Goal: Task Accomplishment & Management: Manage account settings

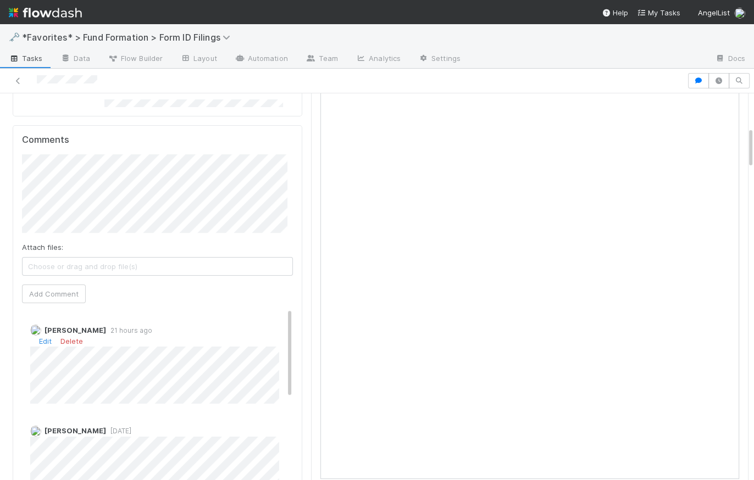
scroll to position [275, 0]
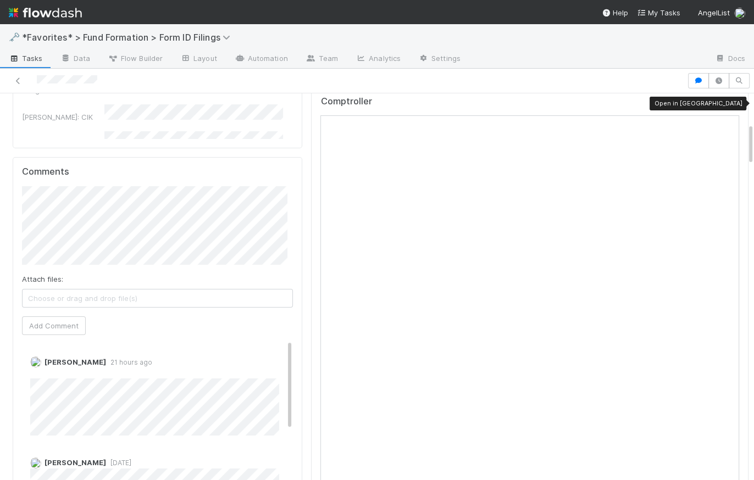
click at [728, 102] on icon at bounding box center [733, 104] width 11 height 7
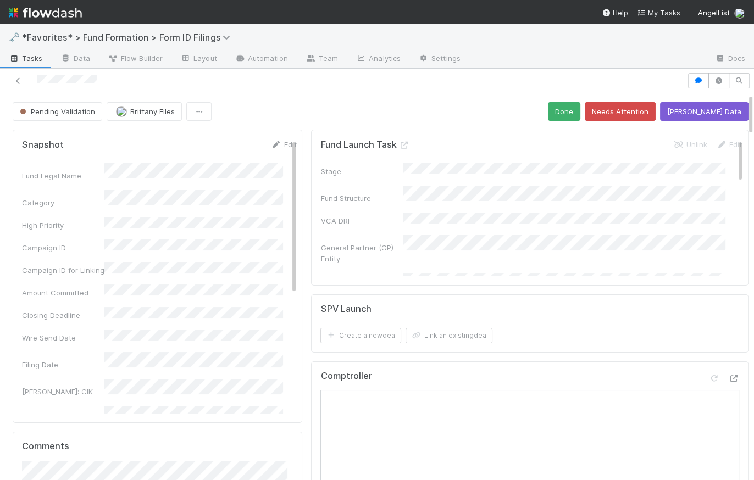
click at [310, 109] on div "Pending Validation Brittany Files Done Needs Attention Amend EDGAR Data" at bounding box center [381, 111] width 736 height 19
click at [403, 143] on icon at bounding box center [403, 145] width 11 height 7
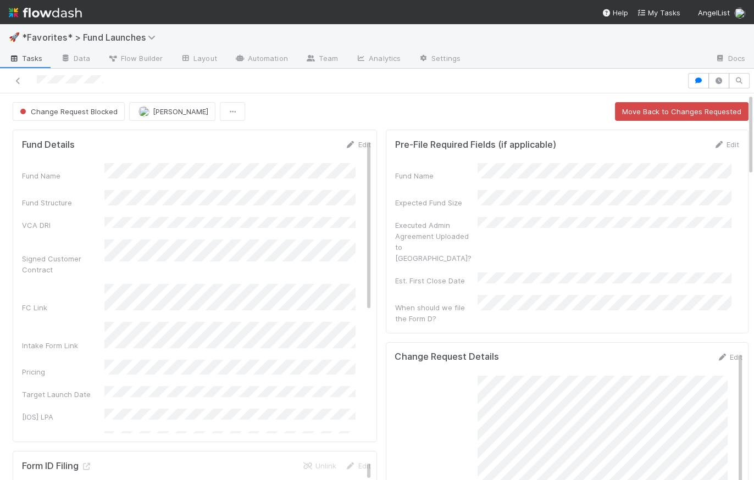
click at [420, 110] on div "Change Request Blocked Hanin Almoallim Move Back to Changes Requested" at bounding box center [381, 111] width 736 height 19
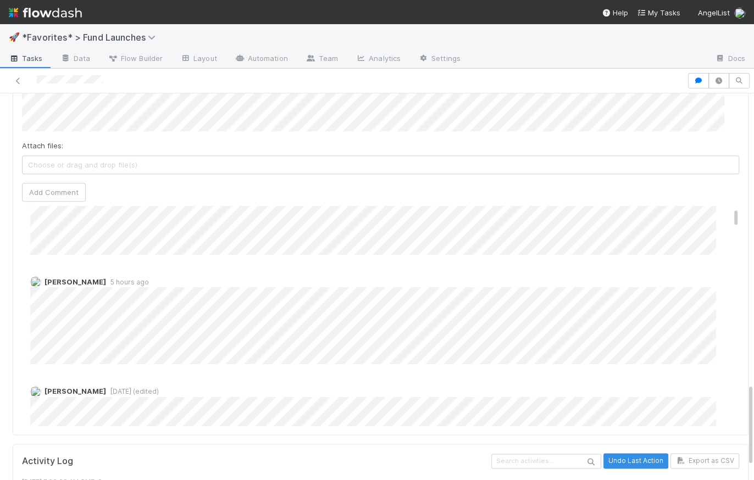
scroll to position [36, 0]
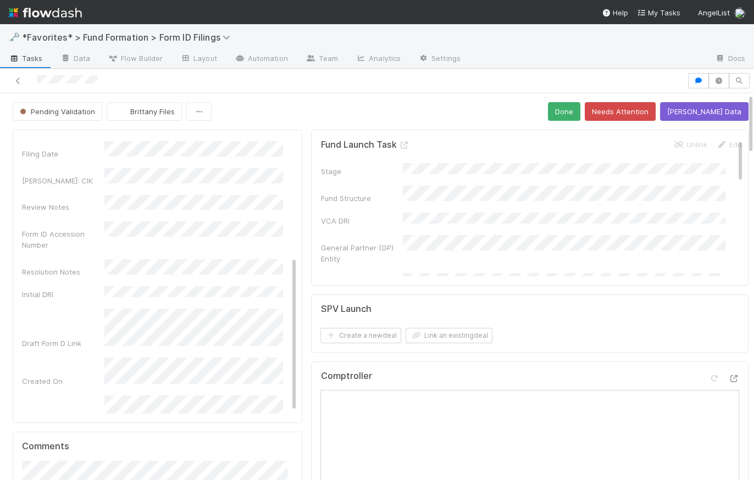
scroll to position [211, 0]
click at [398, 141] on link at bounding box center [403, 145] width 11 height 9
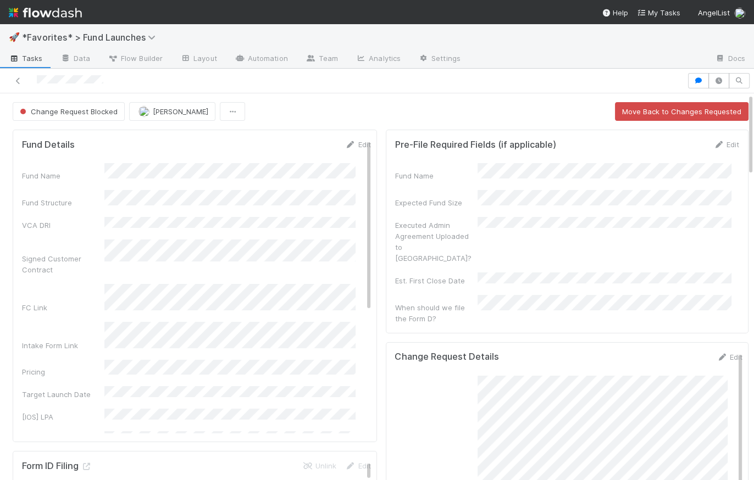
click at [370, 113] on div "Change Request Blocked Hanin Almoallim Move Back to Changes Requested" at bounding box center [381, 111] width 736 height 19
click at [422, 119] on div "Change Request Blocked Hanin Almoallim Move Back to Changes Requested" at bounding box center [381, 111] width 736 height 19
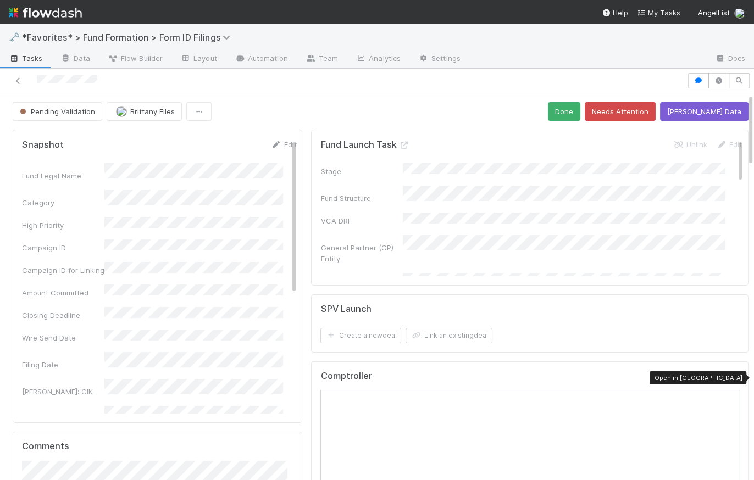
click at [728, 376] on icon at bounding box center [733, 378] width 11 height 7
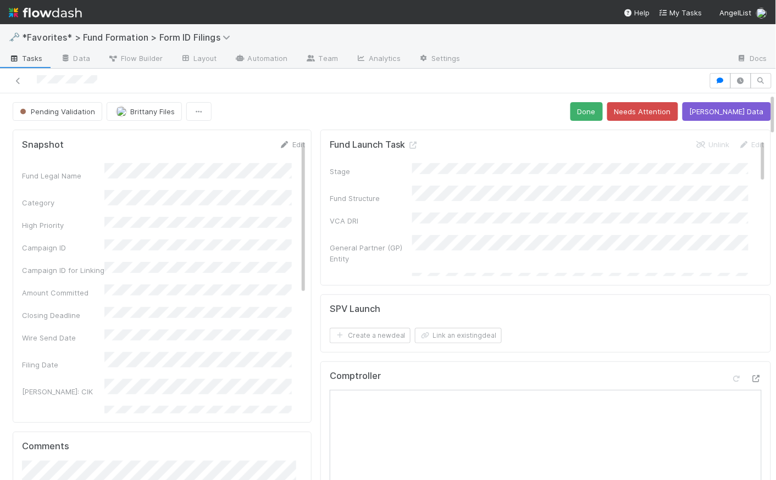
click at [306, 114] on div "Pending Validation Brittany Files Done Needs Attention Amend EDGAR Data" at bounding box center [392, 111] width 758 height 19
click at [411, 147] on icon at bounding box center [413, 145] width 11 height 7
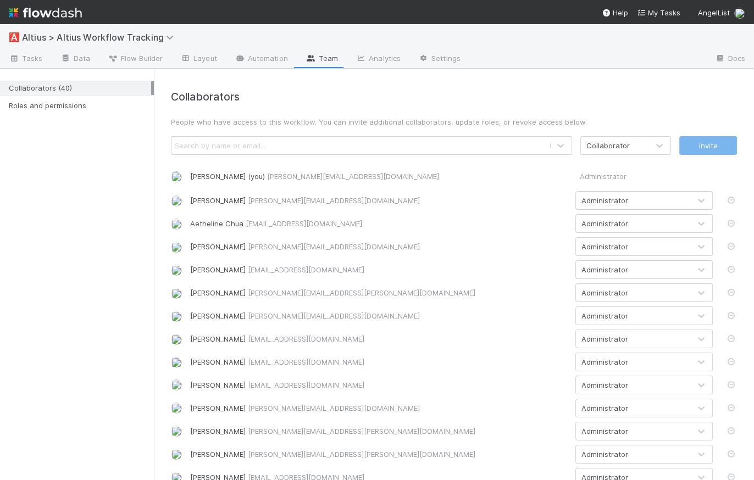
click at [49, 13] on img at bounding box center [45, 12] width 73 height 19
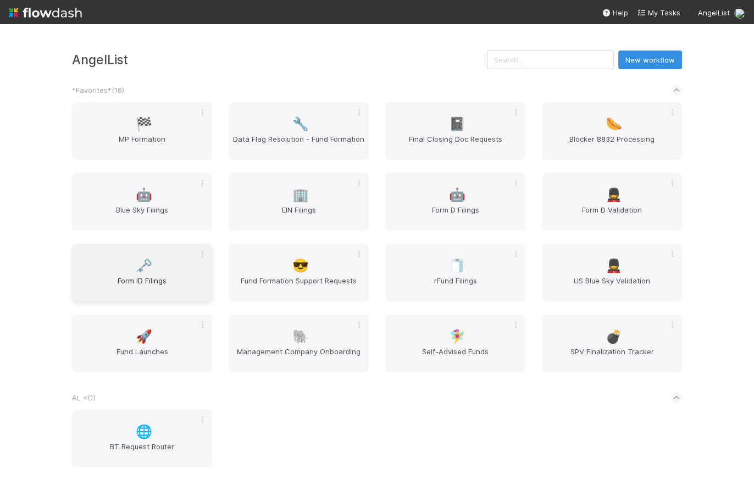
click at [129, 279] on span "Form ID Filings" at bounding box center [141, 286] width 131 height 22
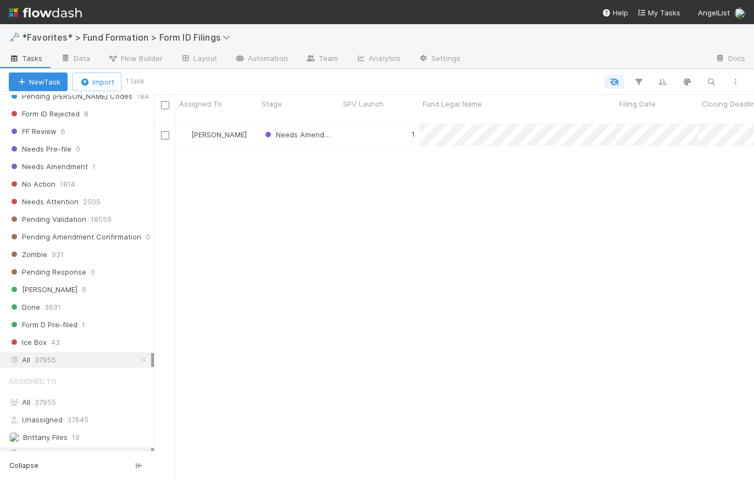
scroll to position [322, 0]
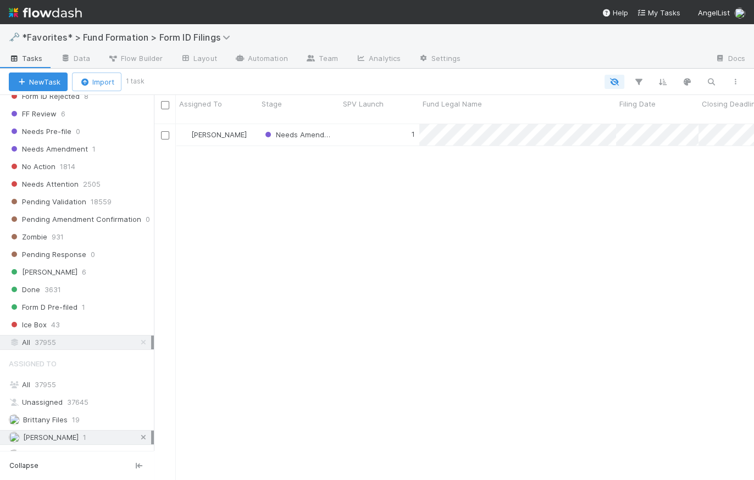
click at [138, 434] on icon at bounding box center [143, 437] width 11 height 7
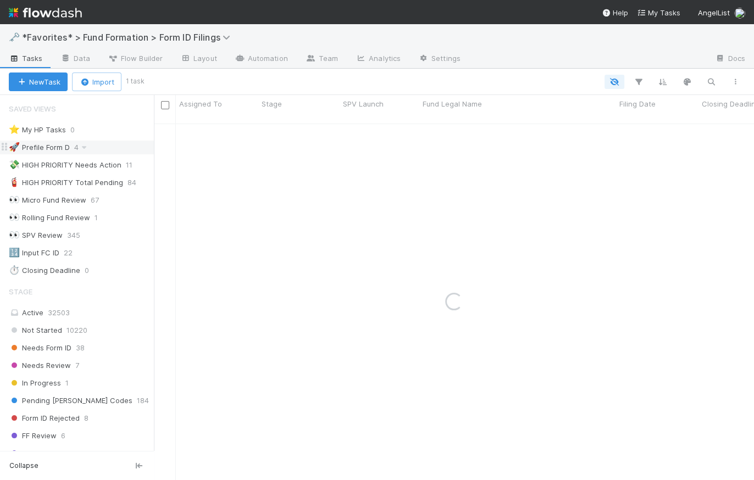
click at [35, 148] on div "🚀 Prefile Form D" at bounding box center [39, 148] width 61 height 14
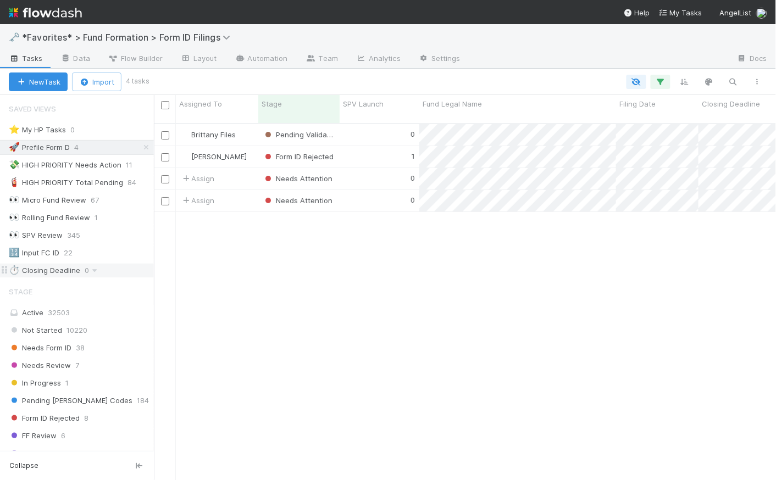
scroll to position [8, 8]
click at [66, 15] on img at bounding box center [45, 12] width 73 height 19
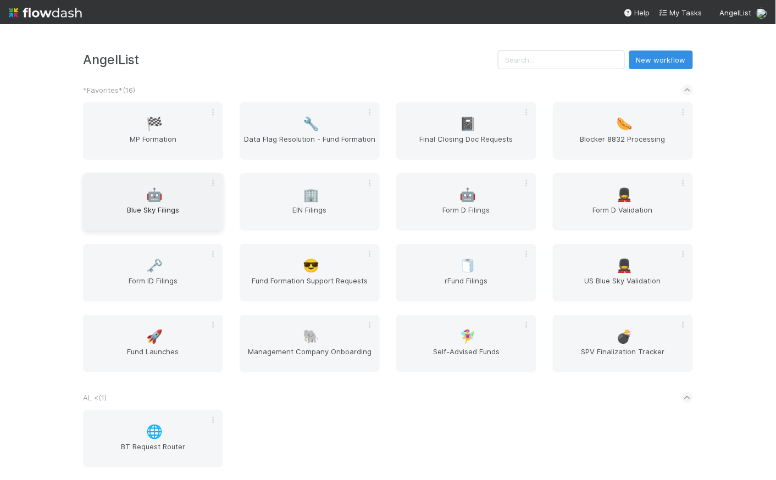
click at [178, 204] on span "Blue Sky Filings" at bounding box center [152, 215] width 131 height 22
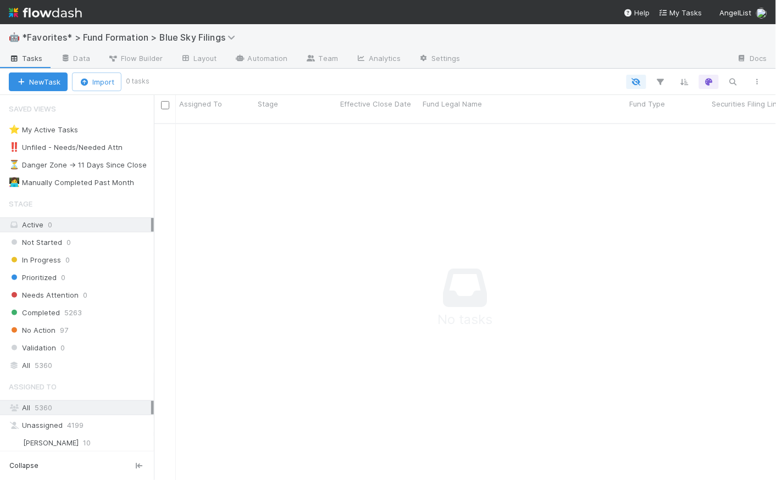
scroll to position [350, 615]
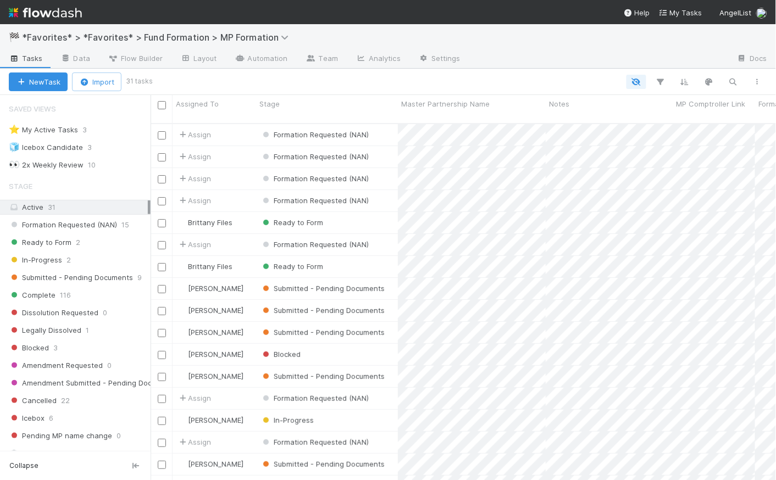
scroll to position [358, 618]
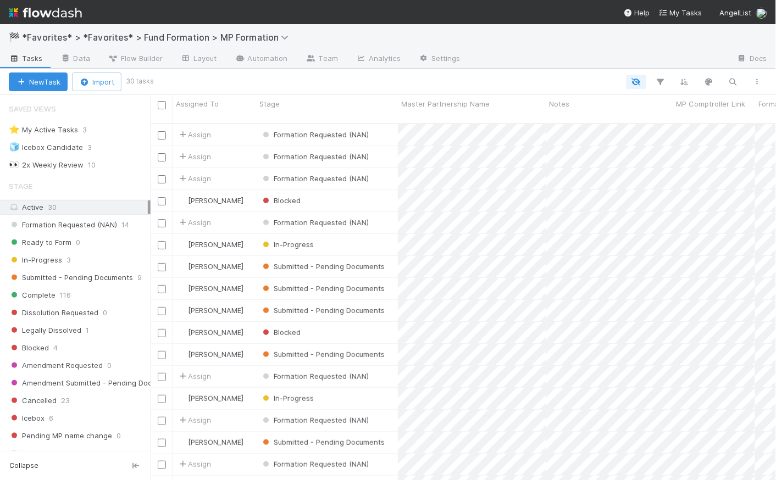
click at [66, 11] on img at bounding box center [45, 12] width 73 height 19
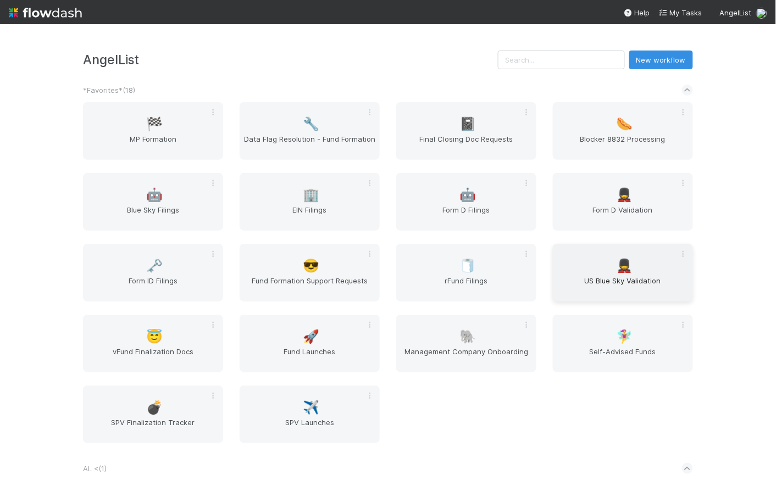
click at [592, 283] on span "US Blue Sky Validation" at bounding box center [622, 286] width 131 height 22
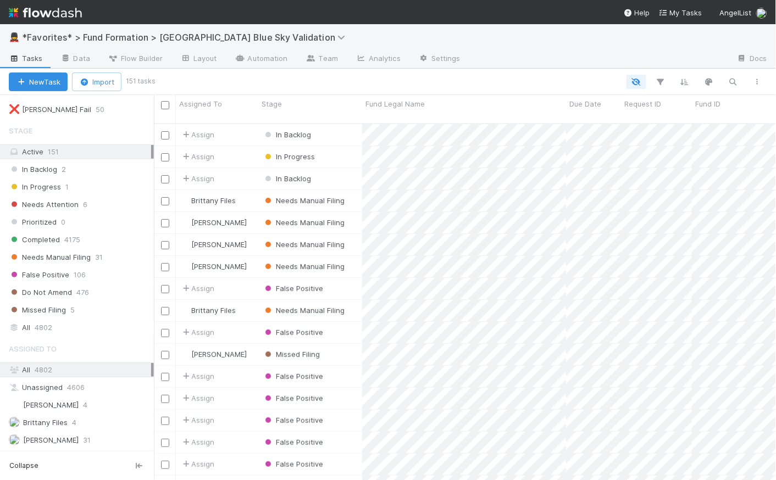
scroll to position [85, 0]
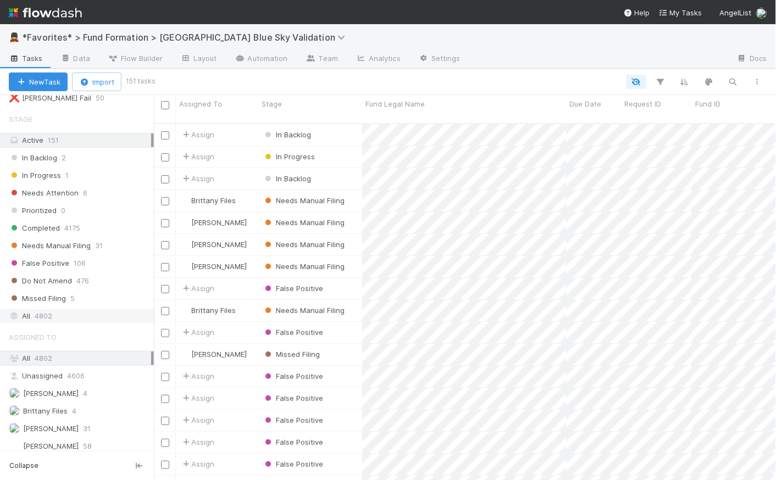
click at [66, 315] on div "All 4802" at bounding box center [80, 316] width 142 height 14
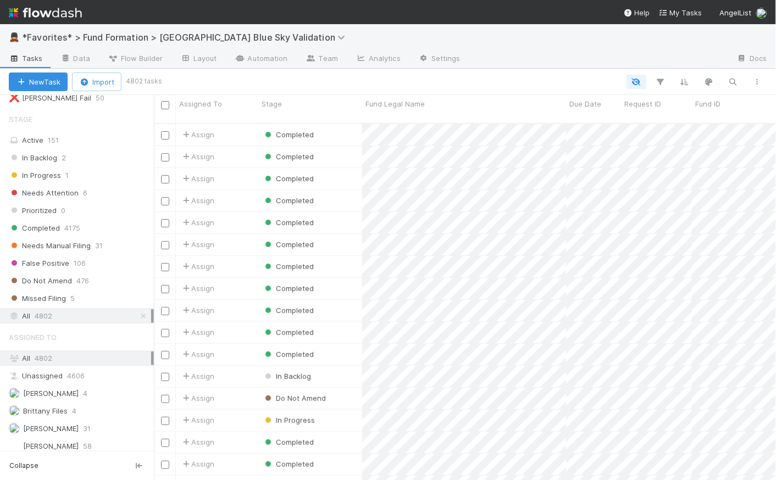
scroll to position [358, 615]
click at [733, 80] on icon "button" at bounding box center [732, 82] width 11 height 10
click at [644, 63] on input at bounding box center [676, 63] width 110 height 13
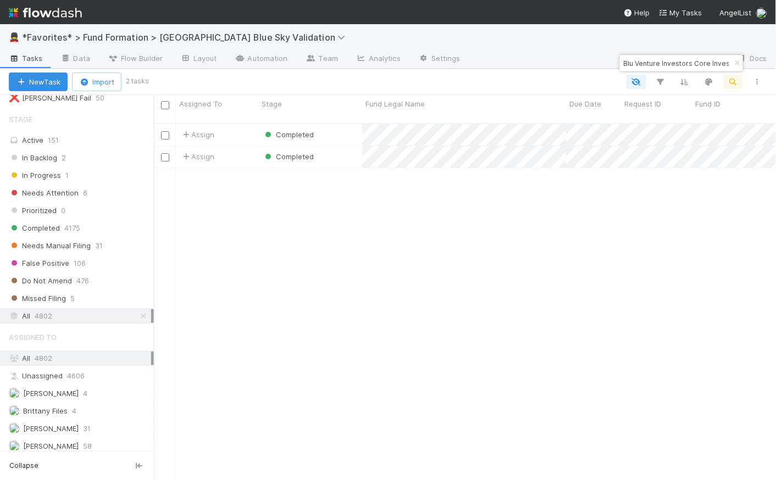
drag, startPoint x: 644, startPoint y: 63, endPoint x: 603, endPoint y: 63, distance: 41.7
click at [603, 63] on body "💂 *Favorites* > Fund Formation > US Blue Sky Validation Tasks Data Flow Builder…" at bounding box center [388, 240] width 776 height 480
type input "Blu Venture Investors Core Investment Pool"
click at [528, 80] on div at bounding box center [458, 82] width 622 height 14
click at [338, 127] on div "Completed" at bounding box center [310, 134] width 104 height 21
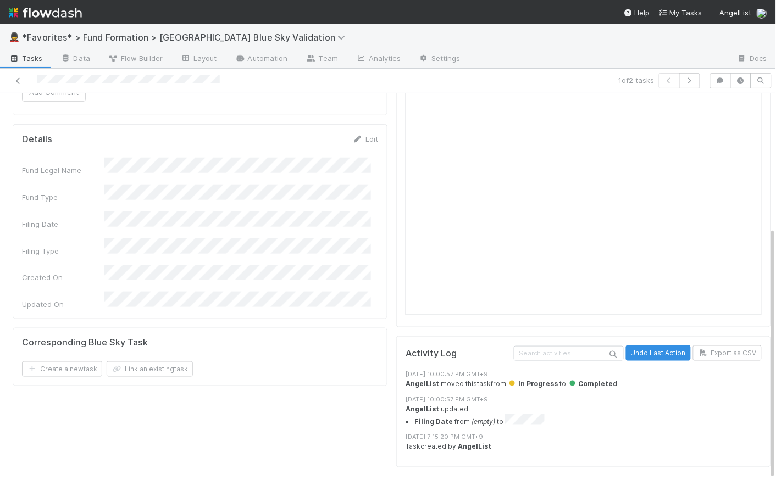
scroll to position [7, 0]
drag, startPoint x: 422, startPoint y: 422, endPoint x: 392, endPoint y: 422, distance: 29.7
click at [396, 422] on div "Activity Log Undo Last Action Export as CSV 6/18/25, 10:00:57 PM GMT+9 AngelLis…" at bounding box center [583, 401] width 375 height 131
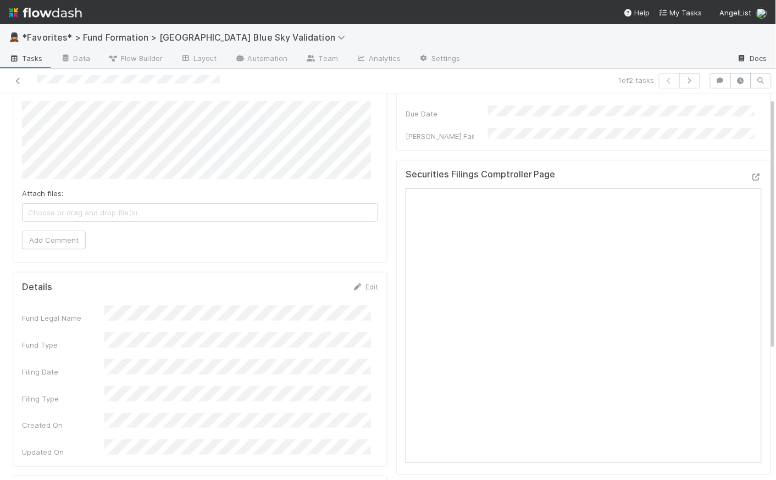
scroll to position [0, 0]
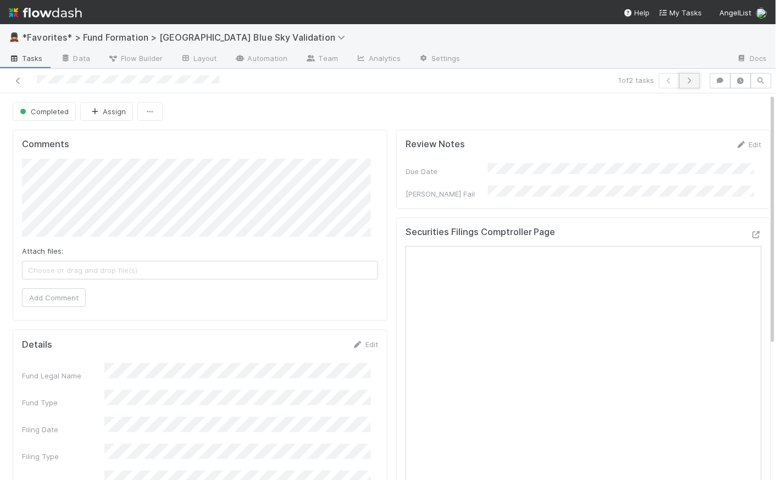
click at [691, 73] on button "button" at bounding box center [689, 80] width 21 height 15
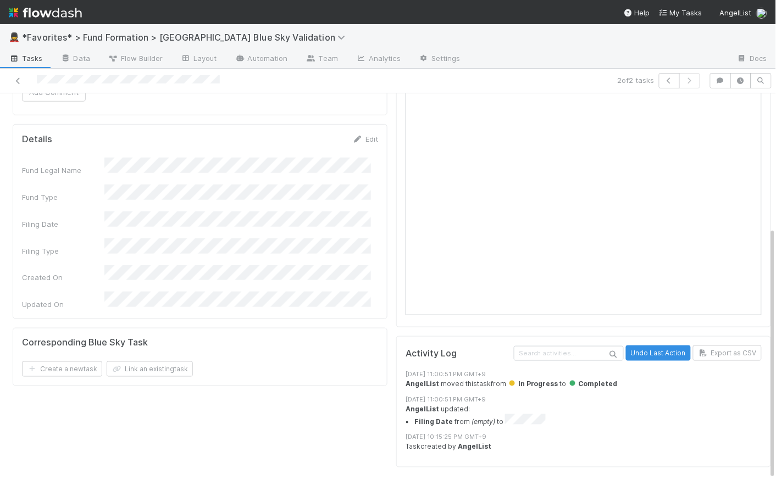
scroll to position [7, 0]
drag, startPoint x: 421, startPoint y: 423, endPoint x: 388, endPoint y: 419, distance: 33.2
click at [392, 419] on div "Review Notes Edit Due Date Bender Fail Securities Filings Comptroller Page Acti…" at bounding box center [583, 200] width 383 height 561
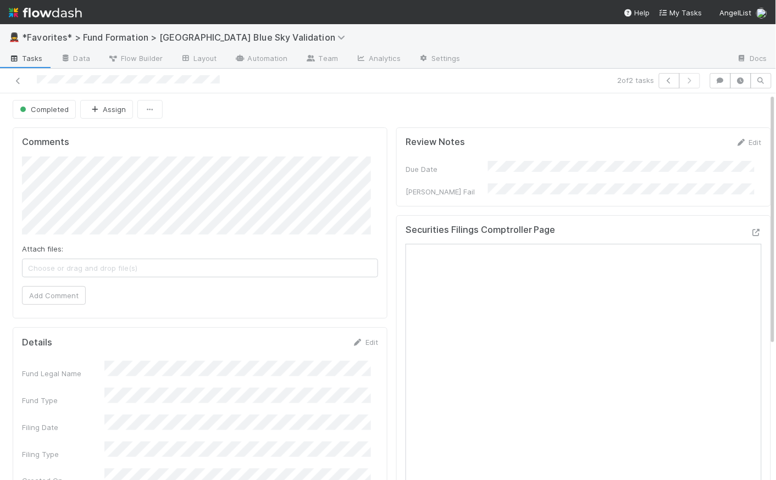
scroll to position [0, 0]
click at [37, 9] on img at bounding box center [45, 12] width 73 height 19
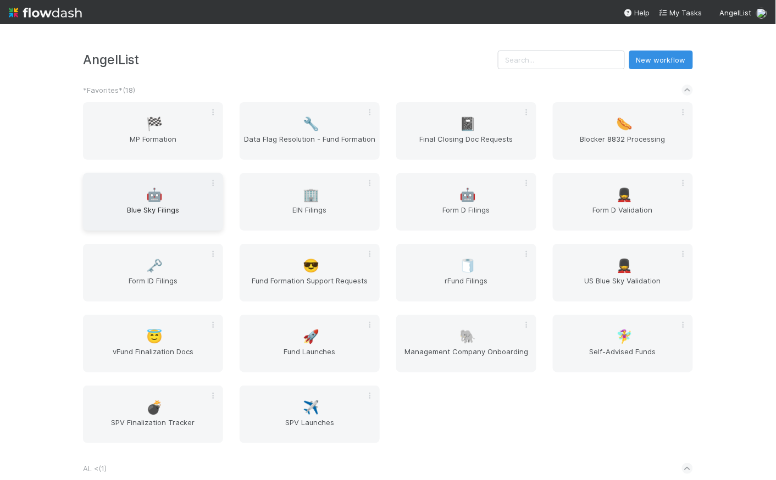
click at [151, 205] on span "Blue Sky Filings" at bounding box center [152, 215] width 131 height 22
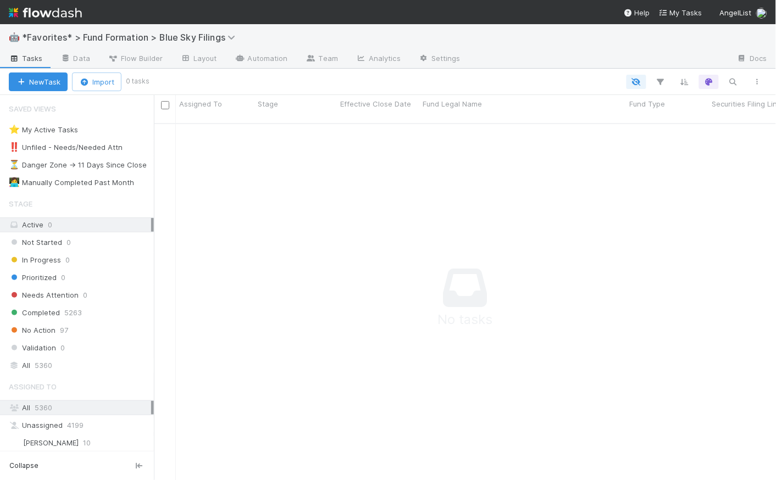
scroll to position [350, 615]
click at [68, 365] on div "All 5360" at bounding box center [80, 366] width 142 height 14
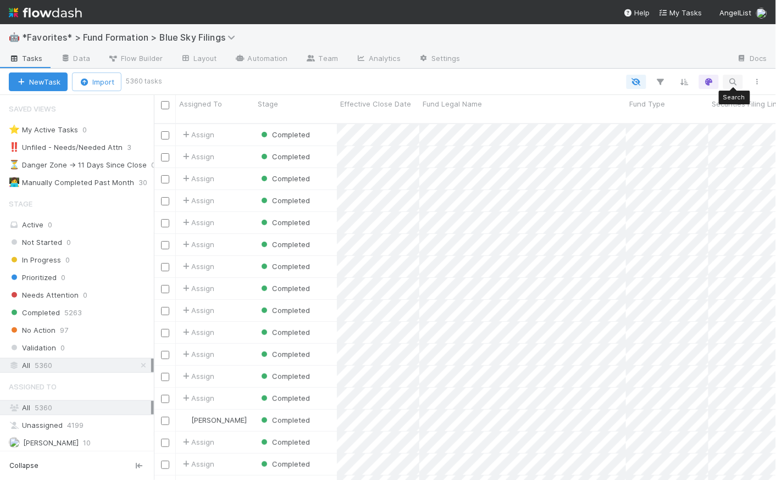
scroll to position [358, 615]
click at [731, 80] on icon "button" at bounding box center [732, 82] width 11 height 10
click at [678, 60] on input at bounding box center [676, 63] width 110 height 13
click at [658, 65] on input at bounding box center [676, 63] width 110 height 13
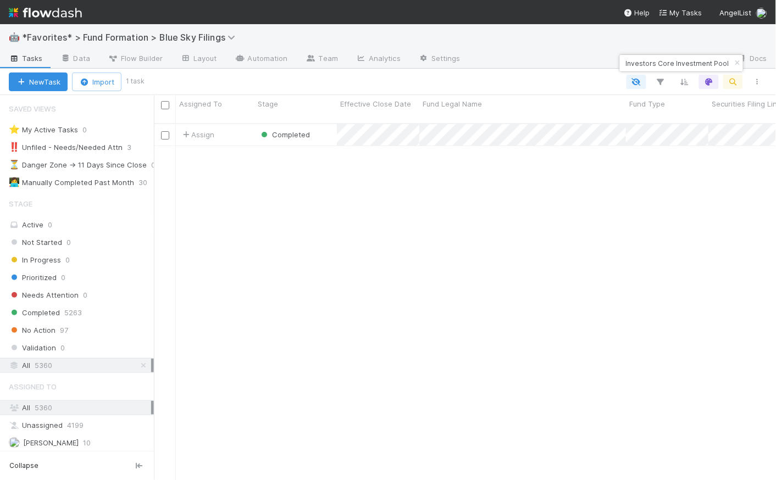
type input "Blu Venture Investors Core Investment Pool"
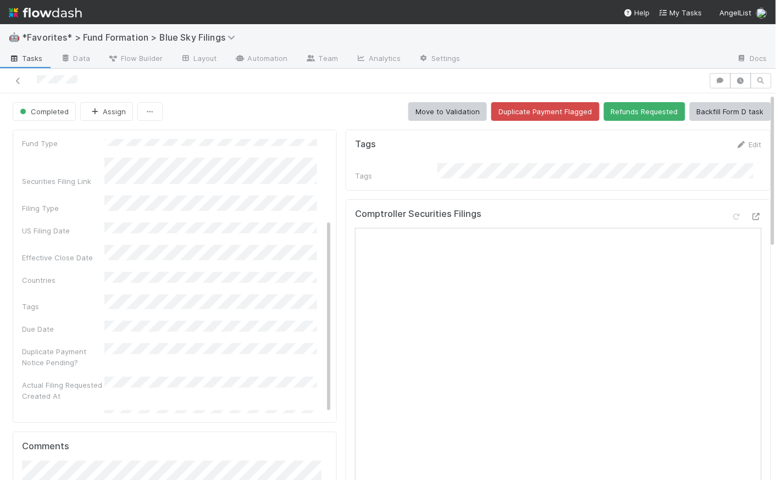
click at [30, 62] on span "Tasks" at bounding box center [26, 58] width 34 height 11
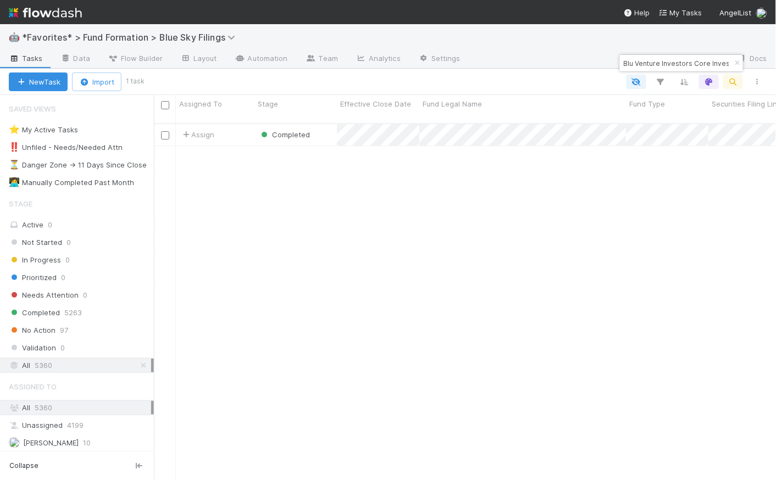
scroll to position [358, 615]
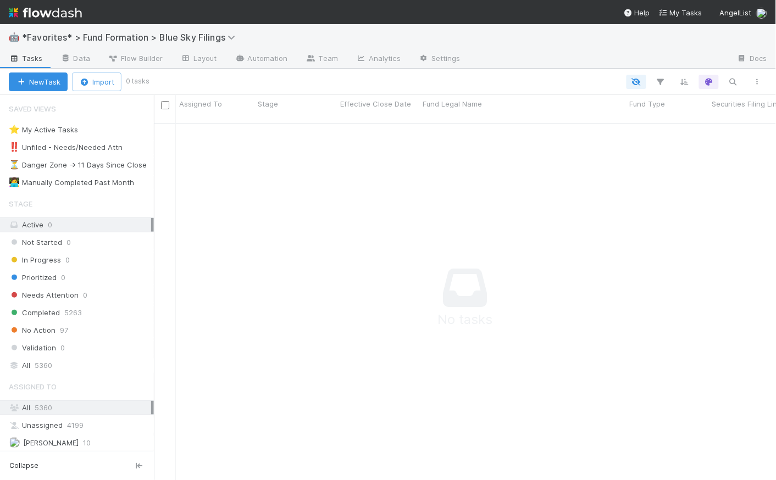
scroll to position [350, 615]
click at [71, 19] on img at bounding box center [45, 12] width 73 height 19
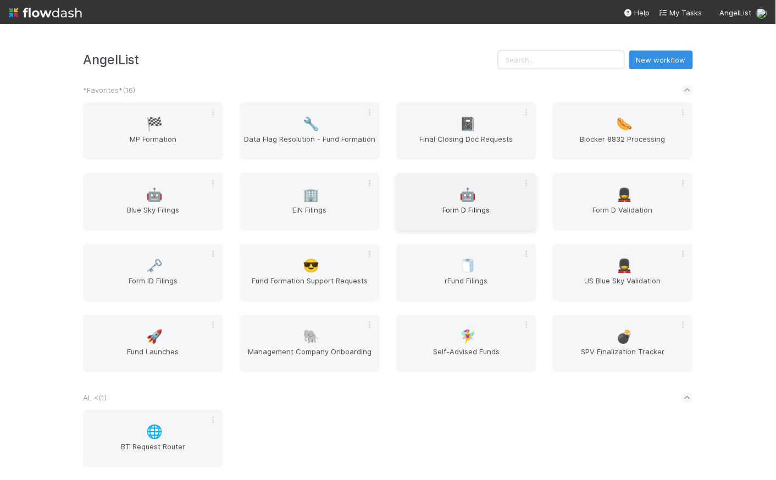
click at [446, 201] on div "🤖 Form D Filings" at bounding box center [466, 202] width 140 height 58
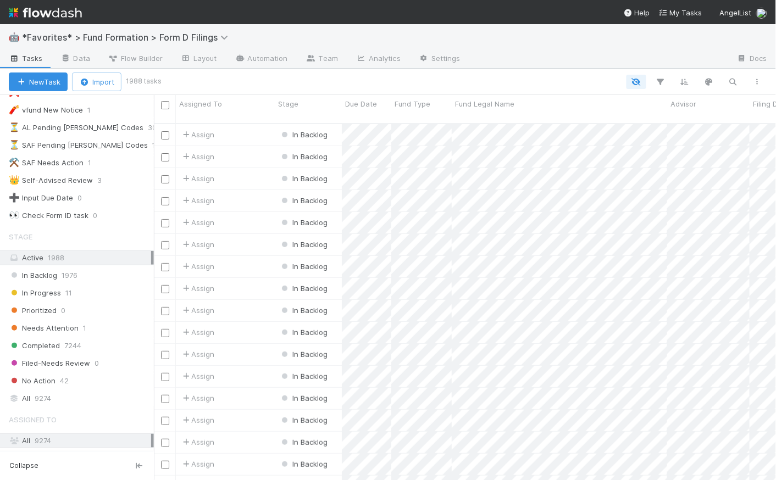
scroll to position [245, 0]
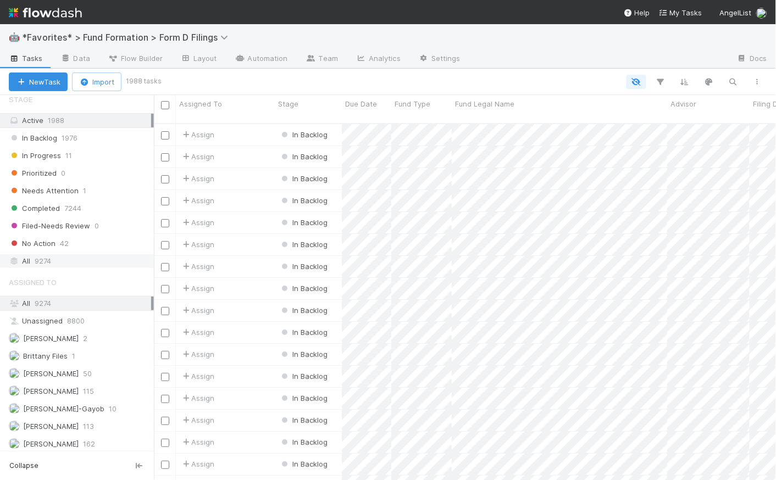
click at [82, 262] on div "All 9274" at bounding box center [80, 261] width 142 height 14
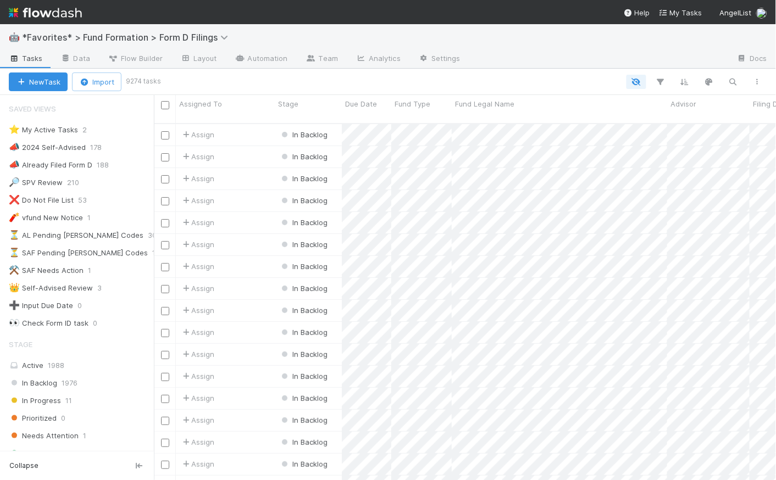
scroll to position [358, 615]
click at [737, 76] on button "button" at bounding box center [733, 82] width 20 height 14
click at [642, 64] on input at bounding box center [676, 63] width 110 height 13
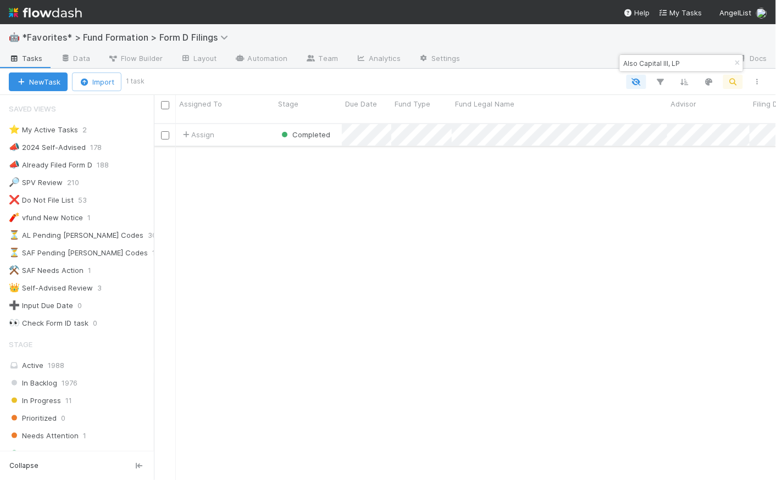
type input "Also Capital III, LP"
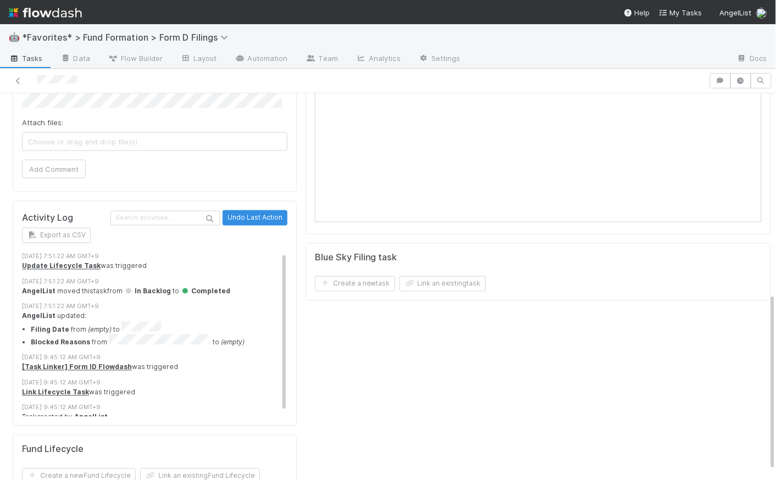
scroll to position [435, 0]
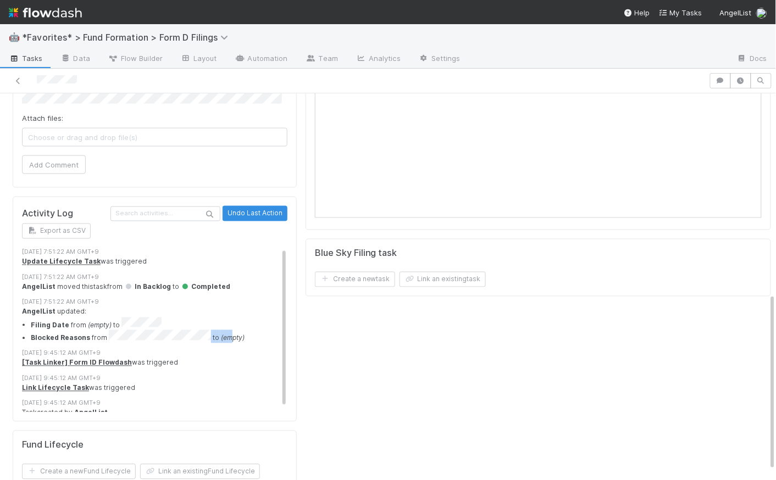
click at [226, 330] on li "Blocked Reasons from to (empty)" at bounding box center [163, 336] width 264 height 13
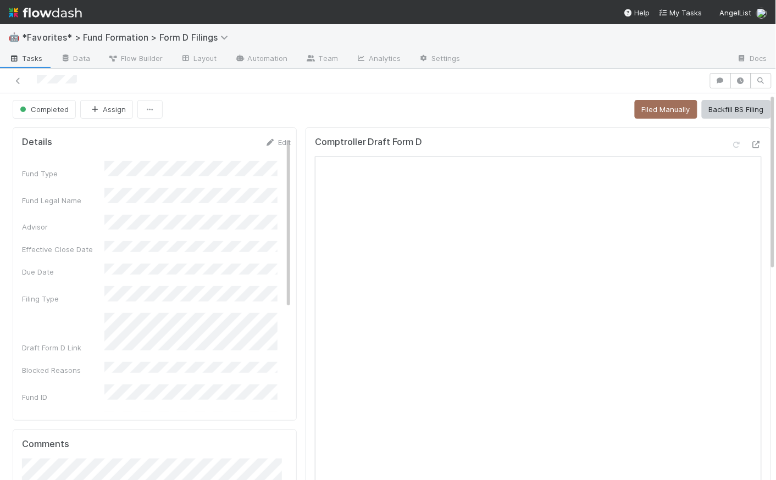
scroll to position [0, 0]
click at [310, 107] on div "Completed Assign Filed Manually Backfill BS Filing" at bounding box center [392, 111] width 758 height 19
click at [301, 103] on div "Completed Assign Filed Manually Backfill BS Filing" at bounding box center [392, 111] width 758 height 19
click at [69, 10] on img at bounding box center [45, 12] width 73 height 19
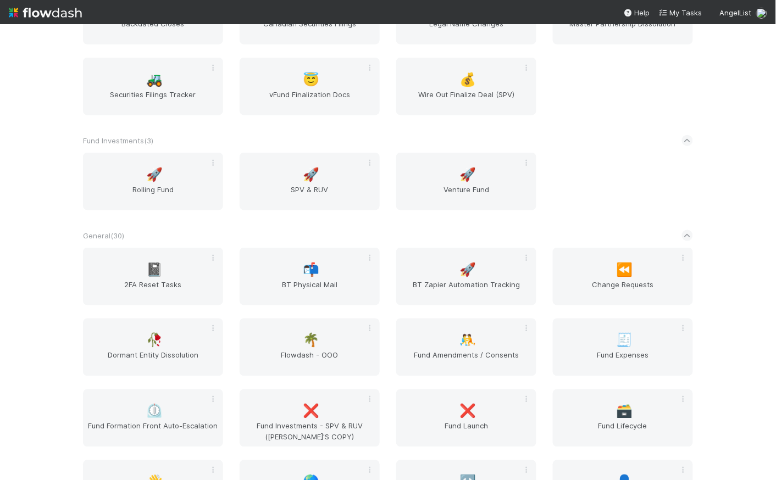
scroll to position [1204, 0]
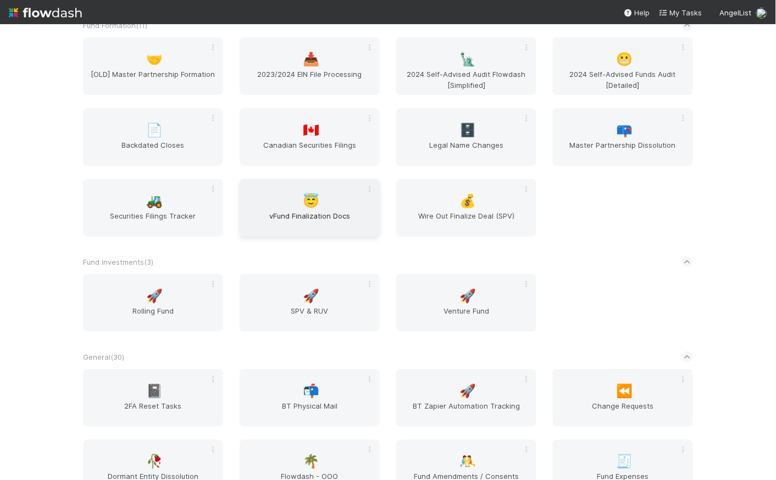
click at [303, 216] on span "vFund Finalization Docs" at bounding box center [309, 221] width 131 height 22
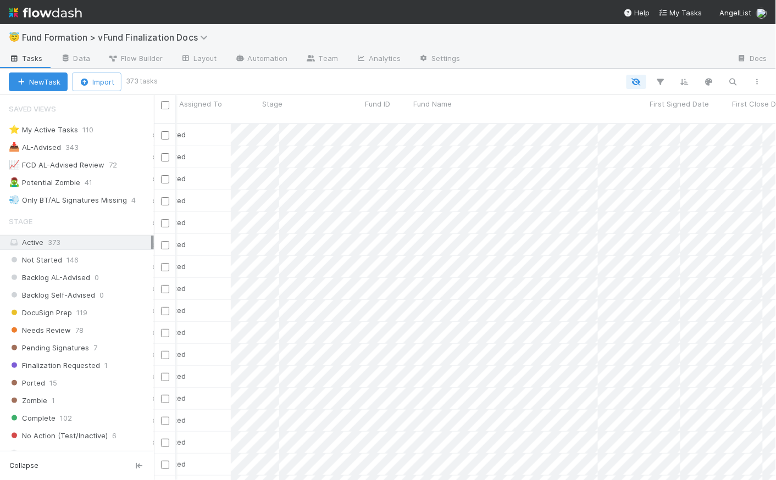
scroll to position [0, 230]
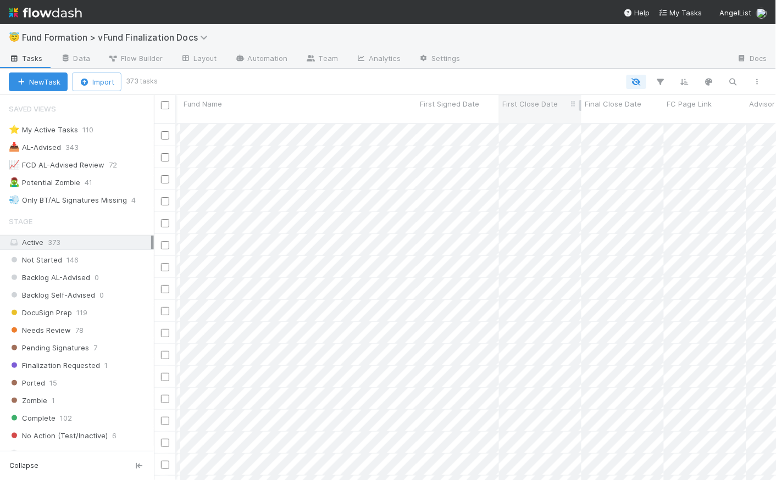
click at [543, 105] on span "First Close Date" at bounding box center [529, 103] width 55 height 11
click at [554, 144] on div "Sort Newest → Oldest" at bounding box center [565, 141] width 125 height 16
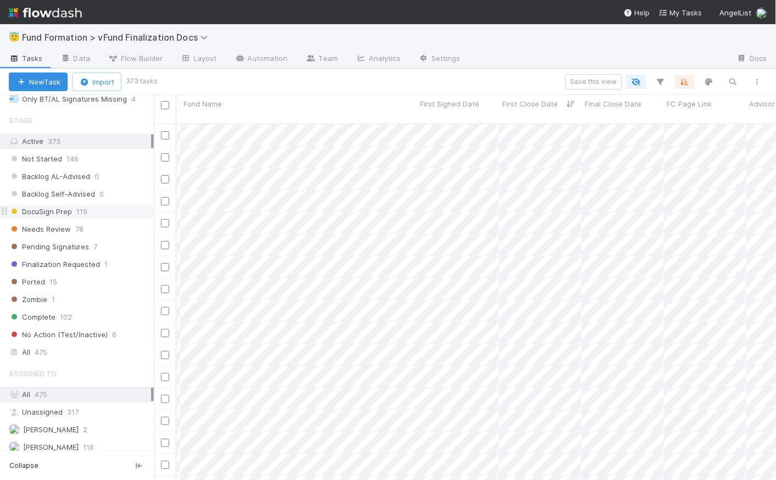
scroll to position [140, 0]
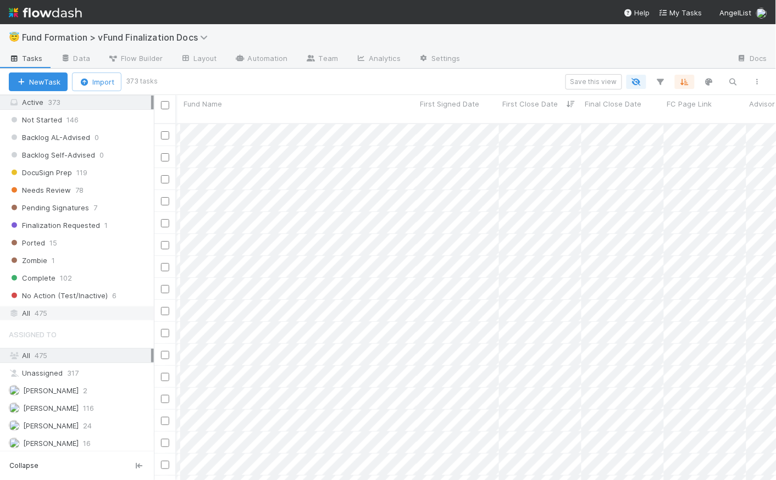
click at [83, 318] on div "All 475" at bounding box center [80, 314] width 142 height 14
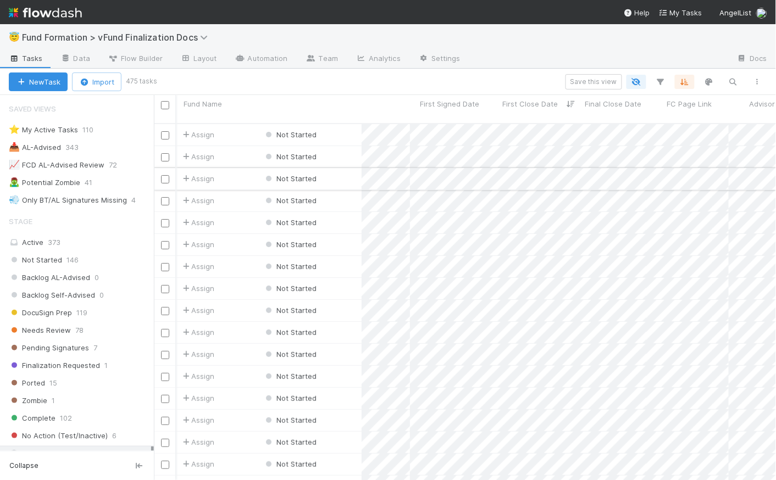
scroll to position [358, 615]
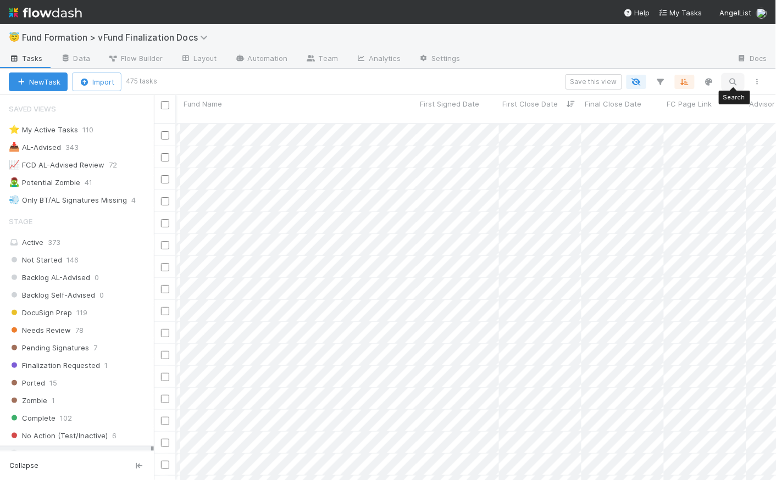
click at [734, 77] on icon "button" at bounding box center [732, 82] width 11 height 10
click at [681, 62] on input at bounding box center [676, 63] width 110 height 13
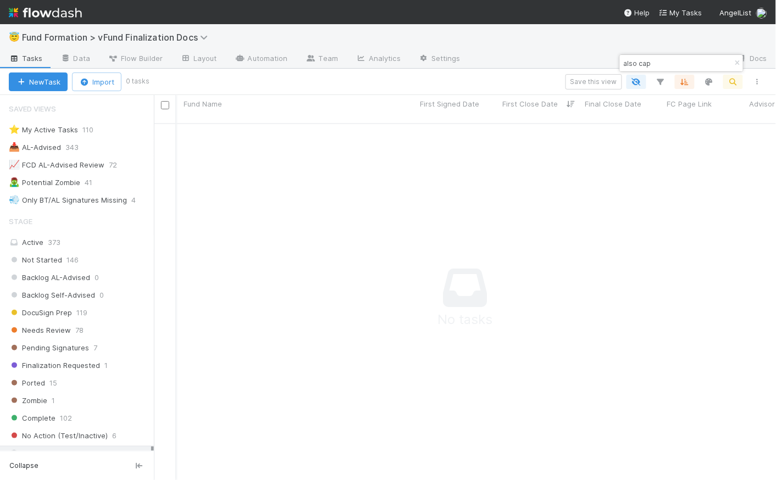
scroll to position [350, 615]
type input "also capital"
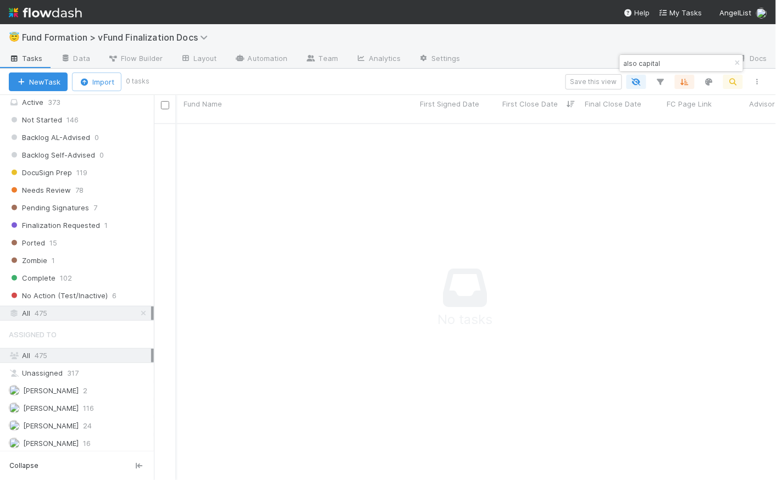
scroll to position [0, 0]
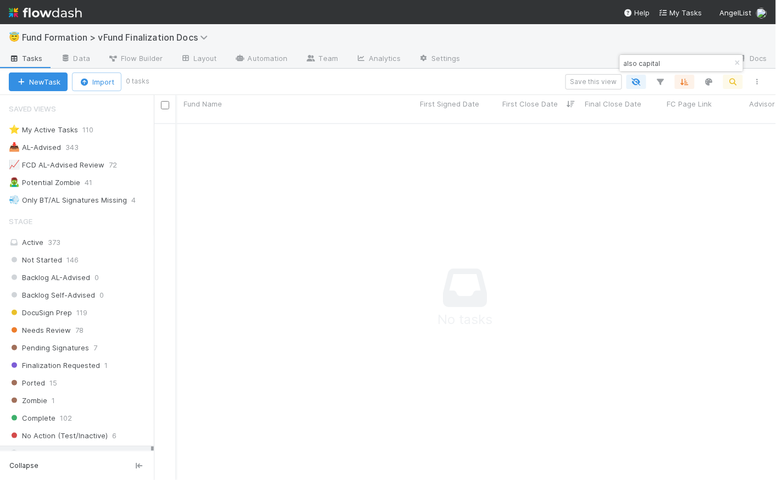
click at [692, 59] on input "also capital" at bounding box center [676, 63] width 110 height 13
type input "Also Capital"
click at [60, 12] on img at bounding box center [45, 12] width 73 height 19
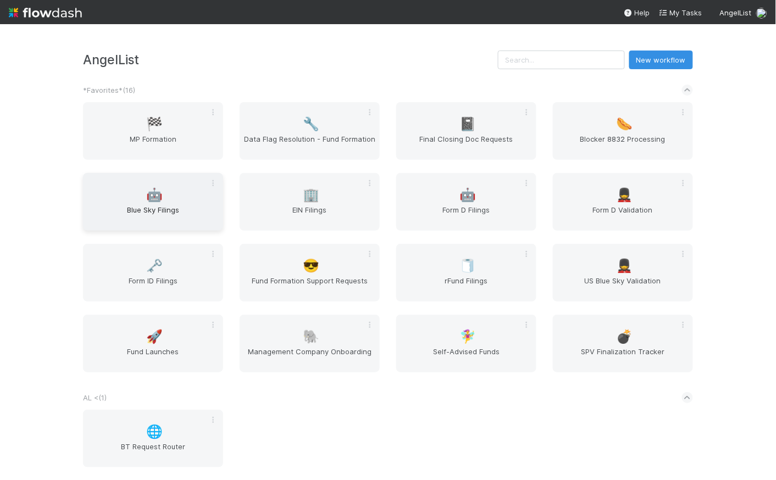
click at [170, 225] on span "Blue Sky Filings" at bounding box center [152, 215] width 131 height 22
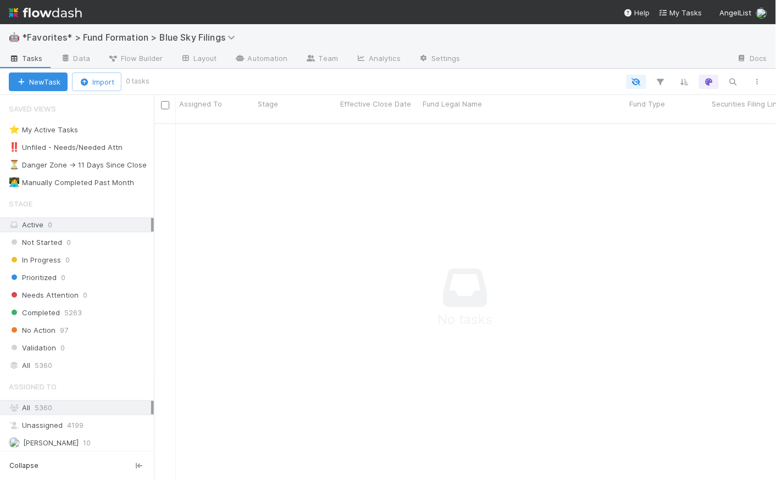
scroll to position [350, 615]
click at [44, 9] on img at bounding box center [45, 12] width 73 height 19
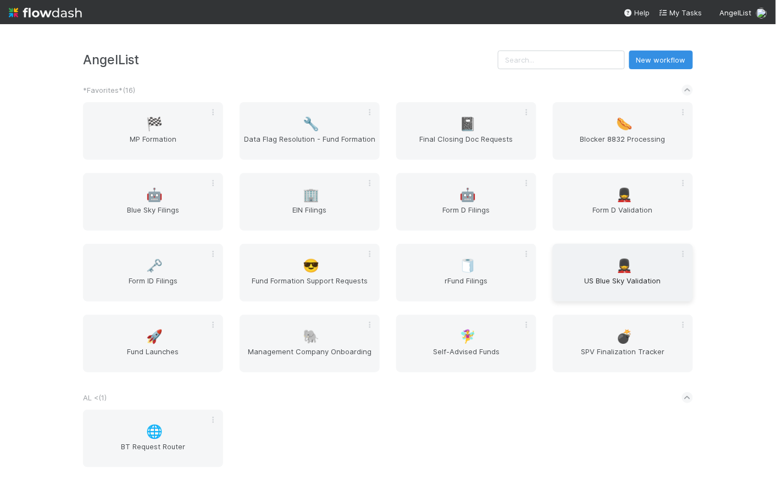
click at [648, 274] on div "💂 US Blue Sky Validation" at bounding box center [623, 273] width 140 height 58
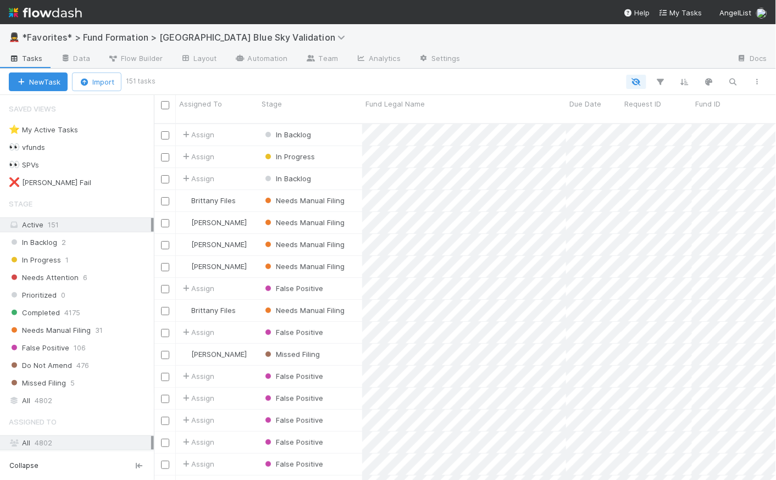
scroll to position [358, 615]
click at [68, 16] on img at bounding box center [45, 12] width 73 height 19
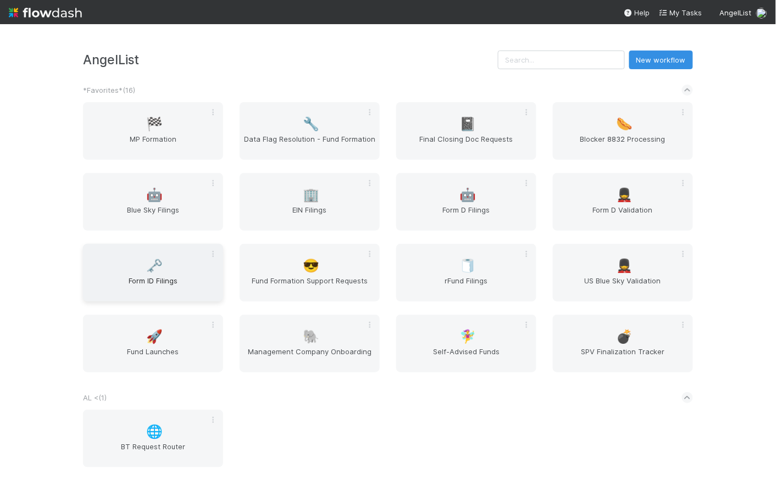
click at [161, 279] on span "Form ID Filings" at bounding box center [152, 286] width 131 height 22
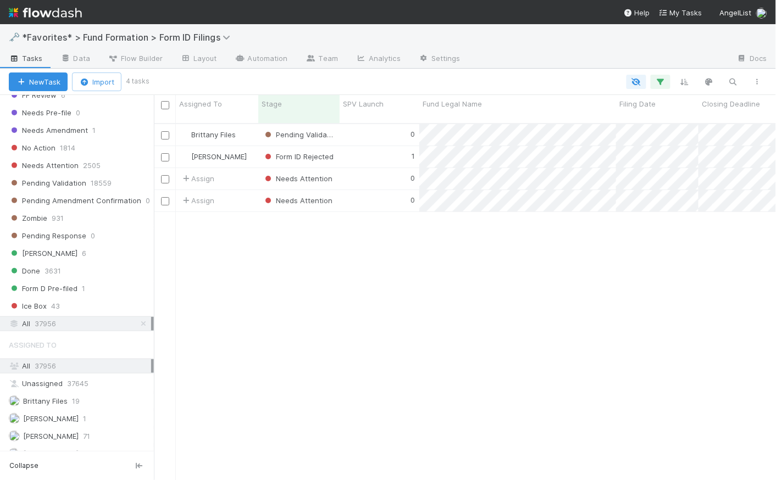
scroll to position [420, 0]
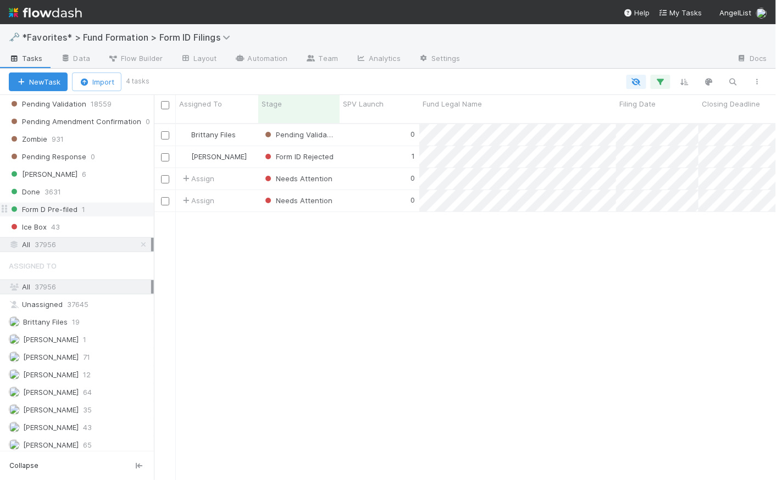
click at [63, 205] on span "Form D Pre-filed" at bounding box center [43, 210] width 69 height 14
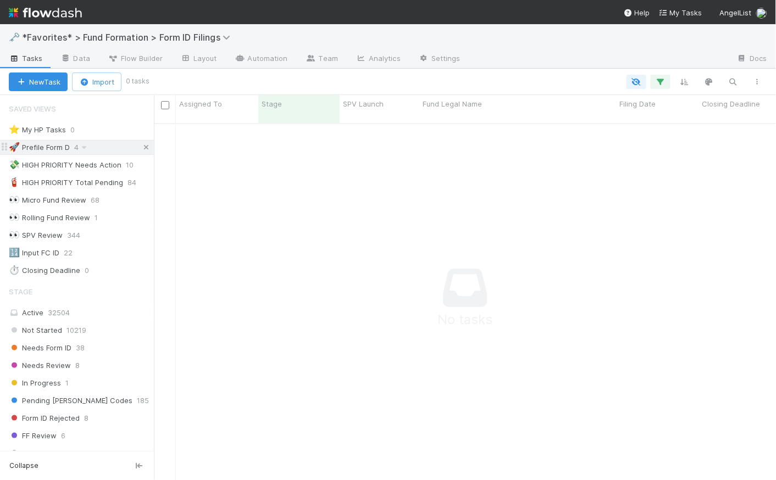
click at [141, 144] on icon at bounding box center [146, 147] width 11 height 7
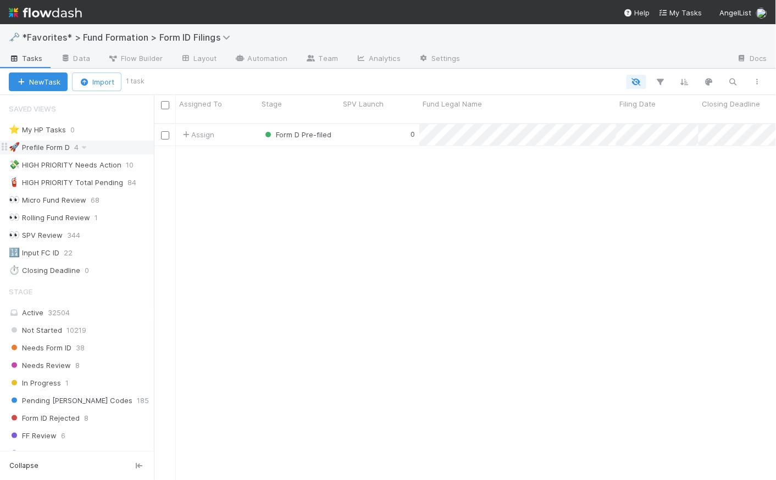
scroll to position [358, 615]
click at [378, 126] on div "0" at bounding box center [379, 134] width 80 height 21
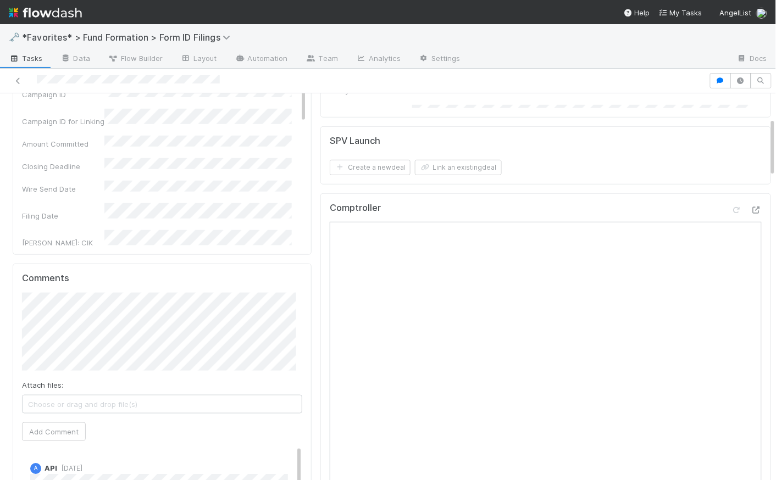
scroll to position [185, 0]
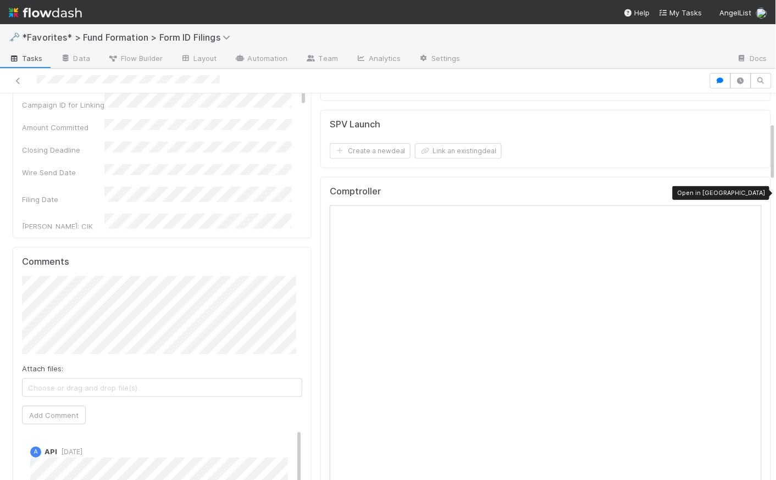
click at [750, 194] on icon at bounding box center [755, 193] width 11 height 7
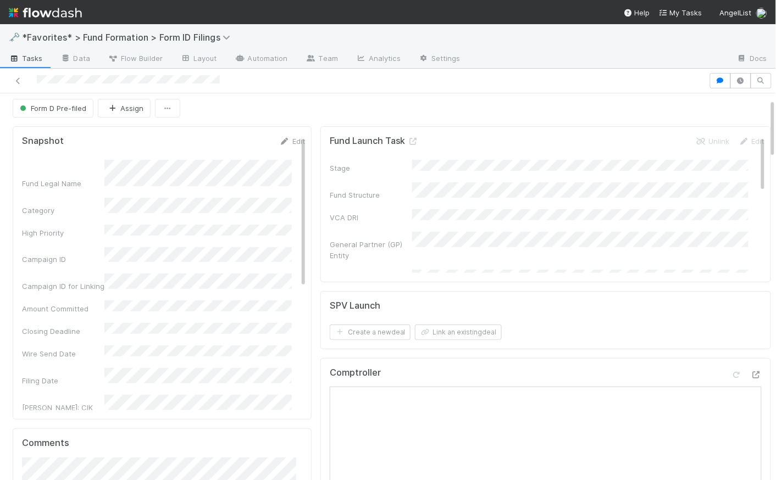
scroll to position [0, 0]
click at [17, 80] on icon at bounding box center [18, 80] width 11 height 7
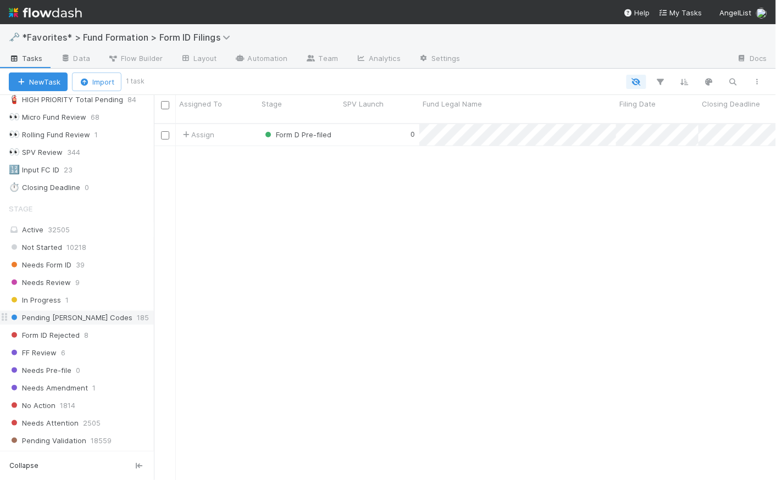
scroll to position [202, 0]
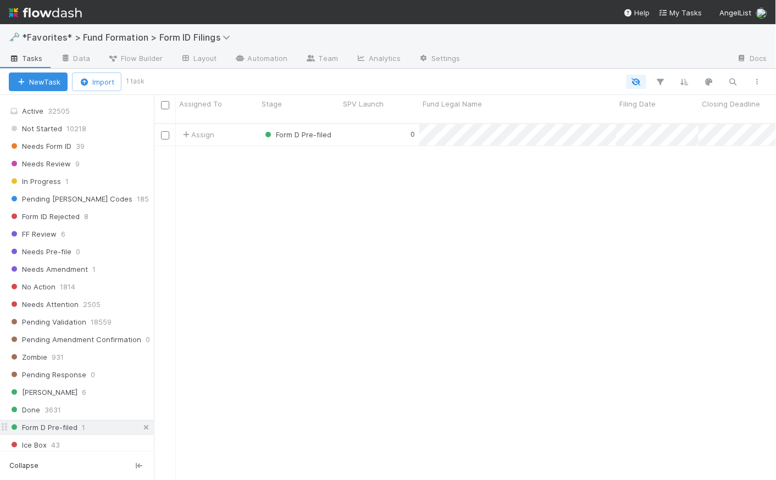
click at [141, 427] on icon at bounding box center [146, 427] width 11 height 7
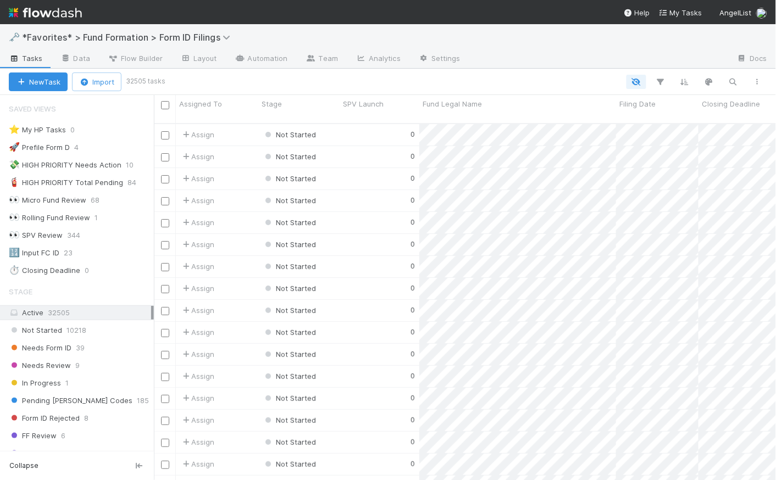
scroll to position [358, 615]
click at [56, 143] on div "🚀 Prefile Form D" at bounding box center [39, 148] width 61 height 14
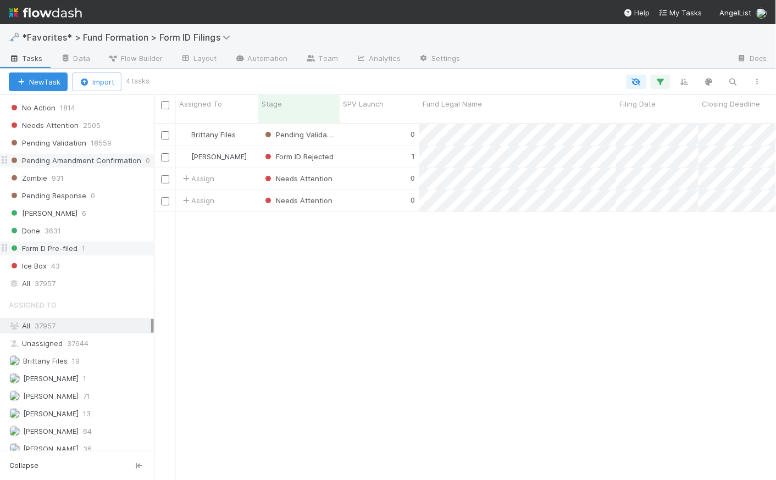
scroll to position [358, 615]
click at [368, 124] on div "0" at bounding box center [379, 134] width 80 height 21
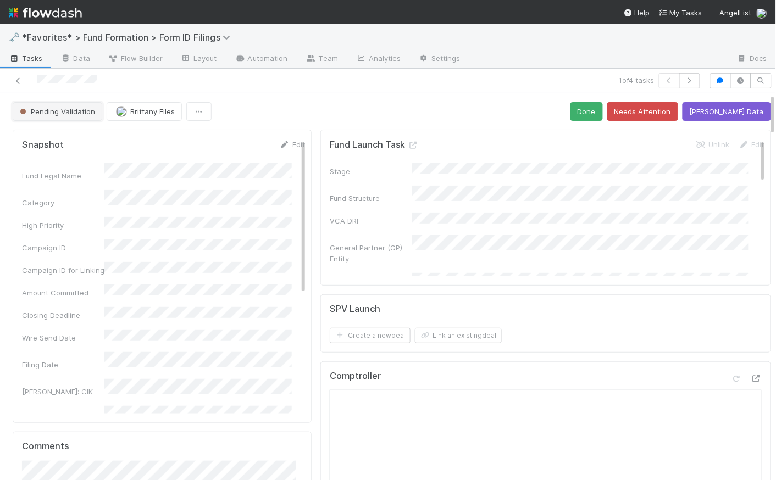
click at [73, 112] on span "Pending Validation" at bounding box center [56, 111] width 77 height 9
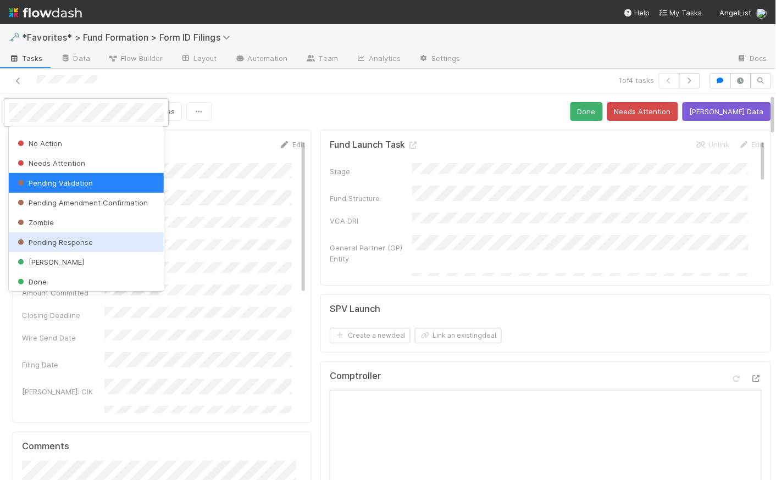
scroll to position [215, 0]
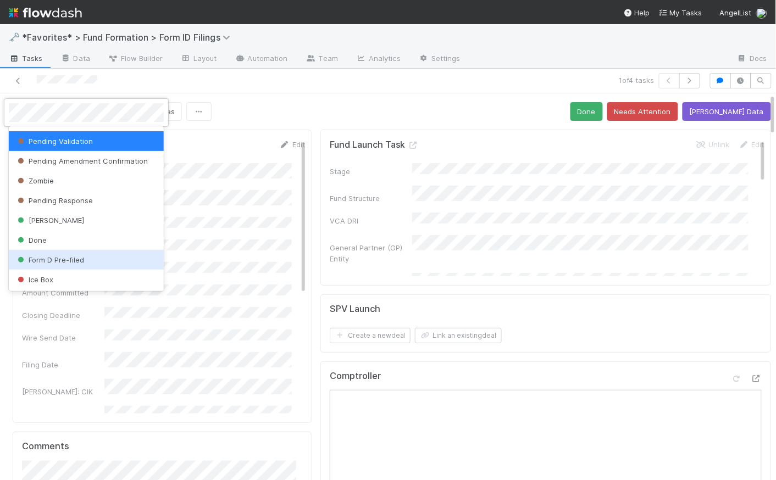
click at [91, 260] on div "Form D Pre-filed" at bounding box center [86, 260] width 155 height 20
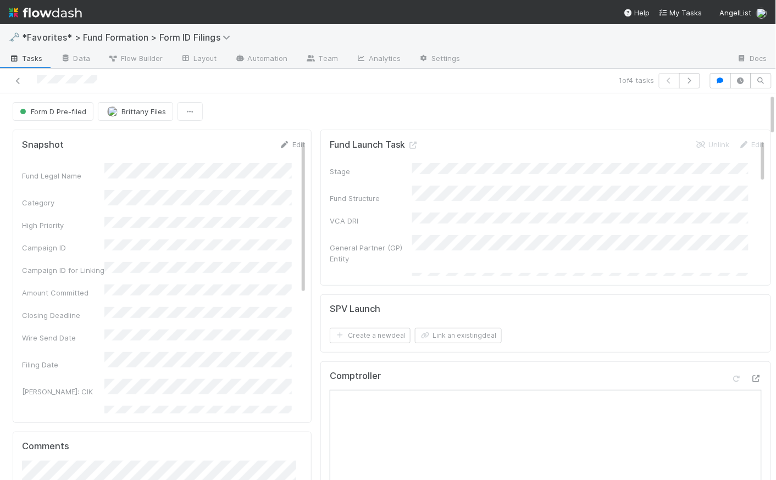
click at [314, 106] on div "Form D Pre-filed Brittany Files" at bounding box center [392, 111] width 758 height 19
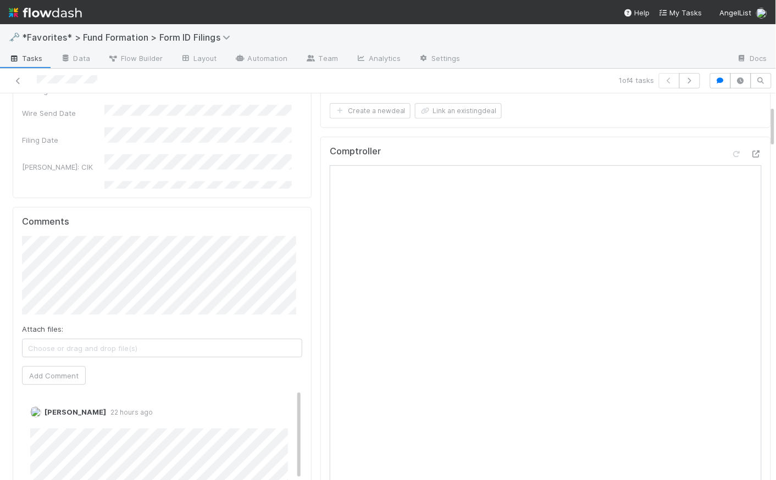
scroll to position [277, 0]
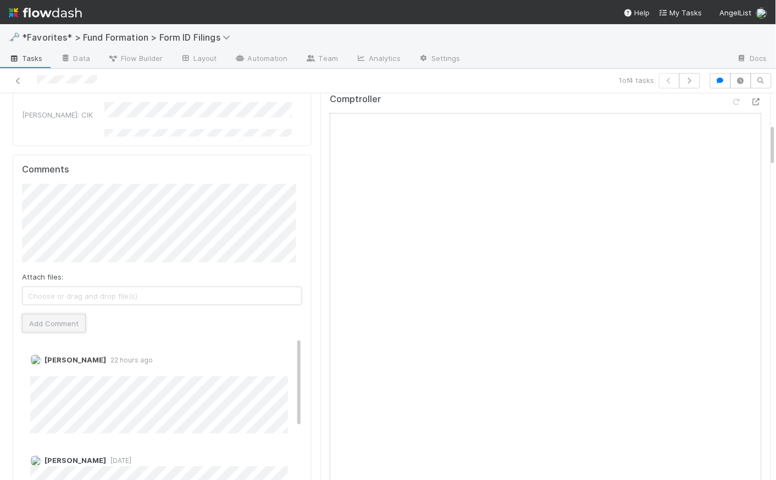
click at [68, 323] on button "Add Comment" at bounding box center [54, 323] width 64 height 19
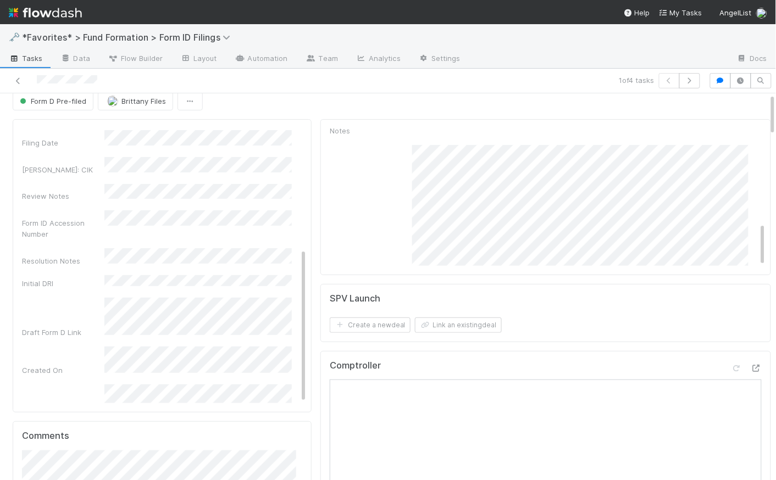
scroll to position [14, 0]
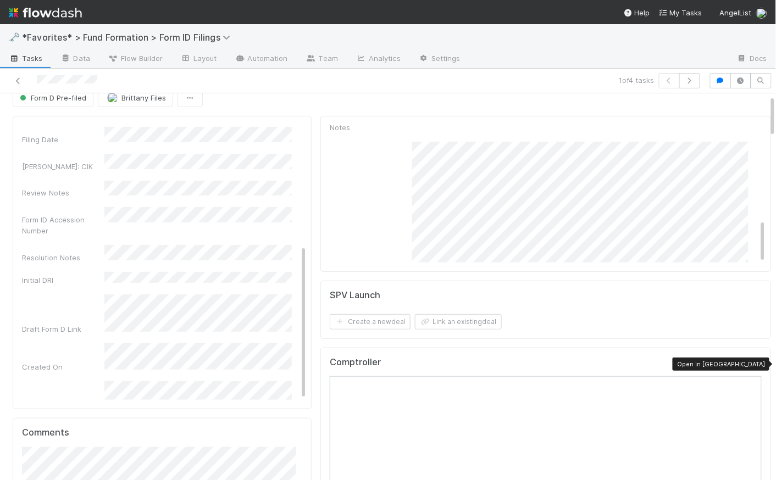
click at [750, 362] on icon at bounding box center [755, 364] width 11 height 7
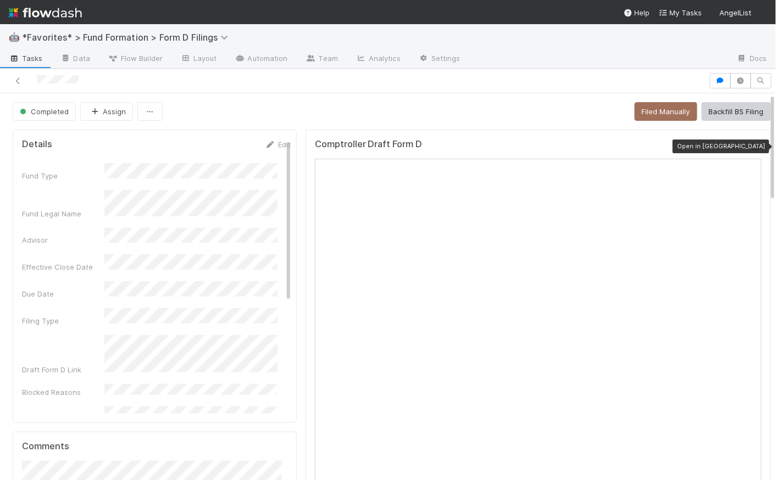
click at [747, 148] on icon at bounding box center [755, 146] width 11 height 7
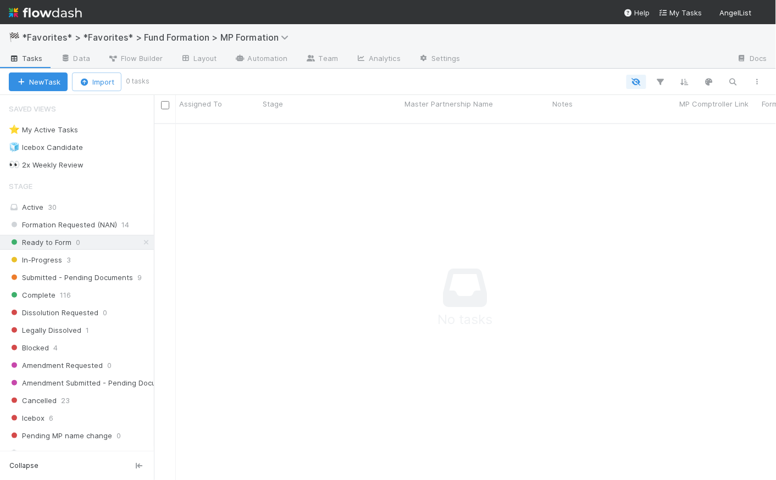
scroll to position [350, 615]
click at [66, 261] on span "3" at bounding box center [68, 260] width 4 height 14
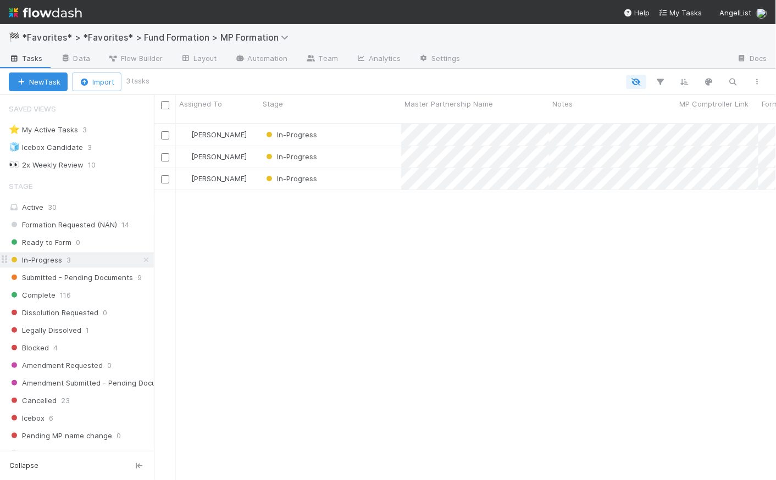
scroll to position [358, 615]
click at [350, 126] on div "In-Progress" at bounding box center [330, 134] width 142 height 21
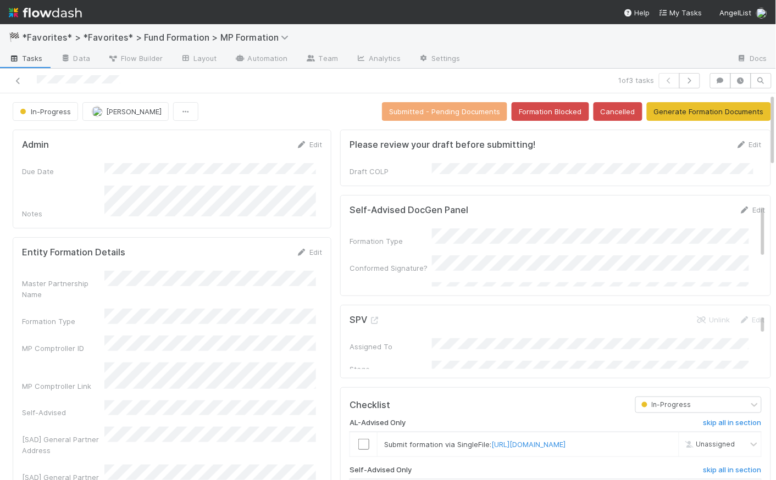
click at [37, 58] on span "Tasks" at bounding box center [26, 58] width 34 height 11
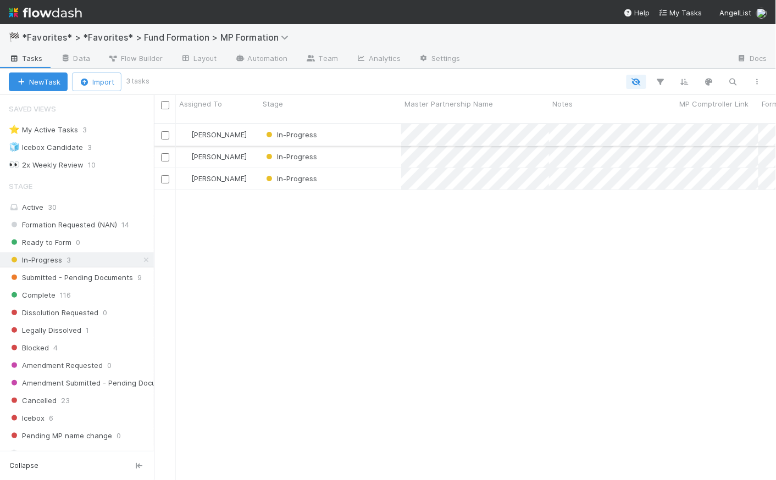
click at [351, 124] on div "In-Progress" at bounding box center [330, 134] width 142 height 21
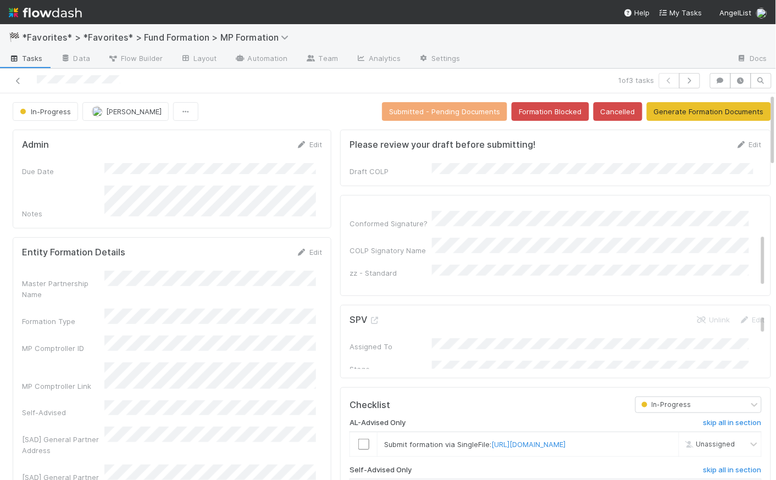
click at [28, 53] on span "Tasks" at bounding box center [26, 58] width 34 height 11
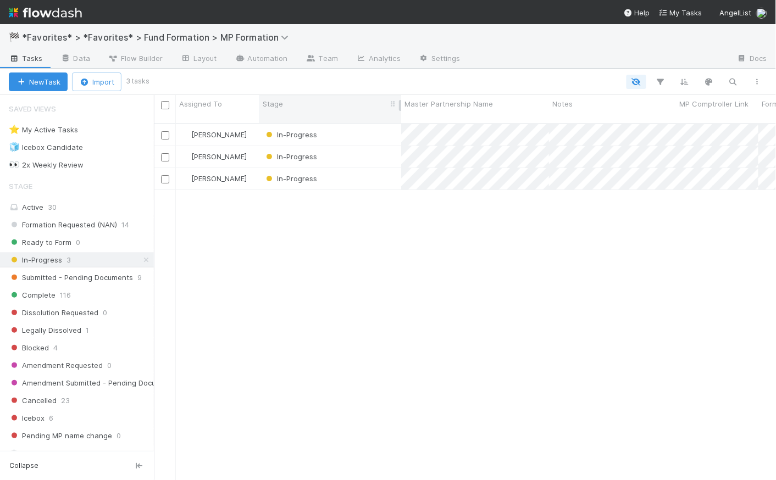
scroll to position [358, 615]
click at [63, 349] on div "Blocked 4" at bounding box center [81, 348] width 145 height 14
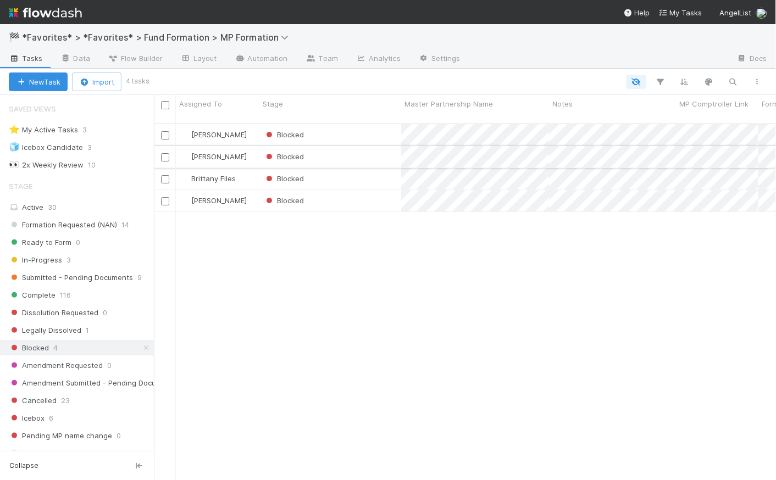
scroll to position [358, 615]
click at [354, 170] on div "Blocked" at bounding box center [330, 178] width 142 height 21
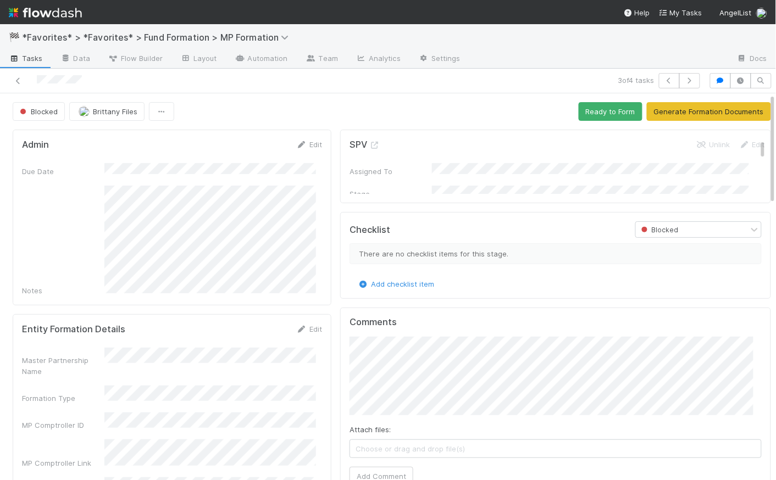
click at [325, 104] on div "Blocked Brittany Files Ready to Form Generate Formation Documents" at bounding box center [392, 111] width 758 height 19
click at [31, 59] on span "Tasks" at bounding box center [26, 58] width 34 height 11
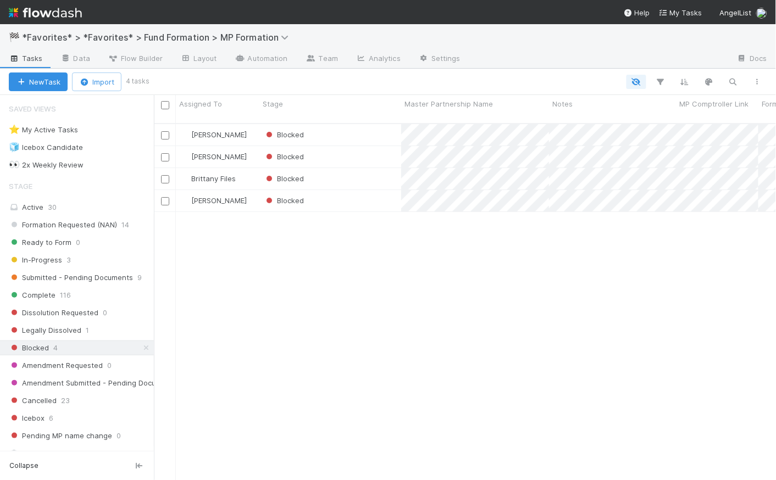
scroll to position [358, 615]
click at [141, 345] on icon at bounding box center [146, 347] width 11 height 7
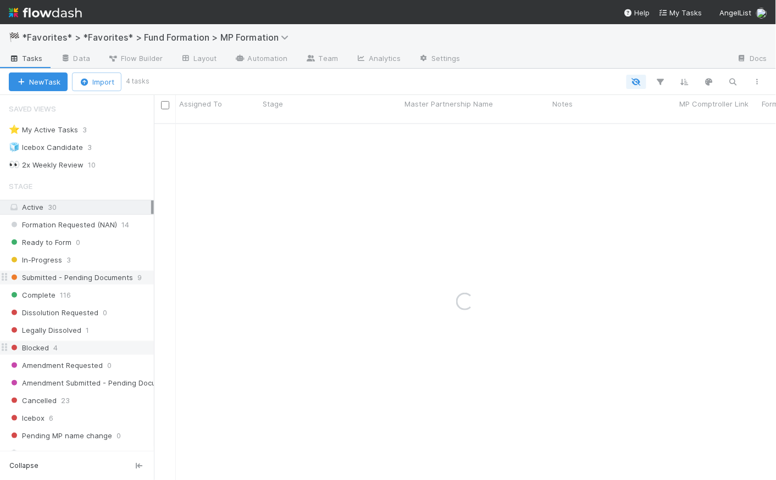
click at [98, 277] on span "Submitted - Pending Documents" at bounding box center [71, 278] width 124 height 14
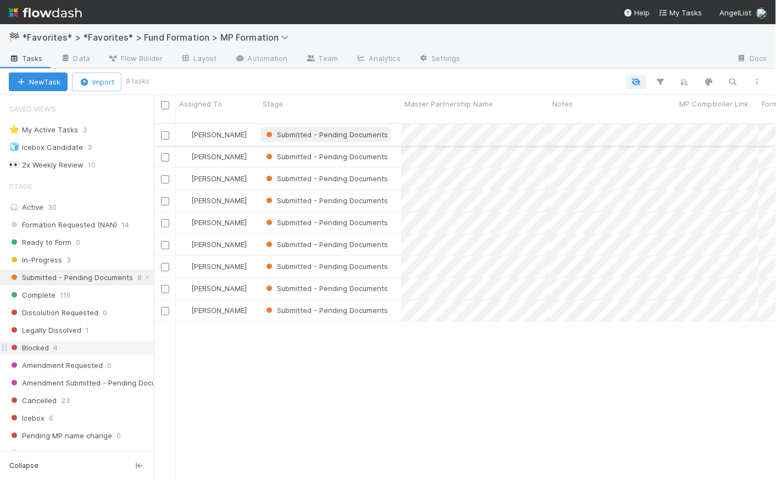
scroll to position [358, 615]
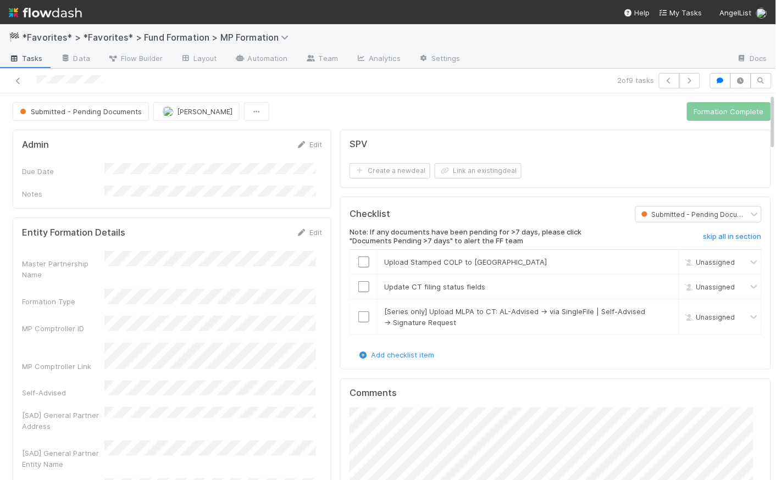
click at [382, 113] on div "Submitted - Pending Documents Novia Bautista Formation Complete" at bounding box center [392, 111] width 758 height 19
click at [180, 115] on span "[PERSON_NAME]" at bounding box center [204, 111] width 55 height 9
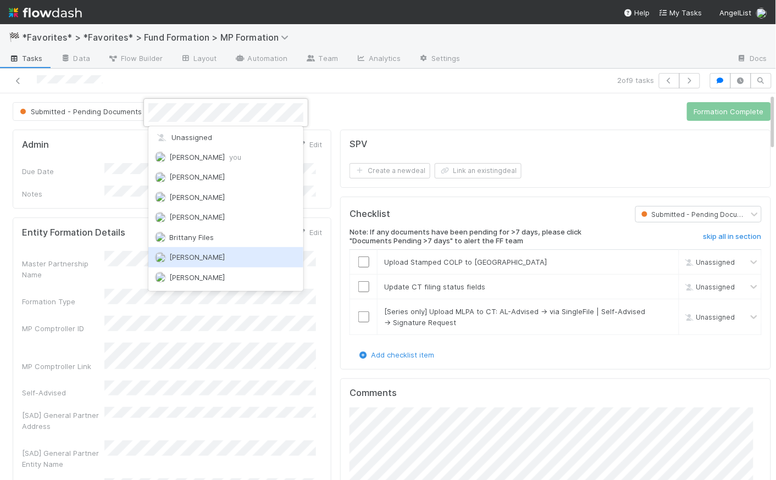
scroll to position [2, 0]
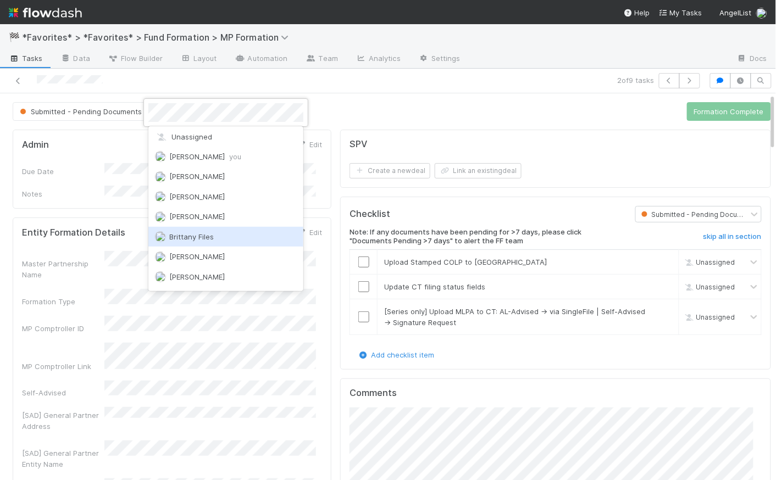
click at [221, 236] on div "Brittany Files" at bounding box center [225, 237] width 155 height 20
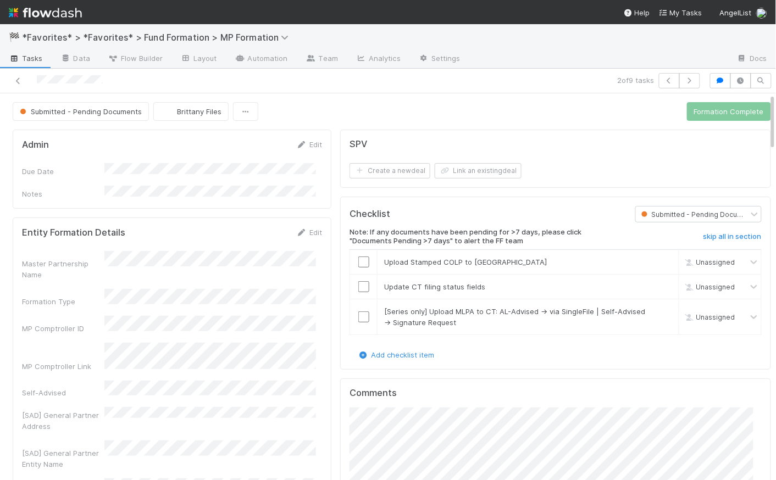
click at [337, 116] on div "Submitted - Pending Documents Brittany Files Formation Complete" at bounding box center [392, 111] width 758 height 19
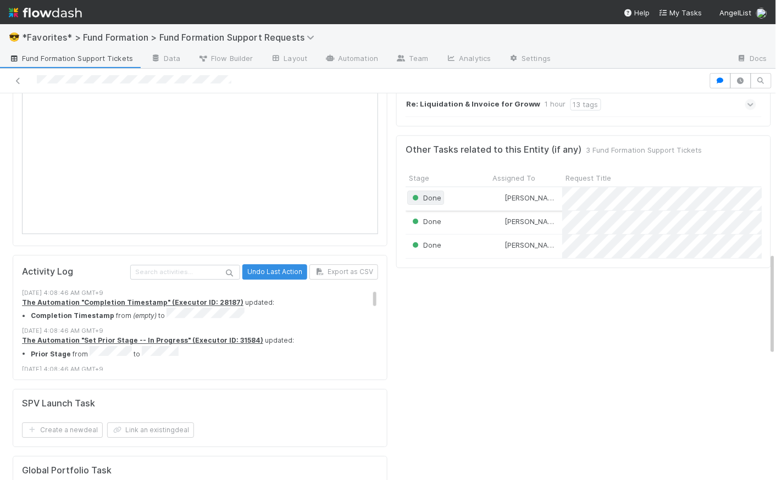
scroll to position [486, 0]
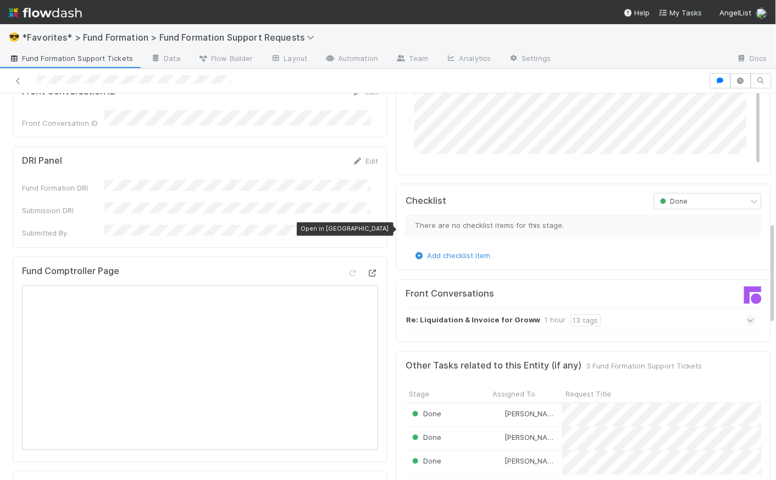
click at [368, 270] on icon at bounding box center [372, 273] width 11 height 7
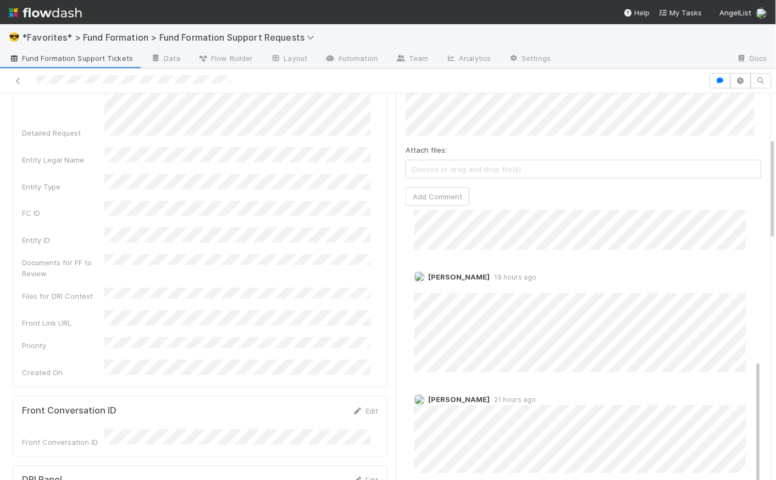
scroll to position [0, 0]
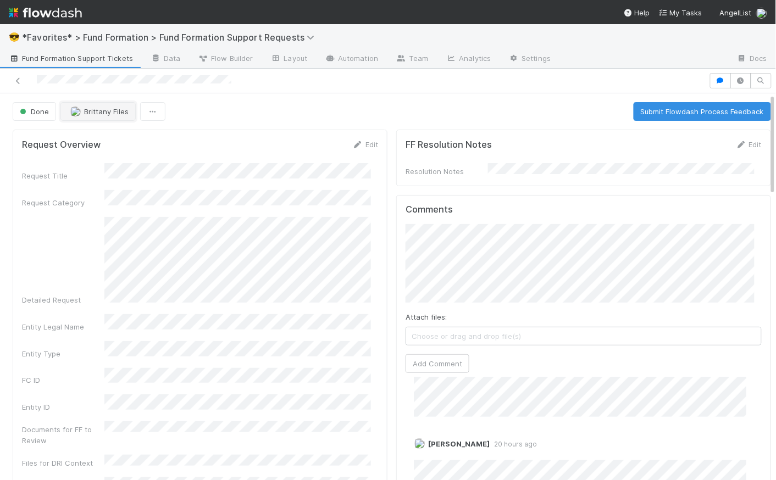
click at [101, 112] on span "Brittany Files" at bounding box center [106, 111] width 44 height 9
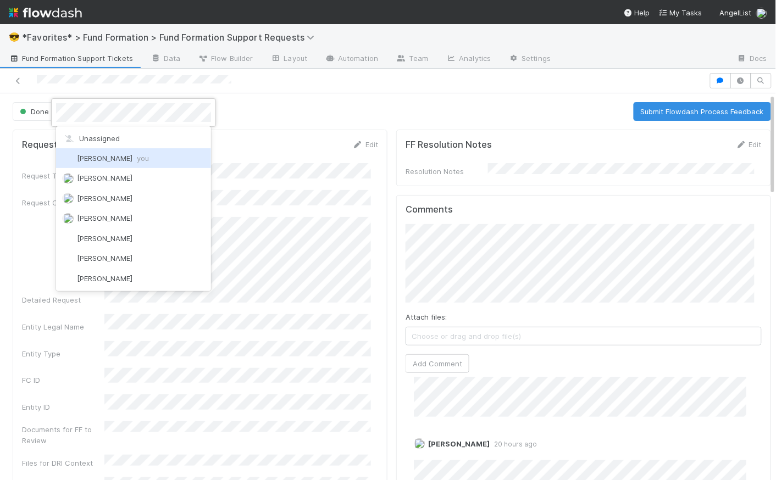
click at [112, 162] on span "Catherine Lambright you" at bounding box center [113, 158] width 72 height 9
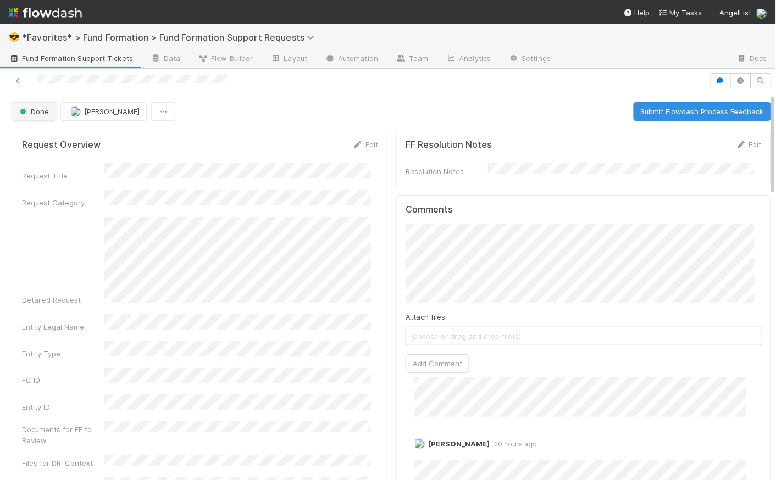
click at [37, 113] on span "Done" at bounding box center [33, 111] width 31 height 9
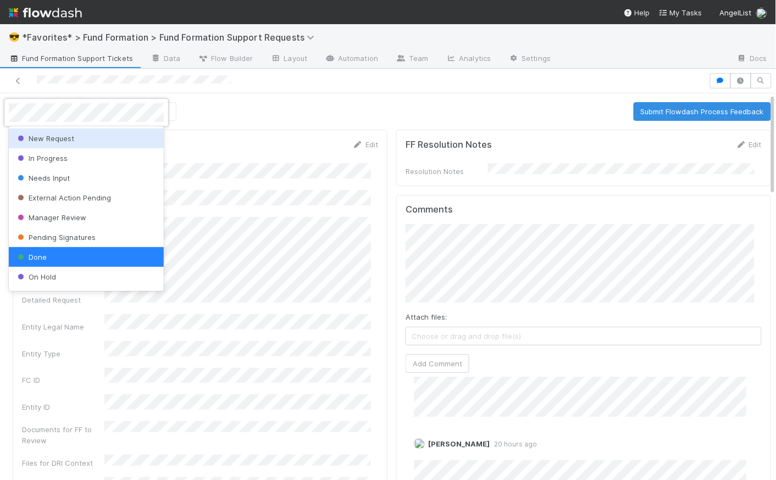
click at [47, 142] on span "New Request" at bounding box center [44, 138] width 59 height 9
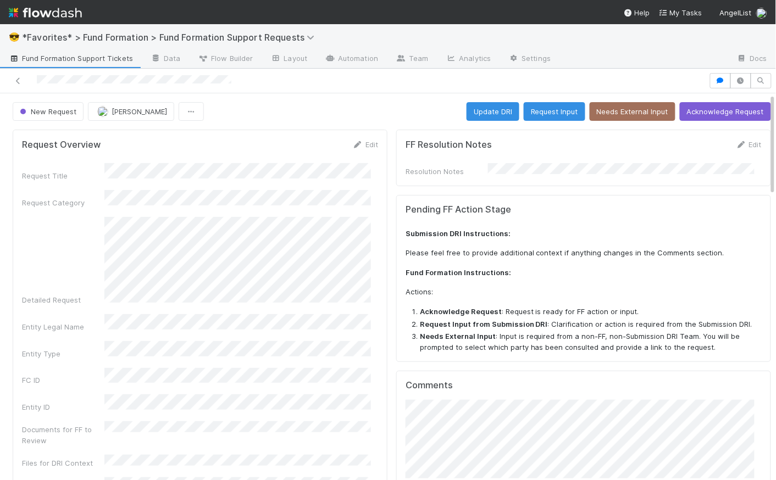
click at [317, 112] on div "New Request Catherine Lambright Update DRI Request Input Needs External Input A…" at bounding box center [392, 111] width 758 height 19
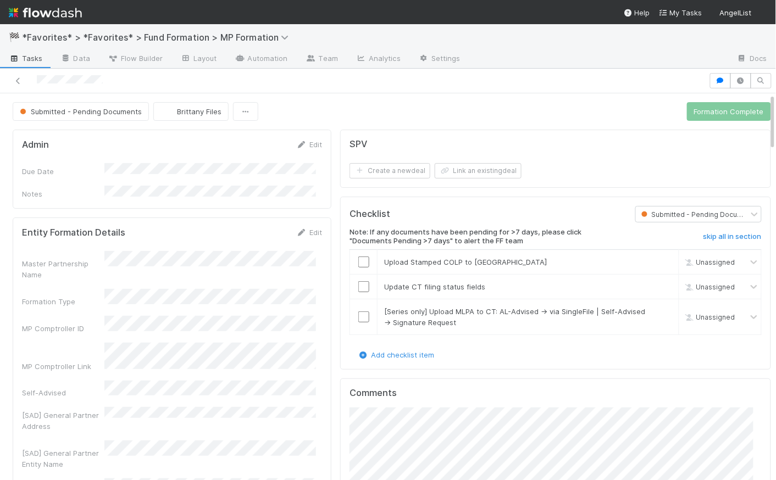
click at [29, 64] on link "Tasks" at bounding box center [26, 60] width 52 height 18
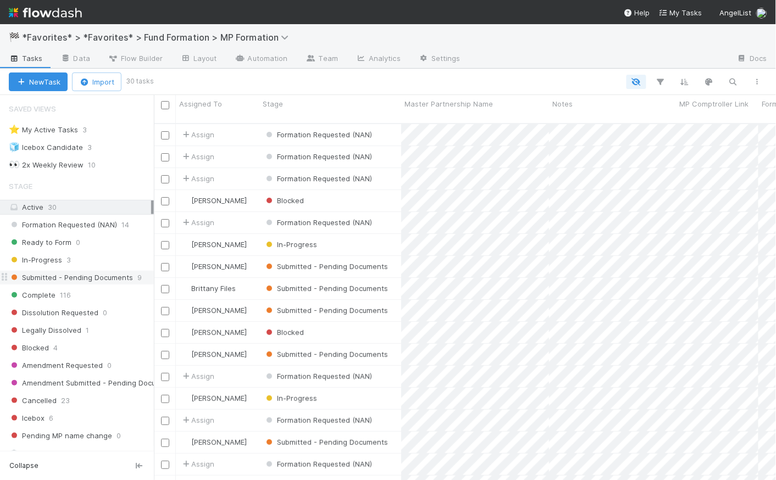
scroll to position [103, 0]
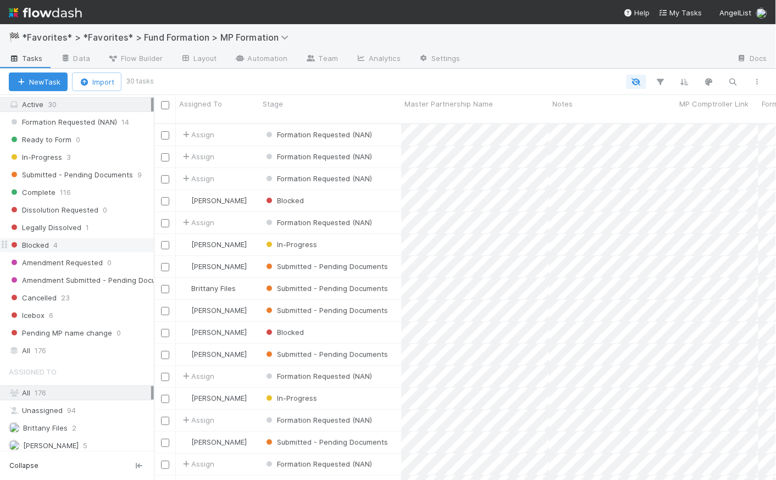
click at [40, 246] on span "Blocked" at bounding box center [29, 245] width 40 height 14
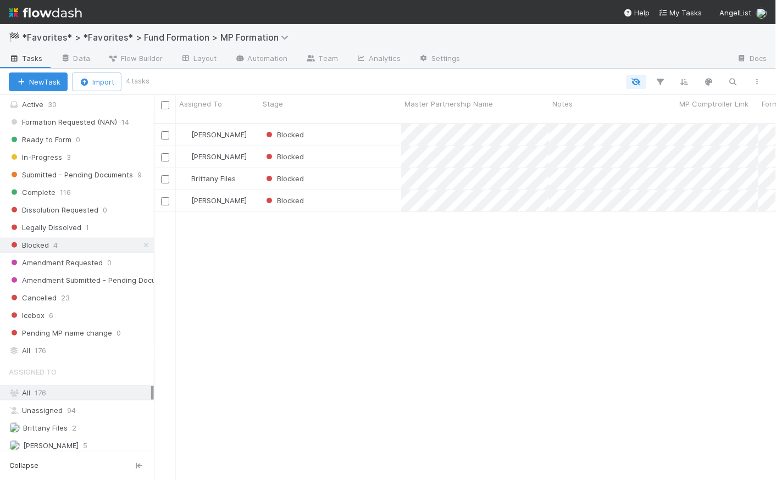
scroll to position [358, 615]
click at [366, 171] on div "Blocked" at bounding box center [330, 178] width 142 height 21
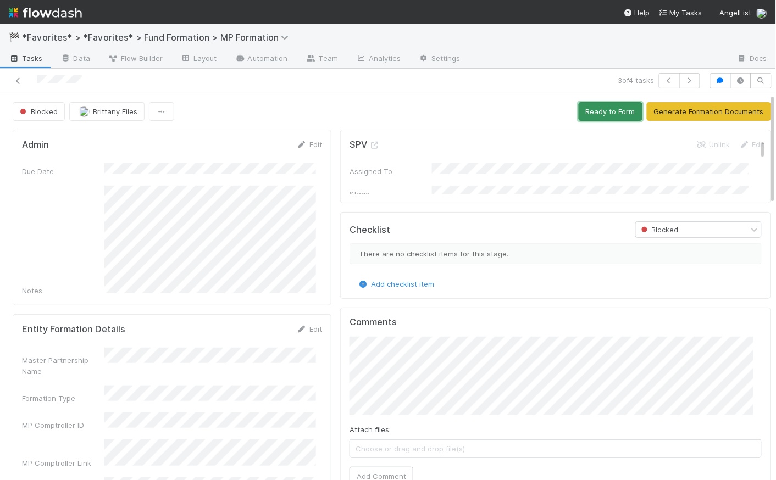
click at [614, 110] on button "Ready to Form" at bounding box center [610, 111] width 64 height 19
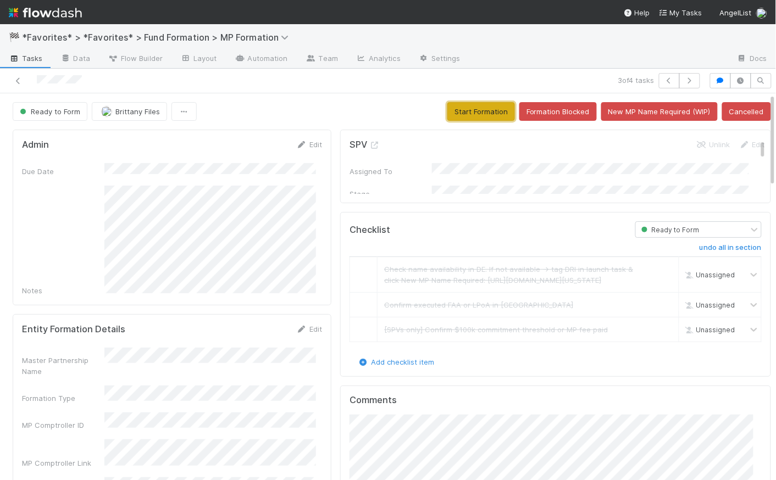
click at [469, 112] on button "Start Formation" at bounding box center [481, 111] width 68 height 19
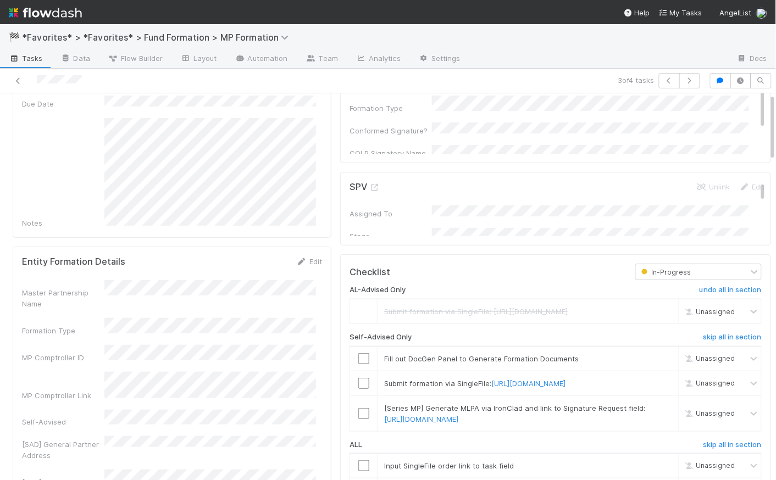
scroll to position [103, 0]
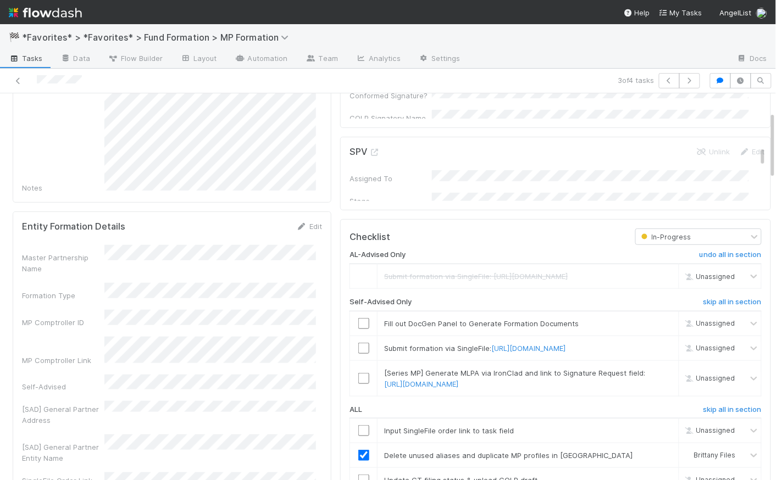
click at [306, 257] on div "Master Partnership Name" at bounding box center [172, 259] width 300 height 29
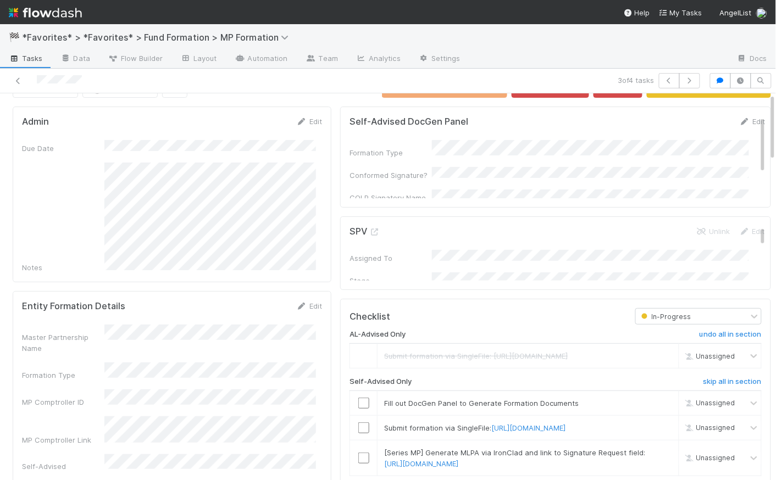
scroll to position [0, 0]
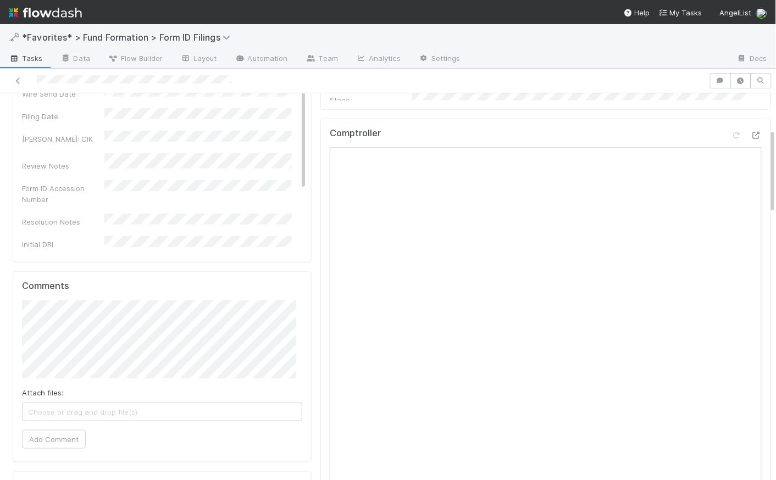
scroll to position [172, 0]
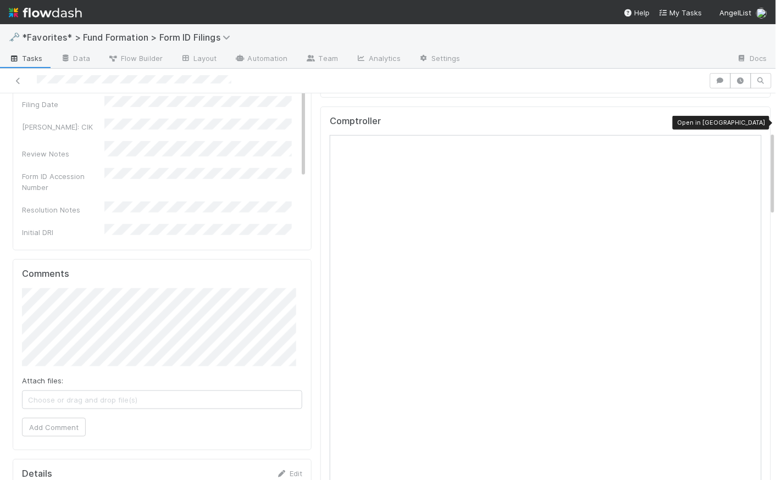
click at [624, 118] on div at bounding box center [755, 123] width 11 height 11
click at [624, 121] on icon at bounding box center [755, 123] width 11 height 7
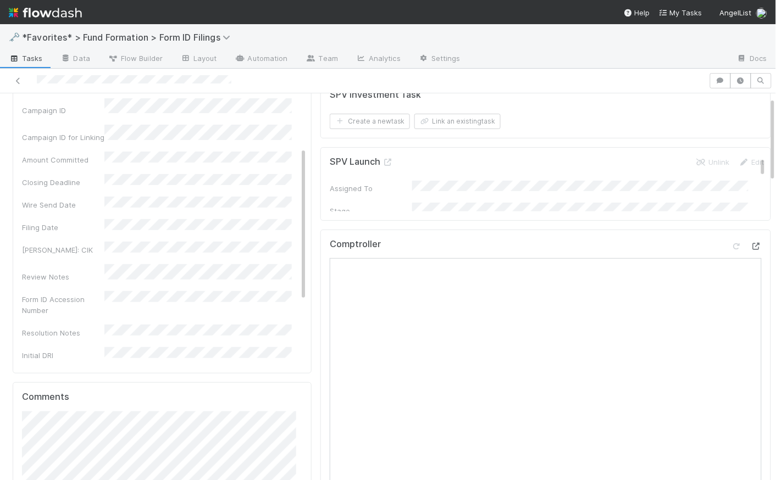
scroll to position [0, 0]
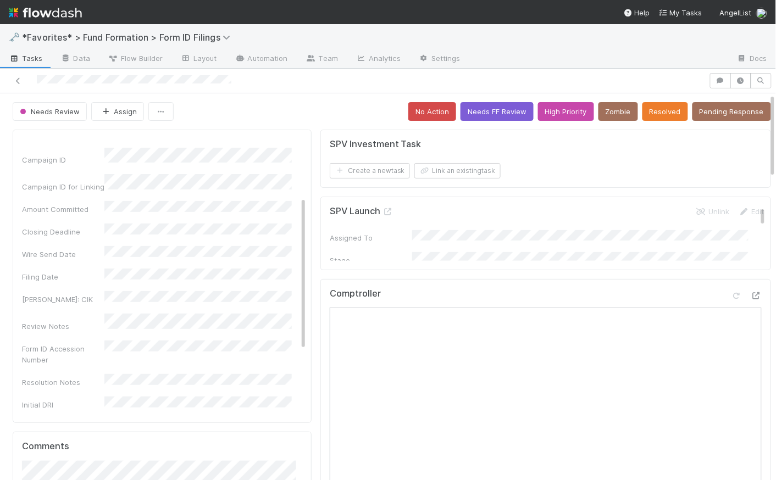
click at [330, 111] on div "Needs Review Assign No Action Needs FF Review High Priority Zombie Resolved Pen…" at bounding box center [392, 111] width 758 height 19
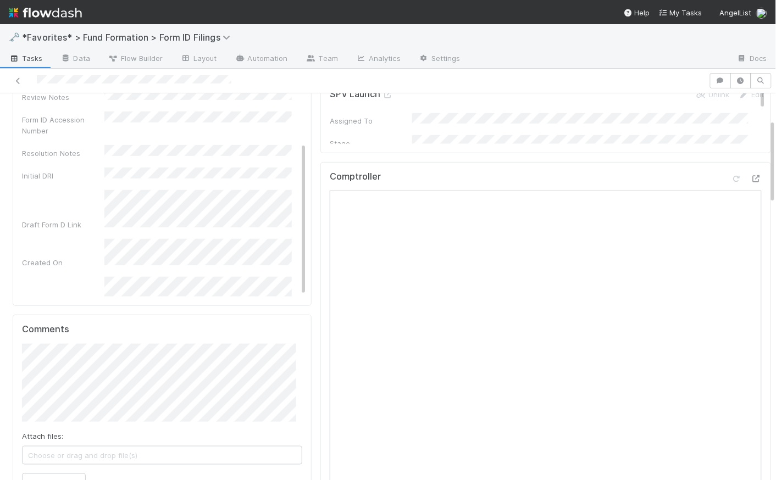
scroll to position [212, 0]
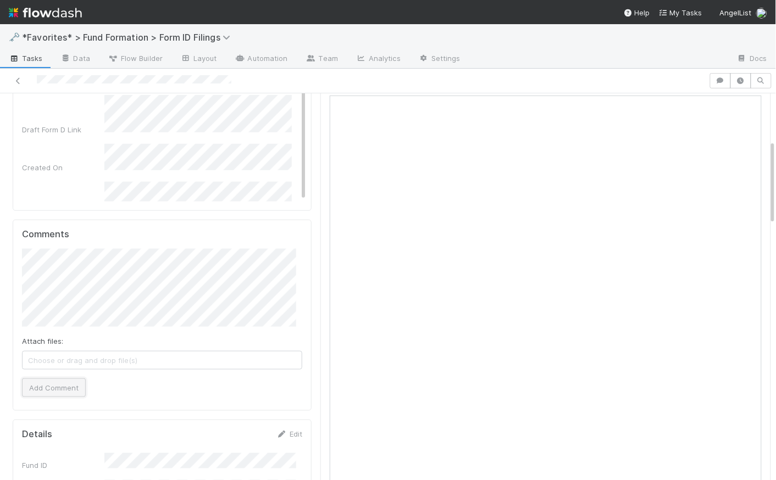
click at [63, 393] on button "Add Comment" at bounding box center [54, 387] width 64 height 19
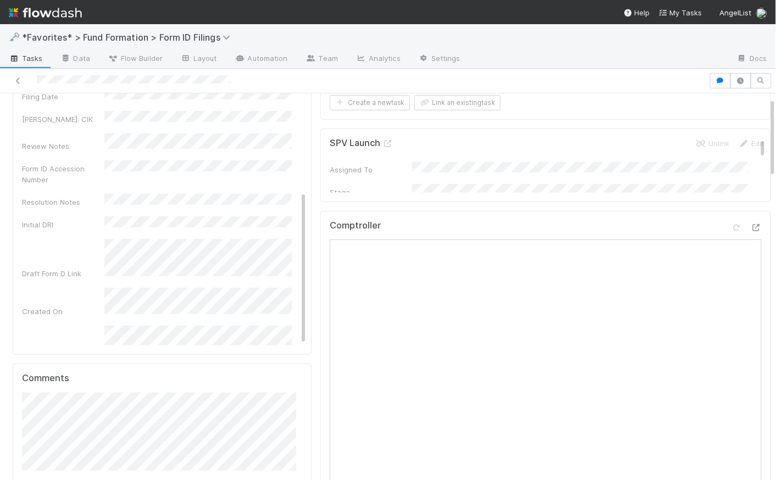
scroll to position [0, 0]
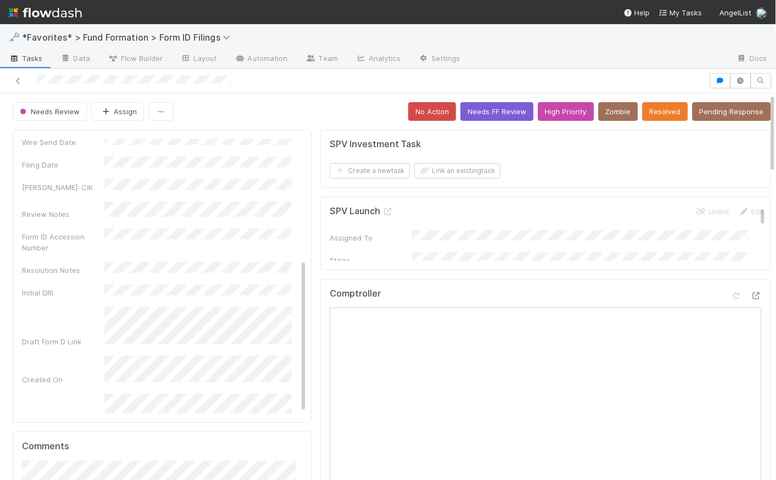
click at [312, 114] on div "Needs Review Assign No Action Needs FF Review High Priority Zombie Resolved Pen…" at bounding box center [392, 111] width 758 height 19
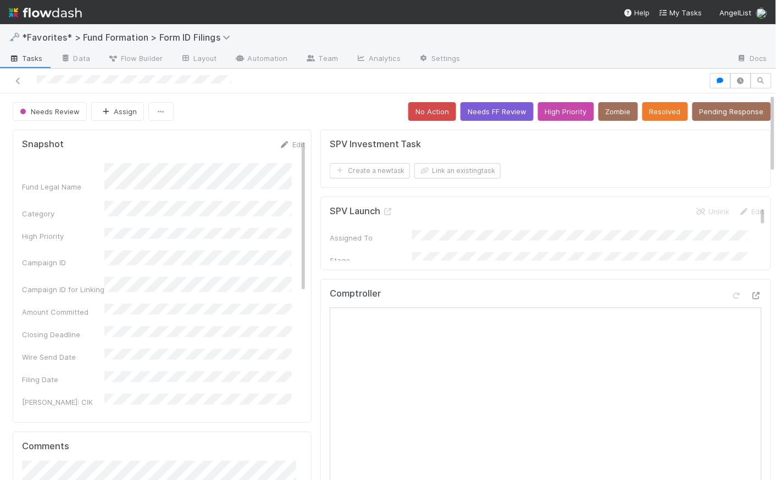
click at [311, 116] on div "Needs Review Assign No Action Needs FF Review High Priority Zombie Resolved Pen…" at bounding box center [392, 111] width 758 height 19
click at [297, 114] on div "Needs Review Assign No Action Needs FF Review High Priority Zombie Resolved Pen…" at bounding box center [392, 111] width 758 height 19
click at [151, 54] on span "Flow Builder" at bounding box center [135, 58] width 55 height 11
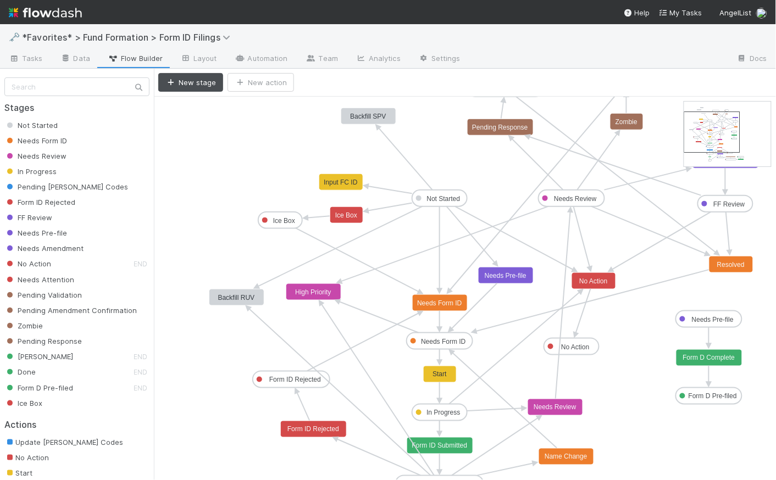
drag, startPoint x: 725, startPoint y: 122, endPoint x: 725, endPoint y: 127, distance: 5.5
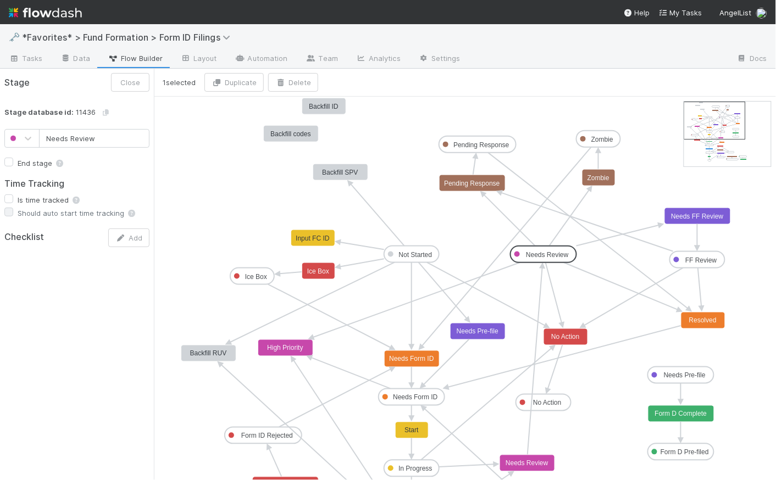
click at [540, 255] on text "Needs Review" at bounding box center [547, 255] width 43 height 8
drag, startPoint x: 543, startPoint y: 260, endPoint x: 369, endPoint y: 174, distance: 194.3
click at [23, 58] on span "Tasks" at bounding box center [26, 58] width 34 height 11
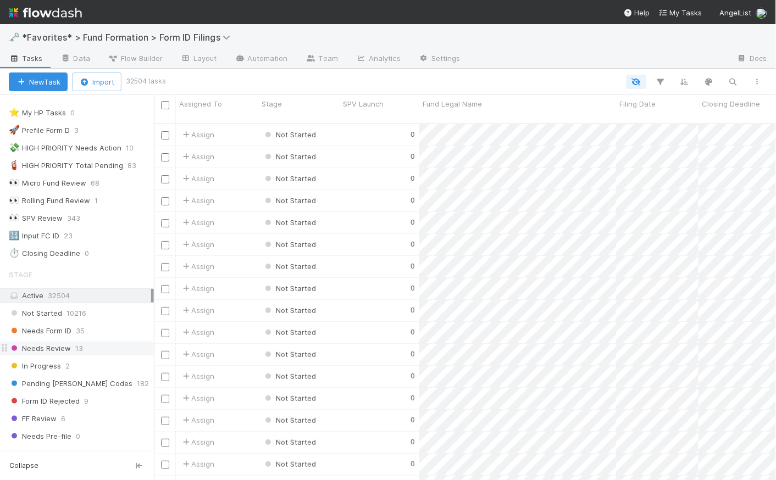
scroll to position [19, 0]
click at [59, 349] on span "Needs Review" at bounding box center [40, 346] width 62 height 14
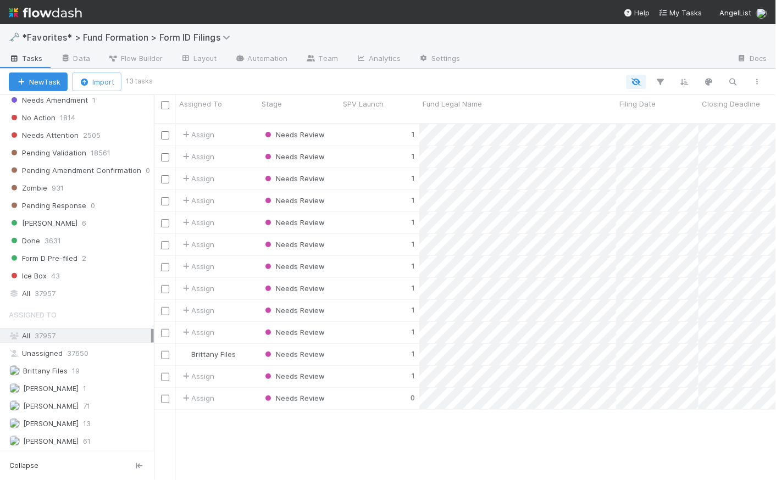
scroll to position [372, 0]
click at [368, 214] on div "1" at bounding box center [379, 222] width 80 height 21
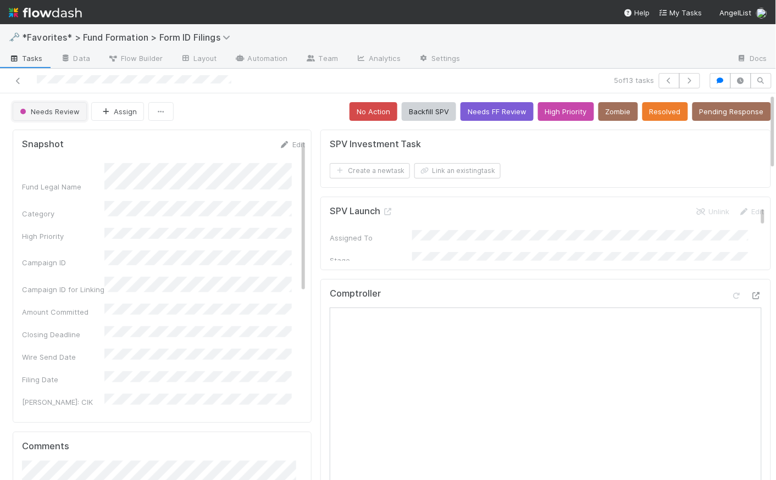
click at [57, 114] on span "Needs Review" at bounding box center [49, 111] width 62 height 9
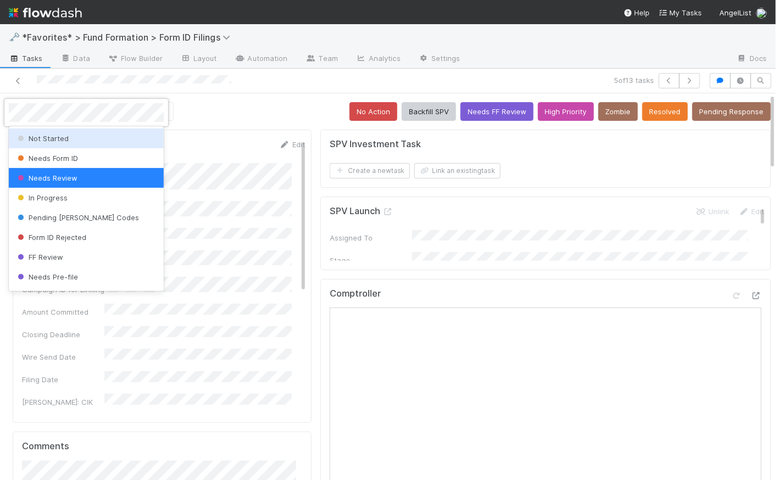
click at [55, 137] on span "Not Started" at bounding box center [41, 138] width 53 height 9
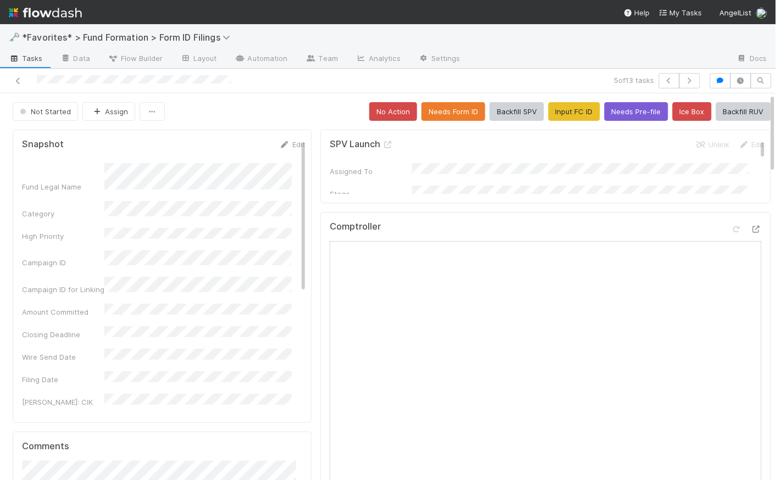
click at [287, 109] on div "Not Started Assign No Action Needs Form ID Backfill SPV Input FC ID Needs Pre-f…" at bounding box center [392, 111] width 758 height 19
click at [210, 105] on div "Not Started Assign No Action Needs Form ID Backfill SPV Input FC ID Needs Pre-f…" at bounding box center [392, 111] width 758 height 19
click at [298, 111] on div "Not Started Assign No Action Needs Form ID Backfill SPV Input FC ID Needs Pre-f…" at bounding box center [392, 111] width 758 height 19
click at [302, 108] on div "Not Started Assign No Action Needs Form ID Backfill SPV Input FC ID Needs Pre-f…" at bounding box center [392, 111] width 758 height 19
click at [305, 106] on div "Not Started Assign No Action Needs Form ID Backfill SPV Input FC ID Needs Pre-f…" at bounding box center [392, 111] width 758 height 19
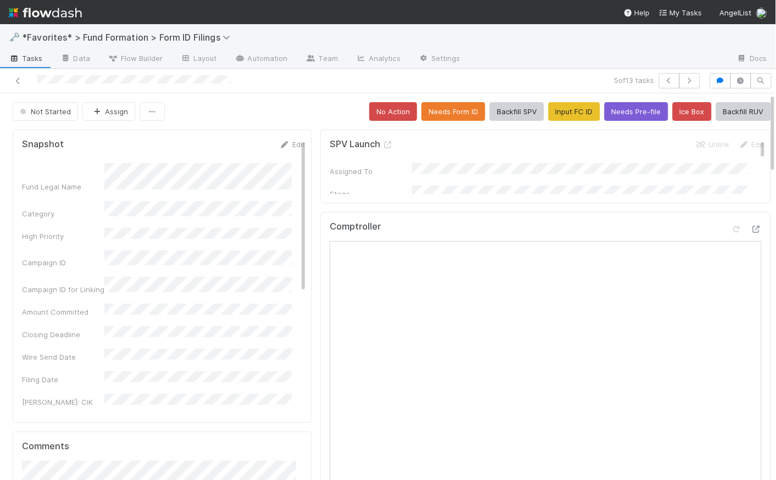
click at [268, 117] on div "Not Started Assign No Action Needs Form ID Backfill SPV Input FC ID Needs Pre-f…" at bounding box center [392, 111] width 758 height 19
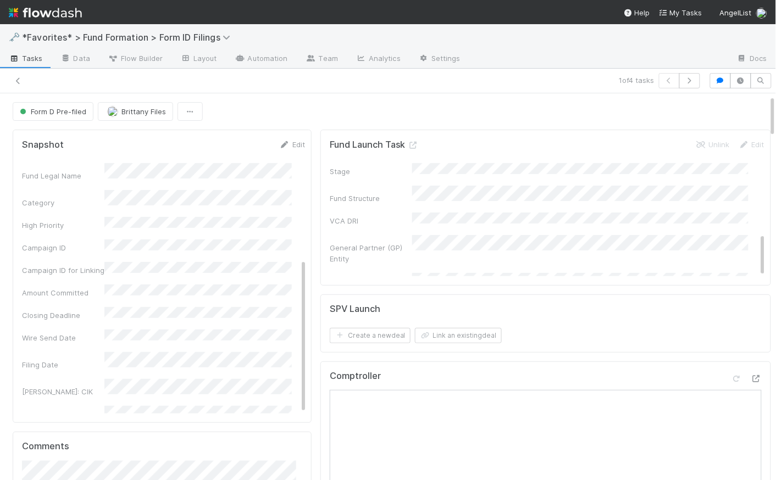
scroll to position [294, 0]
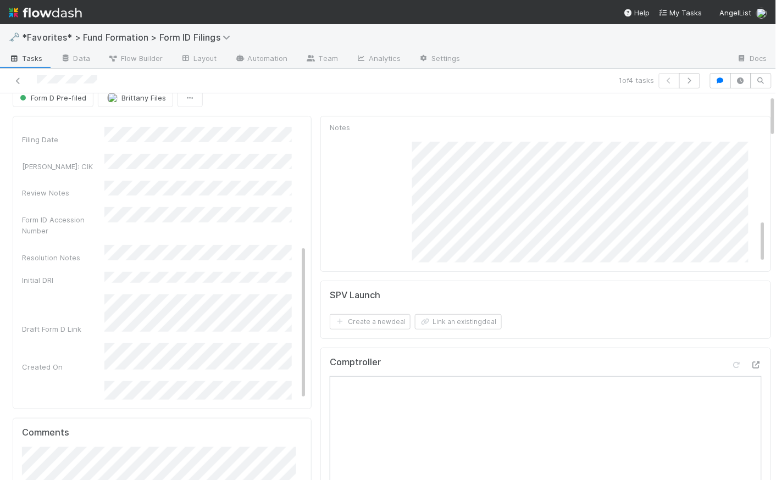
click at [69, 13] on img at bounding box center [45, 12] width 73 height 19
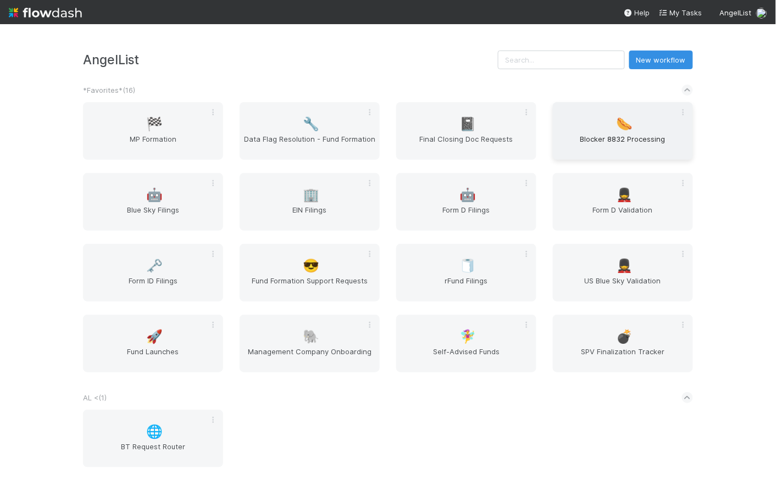
click at [636, 118] on div "🌭 Blocker 8832 Processing" at bounding box center [623, 131] width 140 height 58
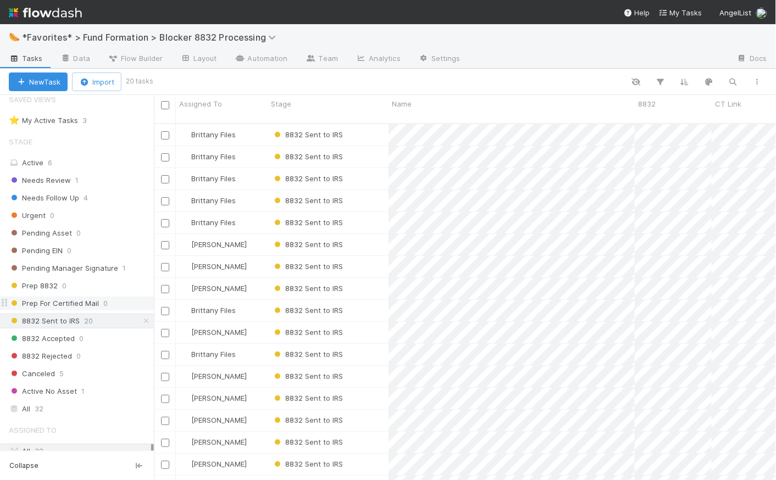
scroll to position [14, 0]
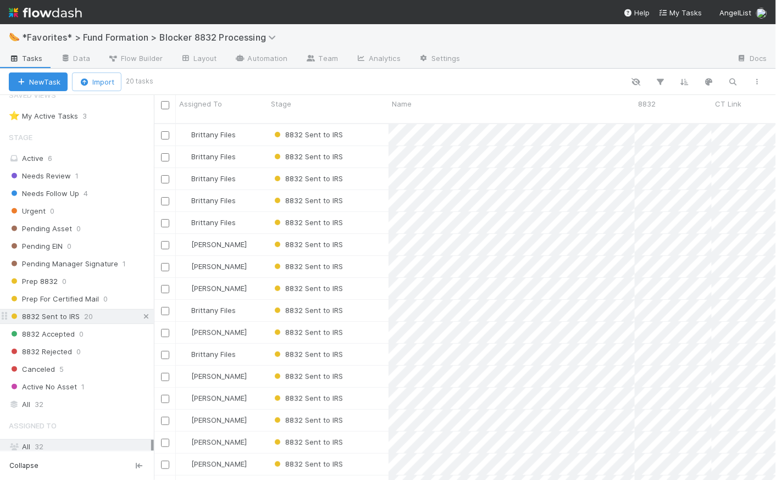
click at [141, 316] on icon at bounding box center [146, 316] width 11 height 7
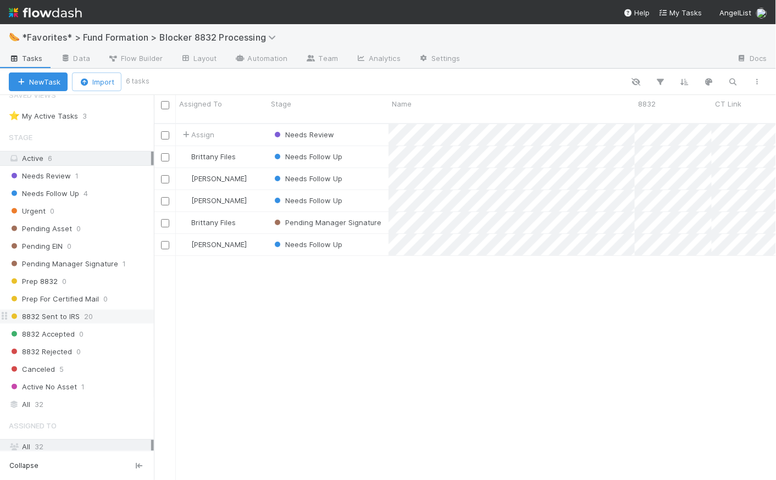
scroll to position [358, 615]
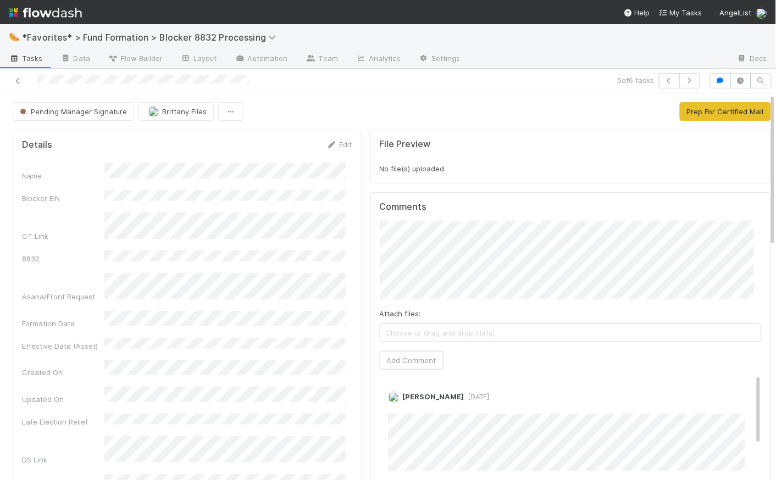
click at [207, 157] on form "Details Edit Name Blocker EIN CT Link 8832 [PERSON_NAME]/Front Request Formatio…" at bounding box center [187, 313] width 330 height 349
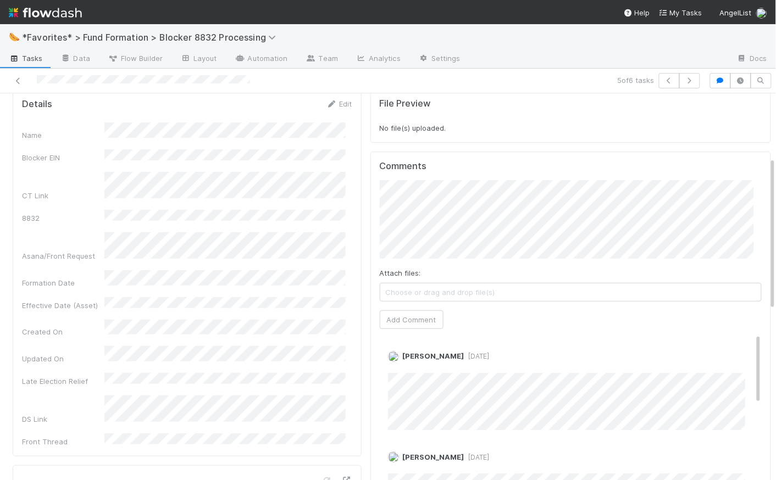
scroll to position [25, 0]
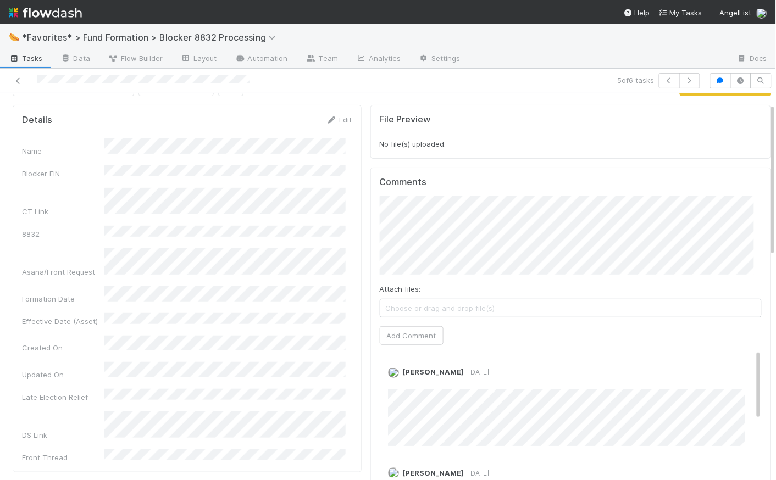
click at [70, 13] on img at bounding box center [45, 12] width 73 height 19
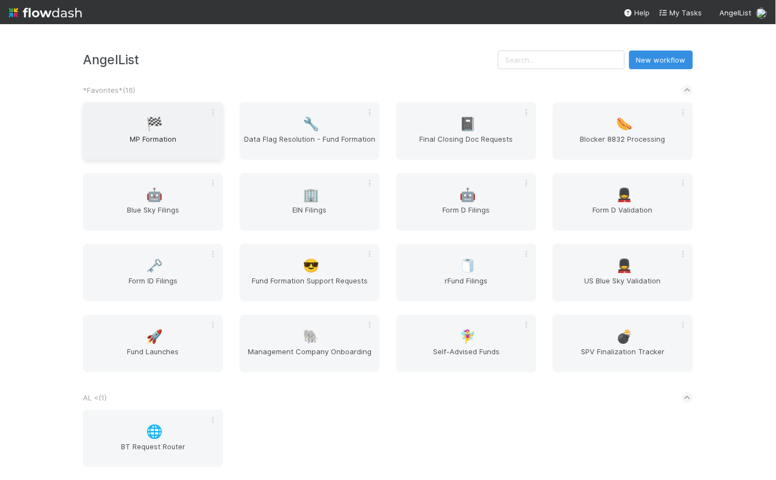
click at [129, 137] on span "MP Formation" at bounding box center [152, 144] width 131 height 22
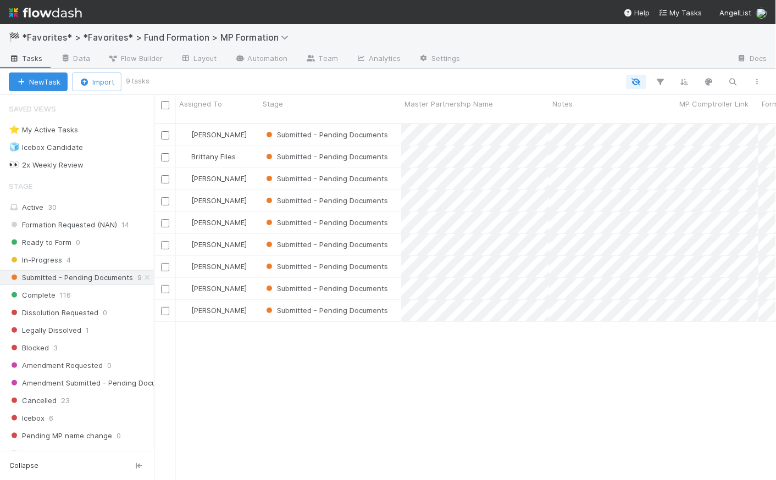
scroll to position [358, 615]
click at [144, 274] on icon at bounding box center [147, 277] width 11 height 7
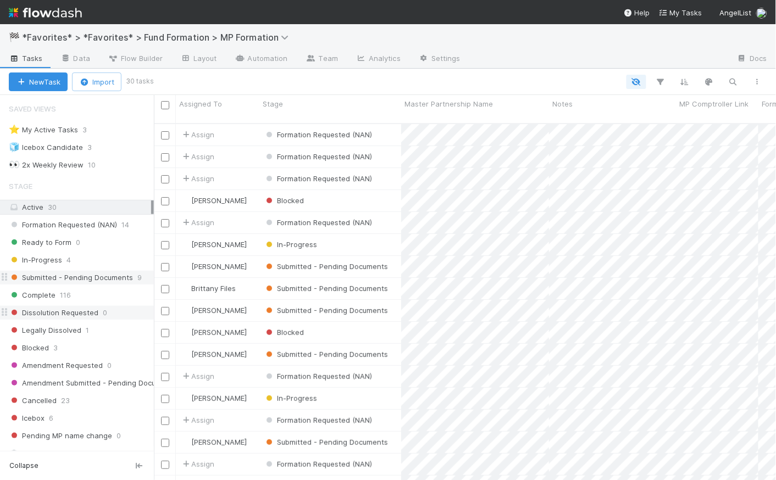
scroll to position [358, 615]
click at [247, 146] on div "Assign" at bounding box center [217, 156] width 83 height 21
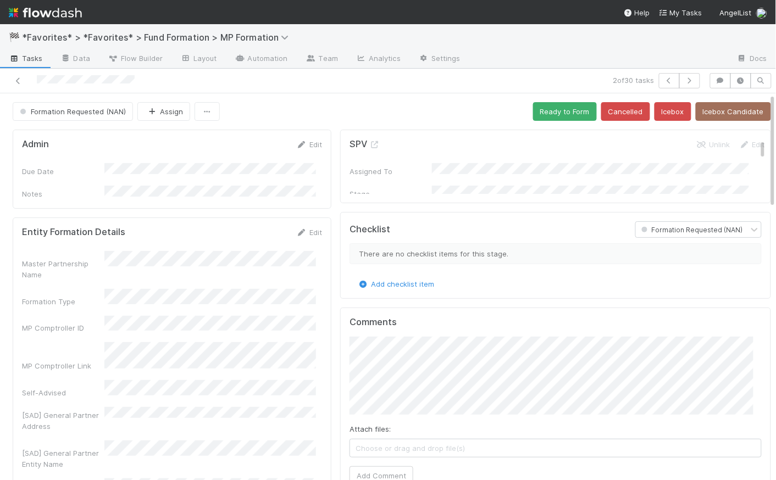
click at [340, 113] on div "Formation Requested (NAN) Assign Ready to Form Cancelled Icebox Icebox Candidate" at bounding box center [392, 111] width 758 height 19
click at [330, 107] on div "Formation Requested (NAN) Assign Ready to Form Cancelled Icebox Icebox Candidate" at bounding box center [392, 111] width 758 height 19
click at [32, 62] on span "Tasks" at bounding box center [26, 58] width 34 height 11
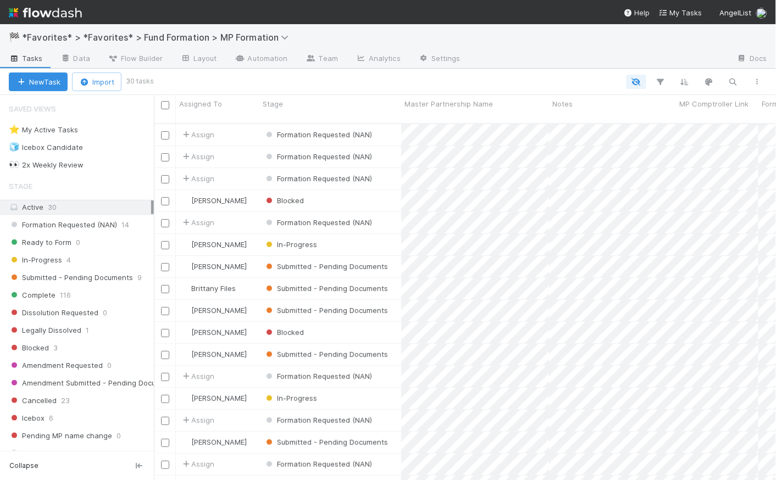
scroll to position [358, 615]
click at [49, 264] on span "In-Progress" at bounding box center [35, 260] width 53 height 14
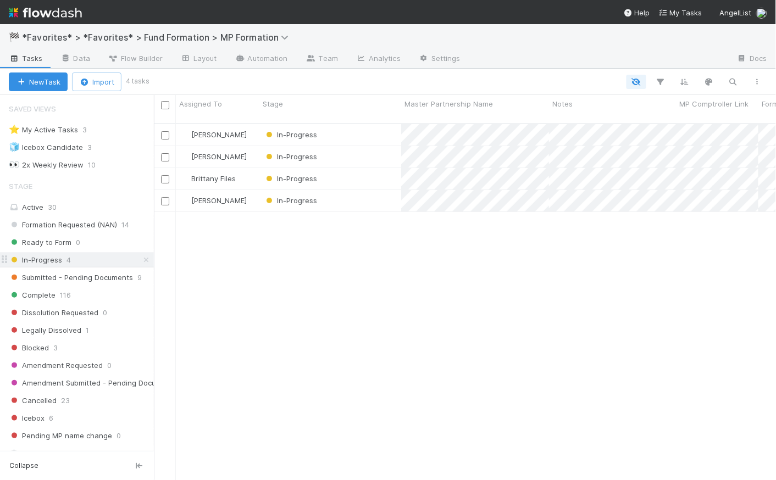
scroll to position [358, 615]
click at [364, 190] on div "In-Progress" at bounding box center [330, 200] width 142 height 21
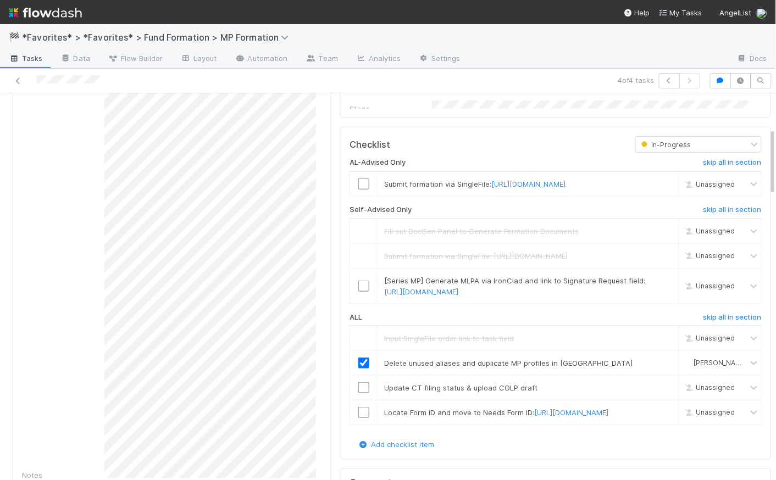
scroll to position [290, 0]
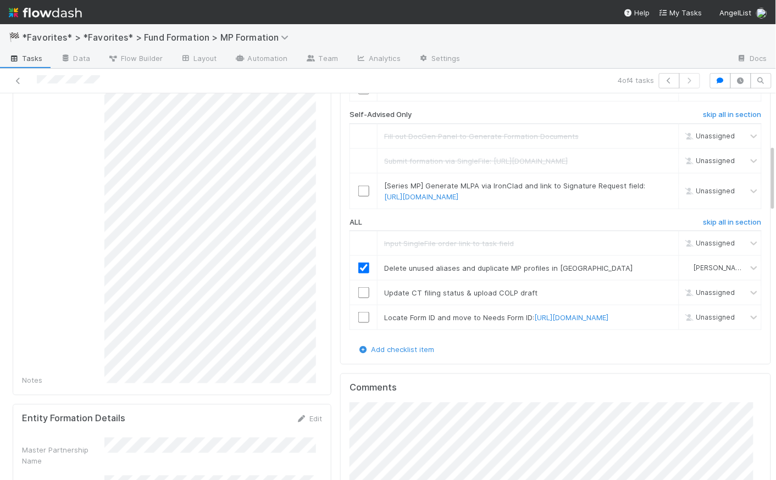
click at [76, 15] on img at bounding box center [45, 12] width 73 height 19
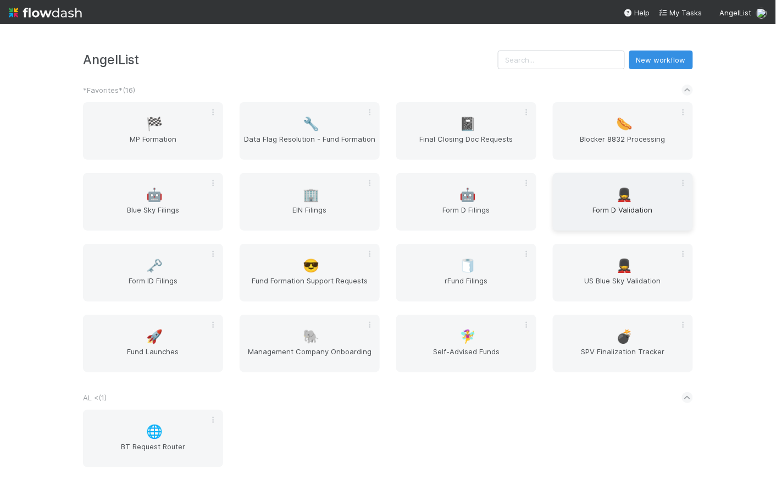
click at [622, 210] on span "Form D Validation" at bounding box center [622, 215] width 131 height 22
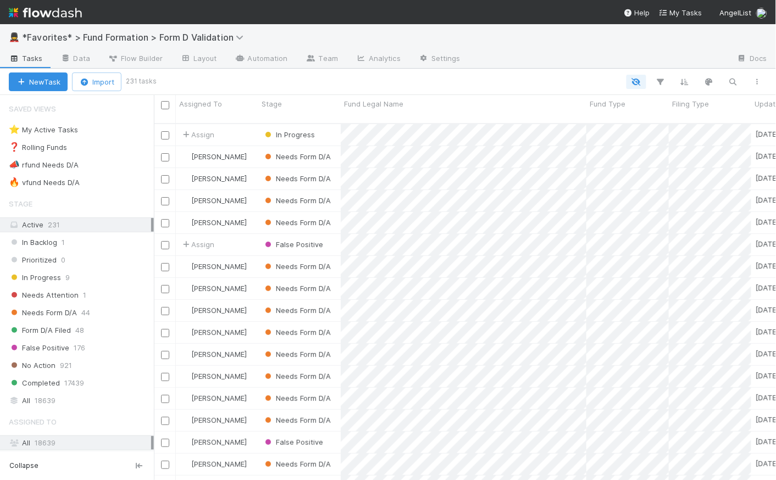
scroll to position [358, 615]
click at [57, 402] on div "All 18639" at bounding box center [80, 401] width 142 height 14
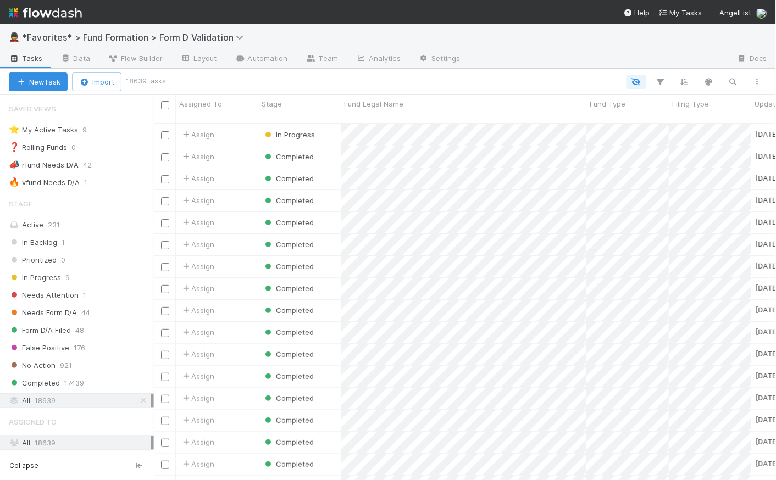
scroll to position [358, 615]
click at [733, 80] on icon "button" at bounding box center [732, 82] width 11 height 10
click at [657, 68] on input at bounding box center [676, 63] width 110 height 13
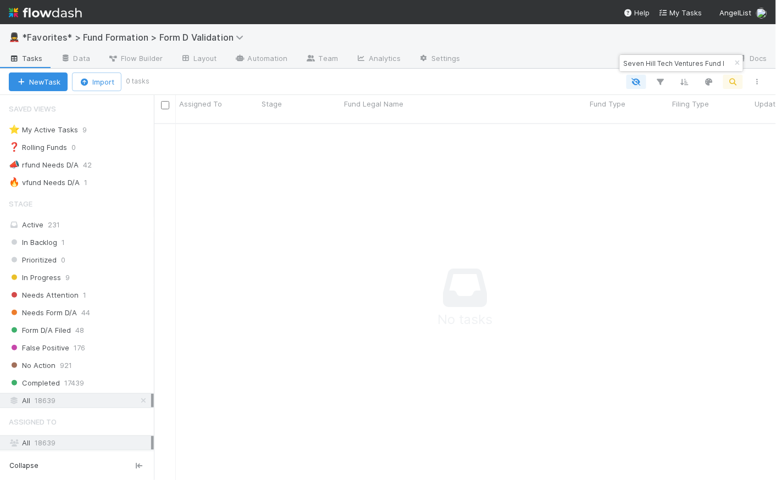
scroll to position [0, 0]
drag, startPoint x: 660, startPoint y: 64, endPoint x: 596, endPoint y: 58, distance: 64.0
click at [596, 58] on body "💂 *Favorites* > Fund Formation > Form D Validation Tasks Data Flow Builder Layo…" at bounding box center [388, 240] width 776 height 480
click at [622, 64] on input "Seven Hill Tech Ventures Fund I" at bounding box center [676, 63] width 110 height 13
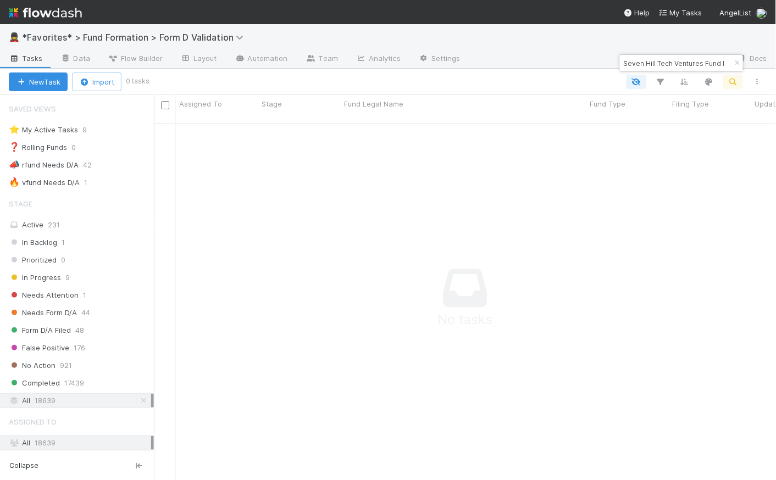
drag, startPoint x: 671, startPoint y: 63, endPoint x: 781, endPoint y: 52, distance: 110.4
click at [775, 52] on html "💂 *Favorites* > Fund Formation > Form D Validation Tasks Data Flow Builder Layo…" at bounding box center [388, 240] width 776 height 480
type input "Seven Hill Tech"
click at [517, 81] on div at bounding box center [458, 82] width 622 height 14
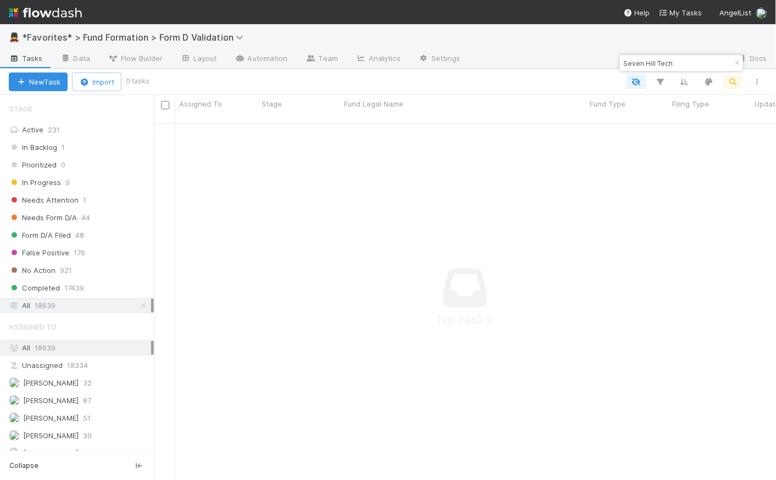
scroll to position [0, 0]
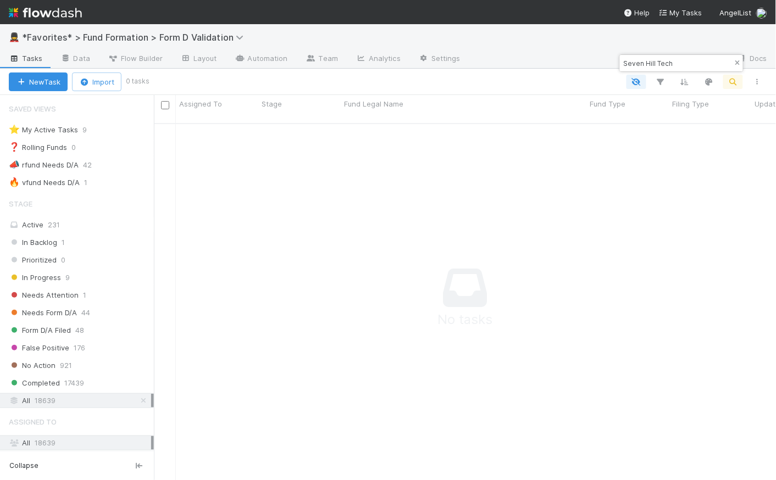
click at [739, 60] on icon "button" at bounding box center [737, 63] width 11 height 7
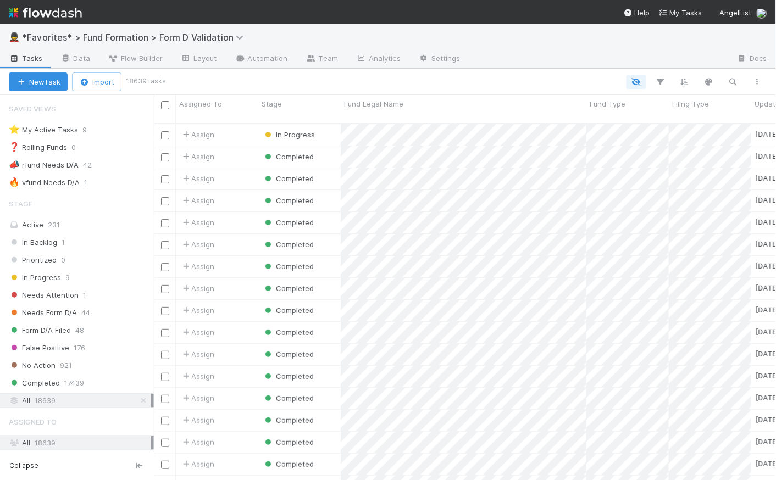
scroll to position [358, 615]
click at [49, 15] on img at bounding box center [45, 12] width 73 height 19
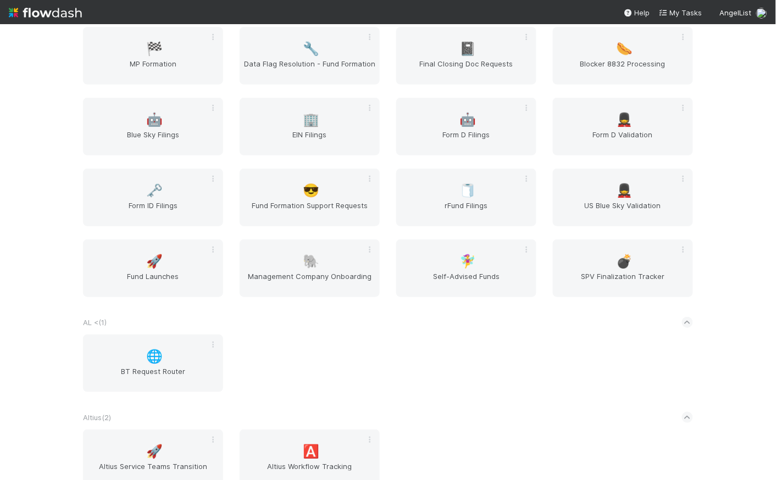
scroll to position [103, 0]
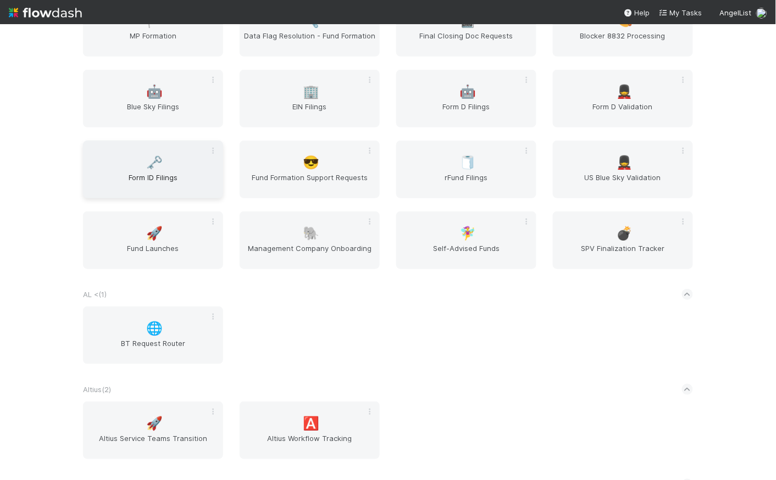
click at [154, 162] on span "🗝️" at bounding box center [155, 162] width 16 height 14
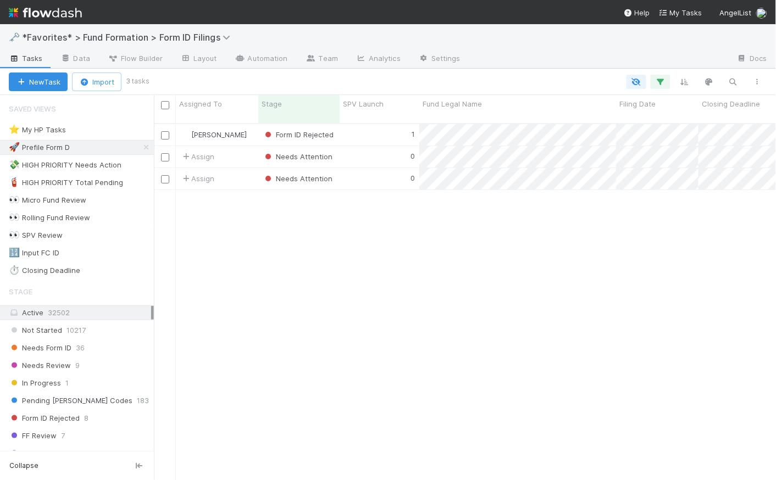
scroll to position [358, 615]
click at [662, 82] on icon "button" at bounding box center [660, 82] width 11 height 10
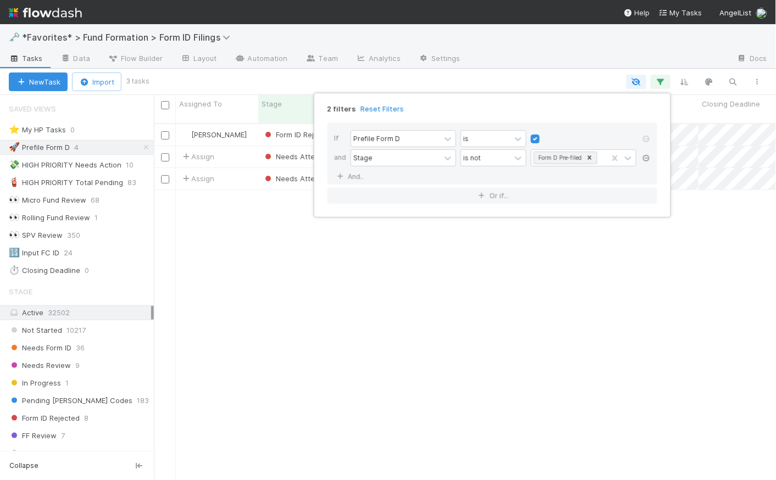
click at [647, 158] on icon at bounding box center [646, 158] width 11 height 7
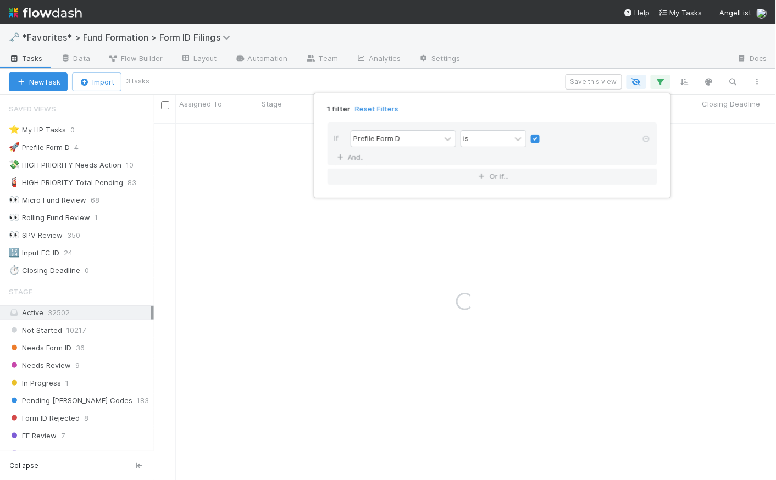
click at [538, 102] on div "1 filter Reset Filters" at bounding box center [492, 106] width 347 height 16
click at [531, 72] on div "1 filter Reset Filters If Prefile Form D is And.. Or if..." at bounding box center [388, 240] width 776 height 480
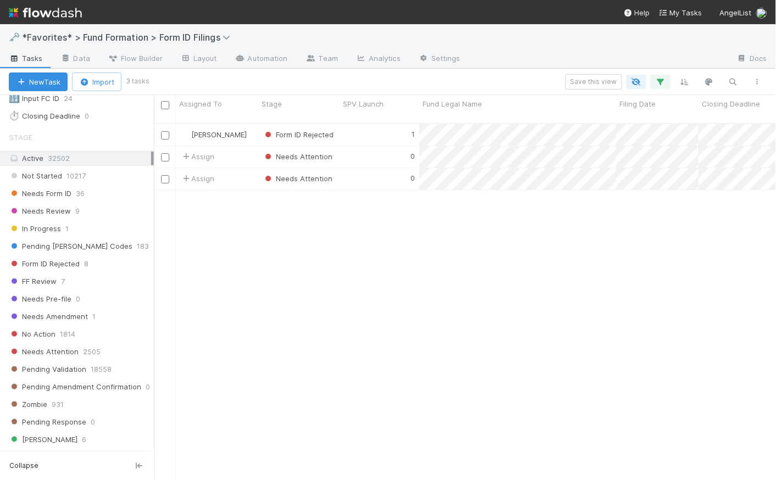
scroll to position [346, 0]
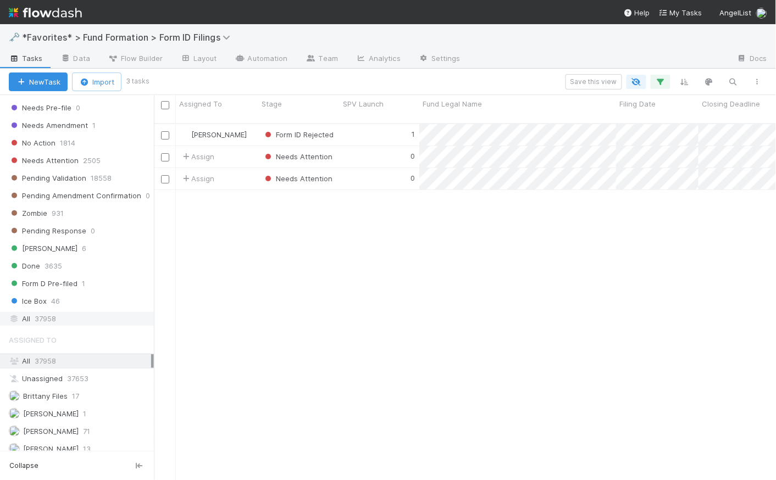
click at [67, 314] on div "All 37958" at bounding box center [80, 319] width 142 height 14
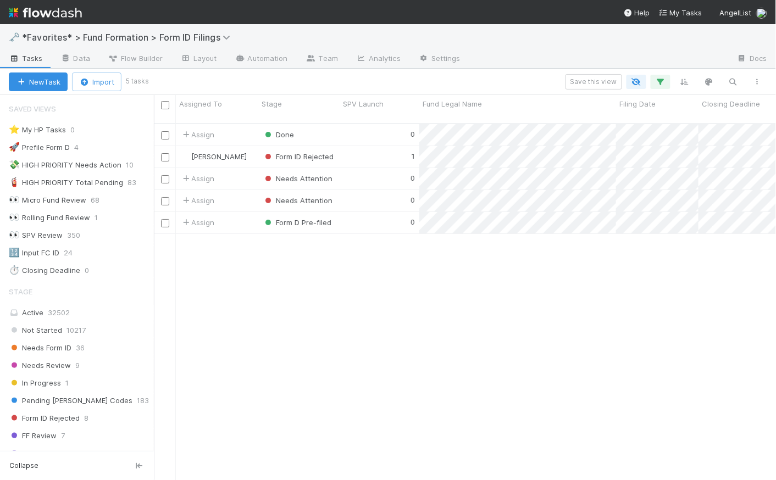
scroll to position [358, 615]
click at [309, 218] on span "Form D Pre-filed" at bounding box center [297, 222] width 69 height 9
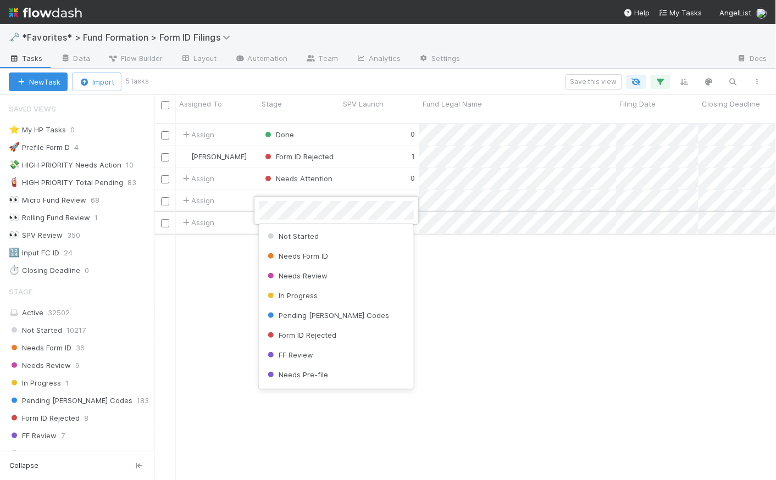
scroll to position [200, 0]
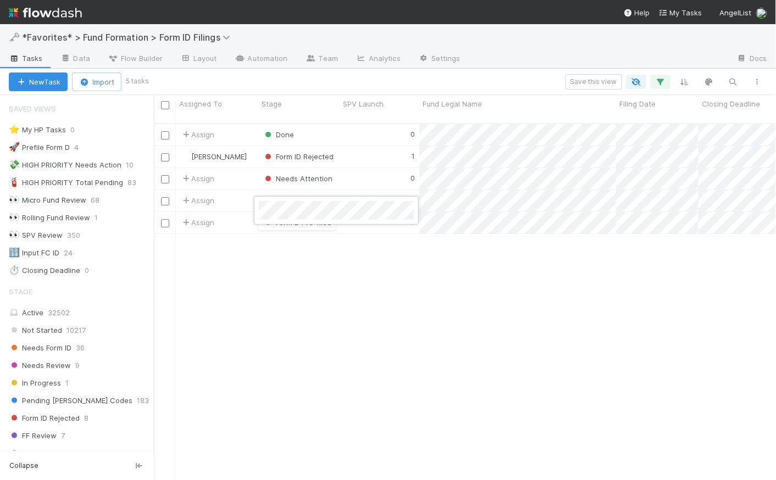
click at [505, 259] on div at bounding box center [388, 240] width 776 height 480
click at [283, 130] on span "Done" at bounding box center [278, 134] width 31 height 9
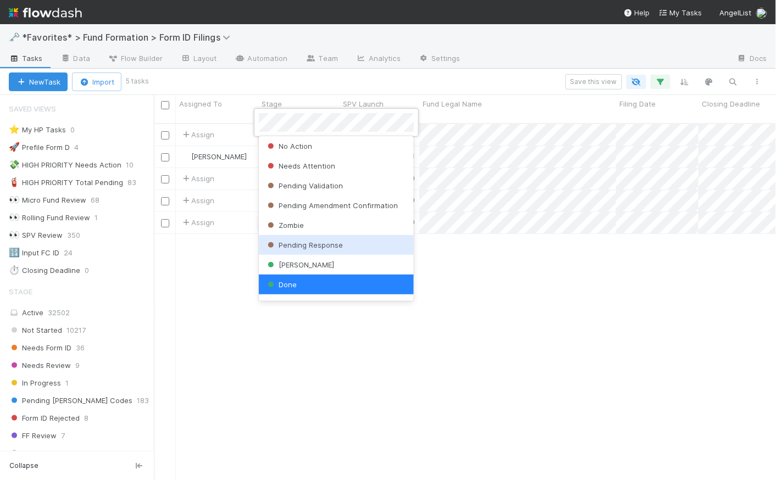
scroll to position [1, 0]
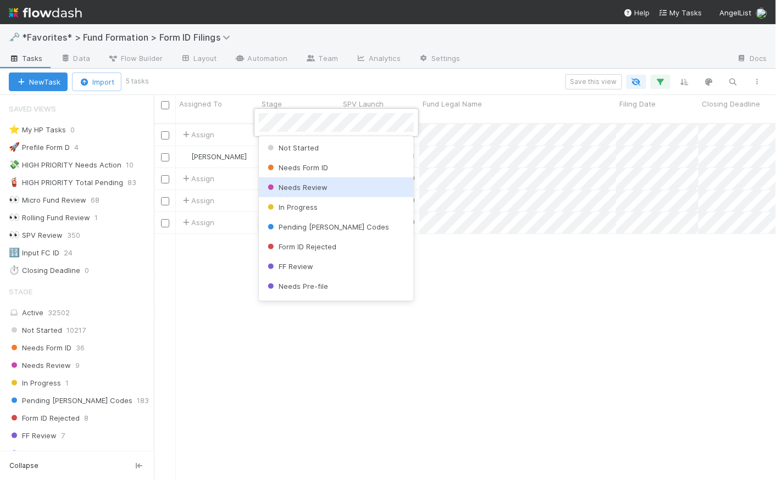
click at [348, 188] on div "Needs Review" at bounding box center [336, 187] width 155 height 20
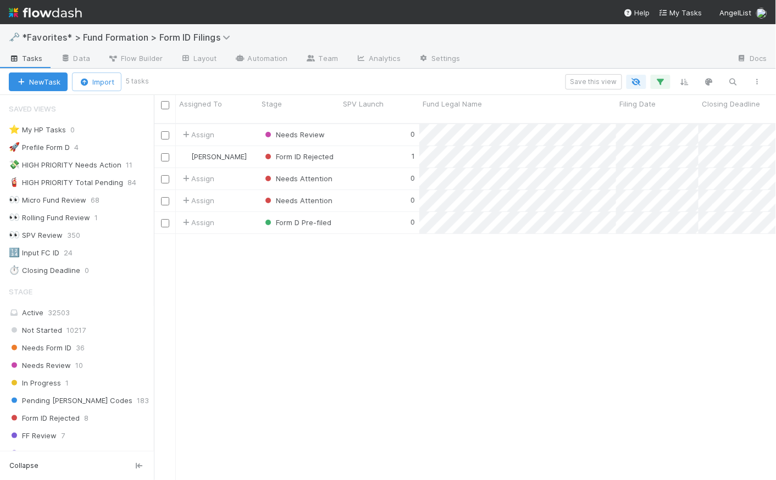
click at [400, 260] on div "Assign Needs Review 0 8/19/25, 4:50:52 AM 8/28/25, 9:19:42 AM 0 1 Febbie Cervan…" at bounding box center [465, 306] width 622 height 365
click at [385, 147] on div "1" at bounding box center [379, 156] width 80 height 21
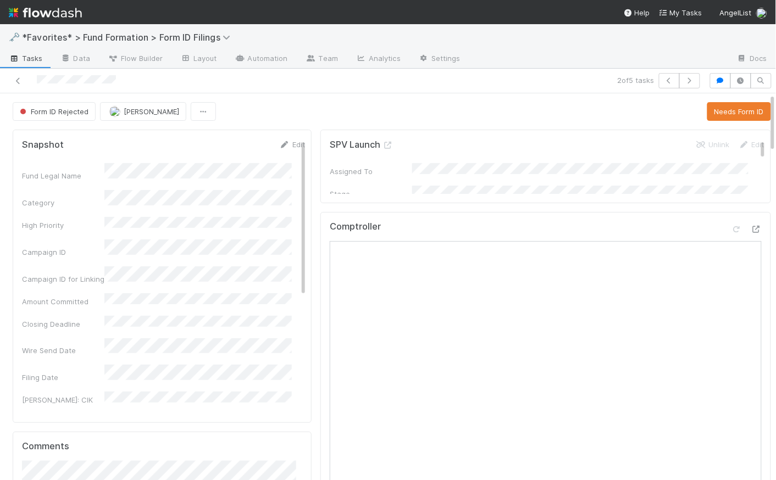
click at [32, 58] on span "Tasks" at bounding box center [26, 58] width 34 height 11
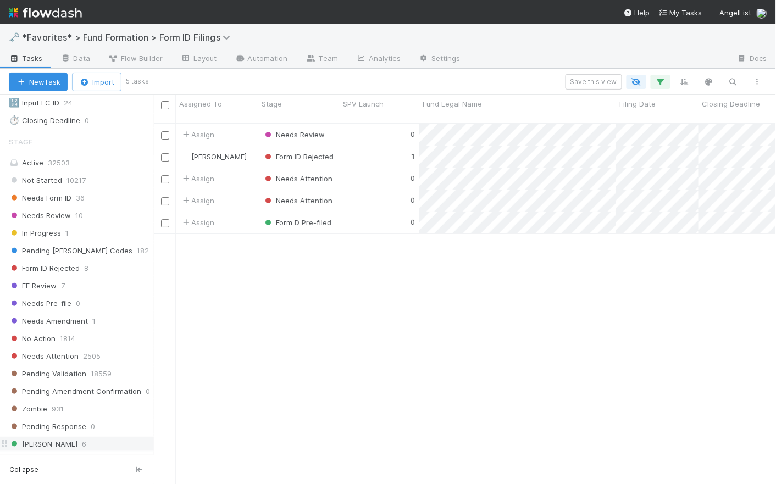
scroll to position [140, 0]
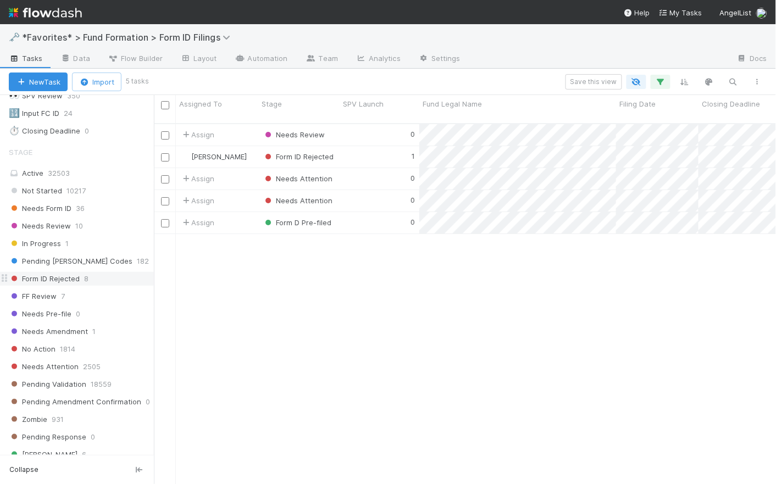
click at [76, 279] on span "Form ID Rejected" at bounding box center [44, 279] width 71 height 14
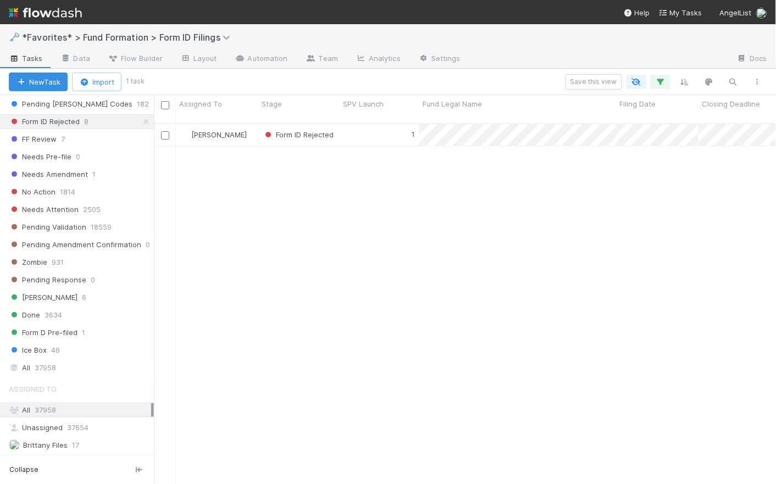
scroll to position [201, 0]
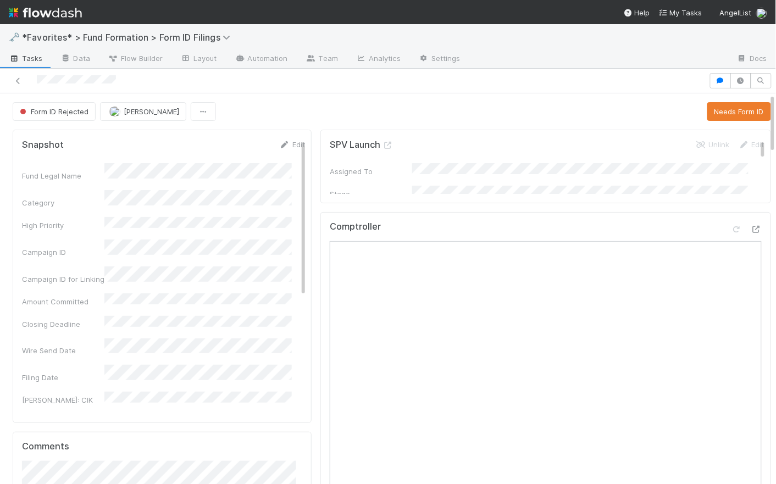
click at [32, 59] on span "Tasks" at bounding box center [26, 58] width 34 height 11
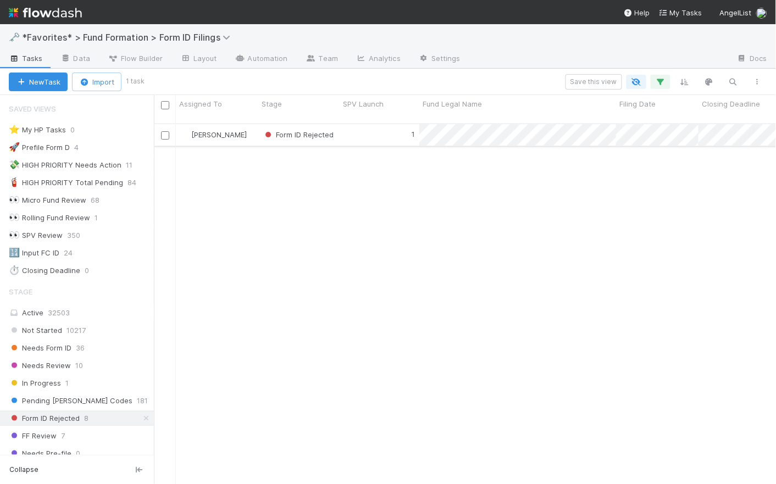
click at [391, 125] on div "1" at bounding box center [379, 134] width 80 height 21
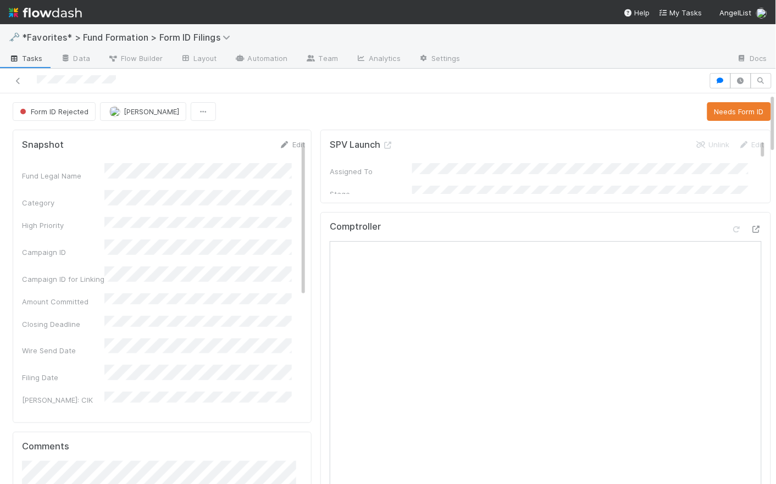
click at [319, 118] on div "Form ID Rejected Febbie Cervantes Needs Form ID" at bounding box center [392, 111] width 758 height 19
click at [160, 112] on span "Febbie Cervantes" at bounding box center [151, 111] width 55 height 9
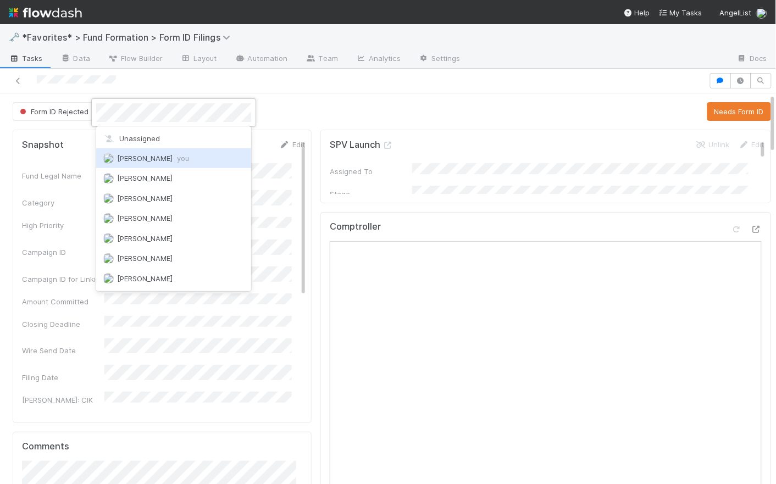
click at [161, 165] on div "Catherine Lambright you" at bounding box center [173, 158] width 155 height 20
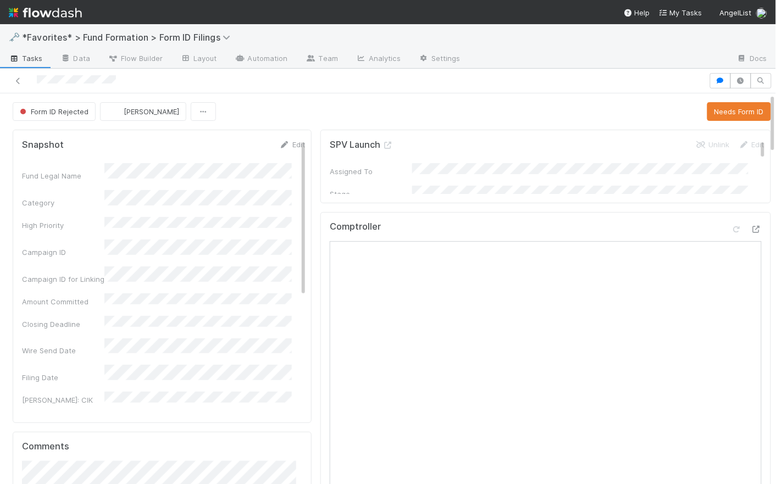
click at [302, 108] on div "Form ID Rejected Catherine Lambright Needs Form ID" at bounding box center [392, 111] width 758 height 19
click at [333, 110] on div "Form ID Rejected Catherine Lambright Needs Form ID" at bounding box center [392, 111] width 758 height 19
click at [73, 170] on div "Fund Legal Name" at bounding box center [163, 172] width 283 height 18
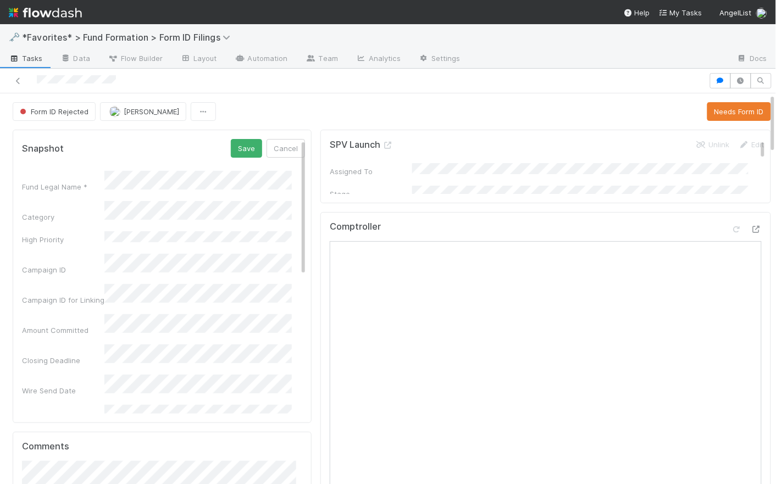
click at [291, 148] on div "Snapshot Save Cancel" at bounding box center [163, 148] width 299 height 19
click at [288, 148] on button "Cancel" at bounding box center [285, 148] width 38 height 19
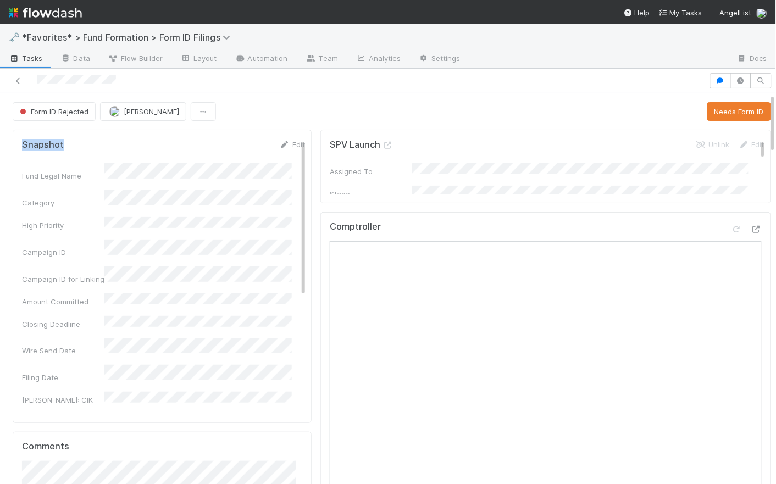
click at [304, 120] on div "Form ID Rejected Catherine Lambright Needs Form ID" at bounding box center [392, 111] width 758 height 19
click at [137, 114] on span "[PERSON_NAME]" at bounding box center [151, 111] width 55 height 9
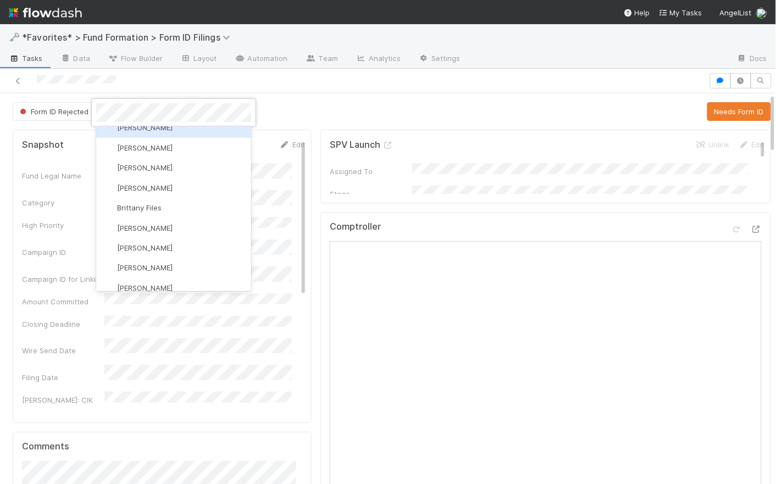
scroll to position [91, 0]
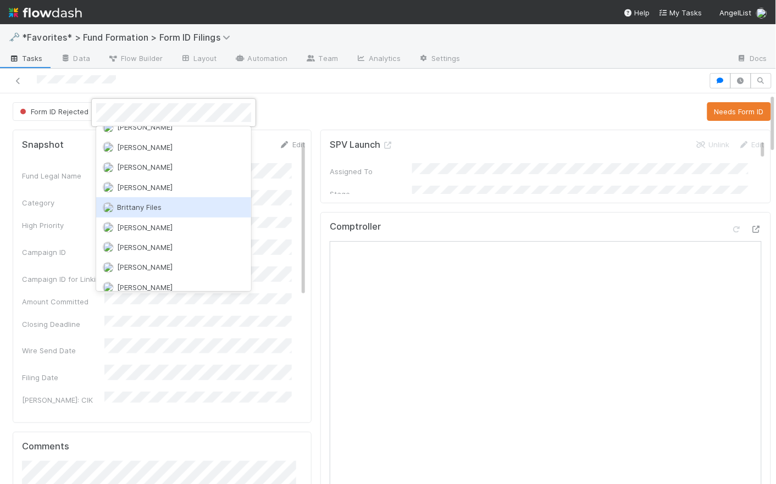
click at [166, 203] on div "Brittany Files" at bounding box center [173, 207] width 155 height 20
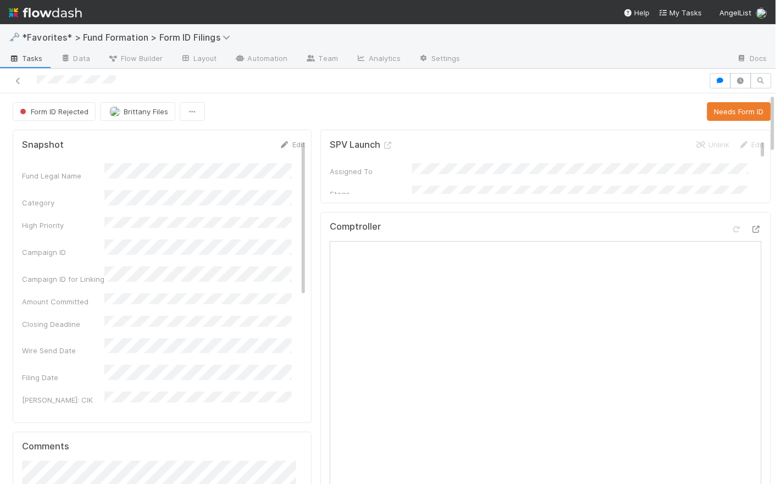
click at [316, 111] on div "Form ID Rejected Brittany Files Needs Form ID" at bounding box center [392, 111] width 758 height 19
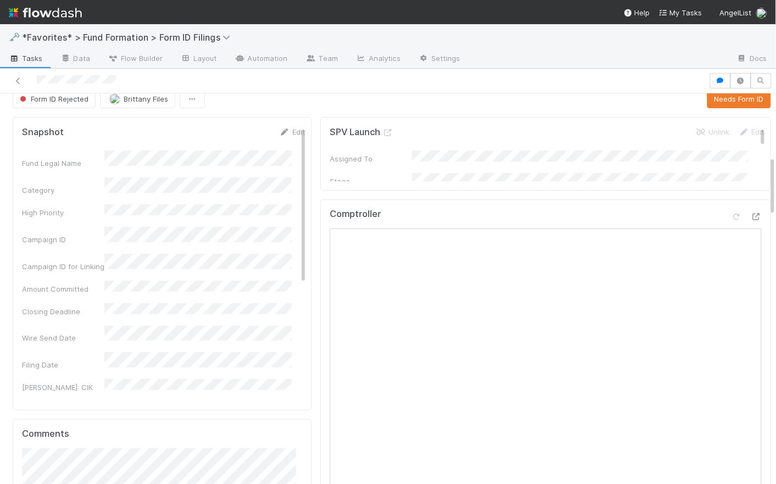
scroll to position [0, 0]
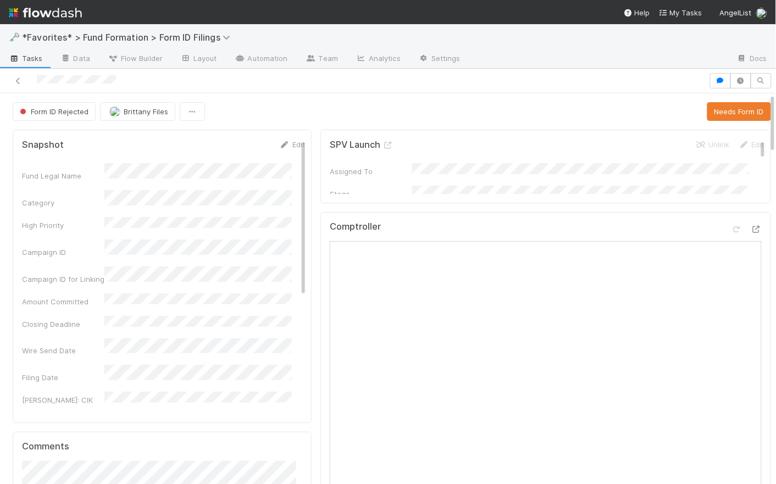
click at [318, 113] on div "Form ID Rejected Brittany Files Needs Form ID" at bounding box center [392, 111] width 758 height 19
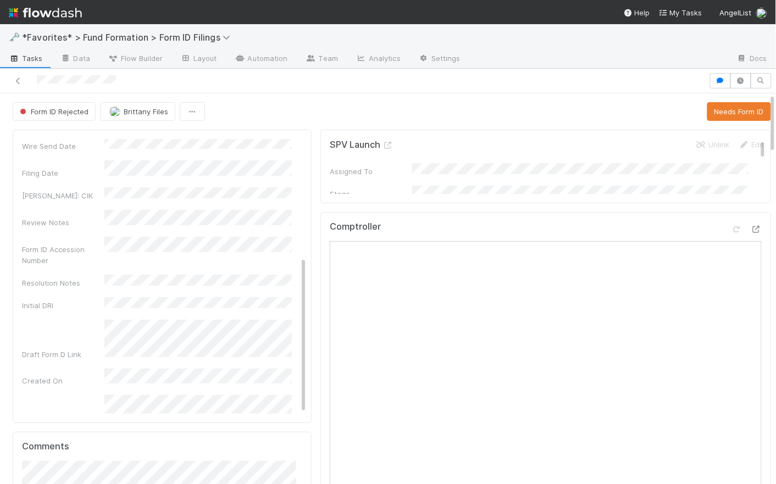
click at [30, 59] on span "Tasks" at bounding box center [26, 58] width 34 height 11
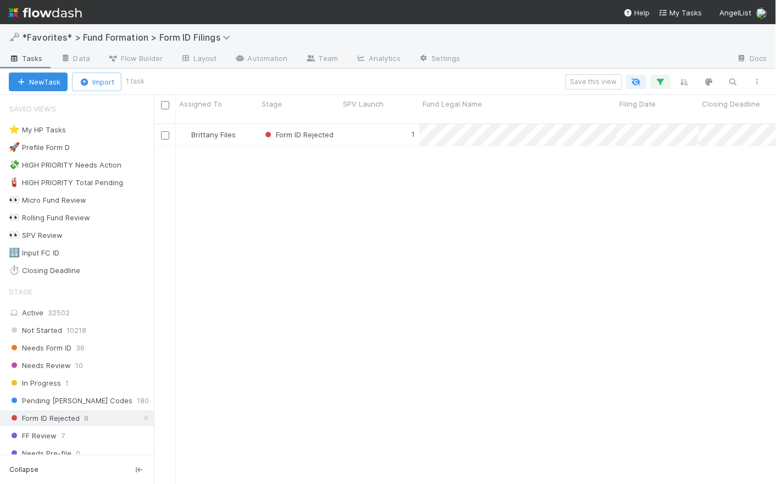
scroll to position [362, 615]
click at [71, 16] on img at bounding box center [45, 12] width 73 height 19
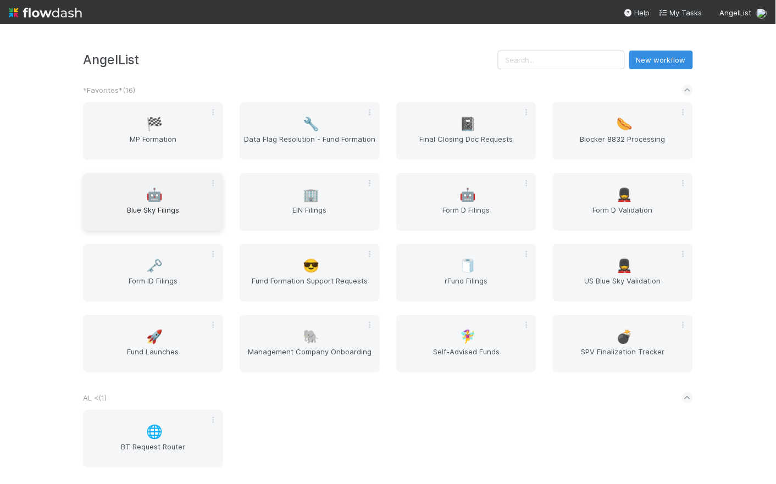
click at [171, 200] on div "🤖 Blue Sky Filings" at bounding box center [153, 202] width 140 height 58
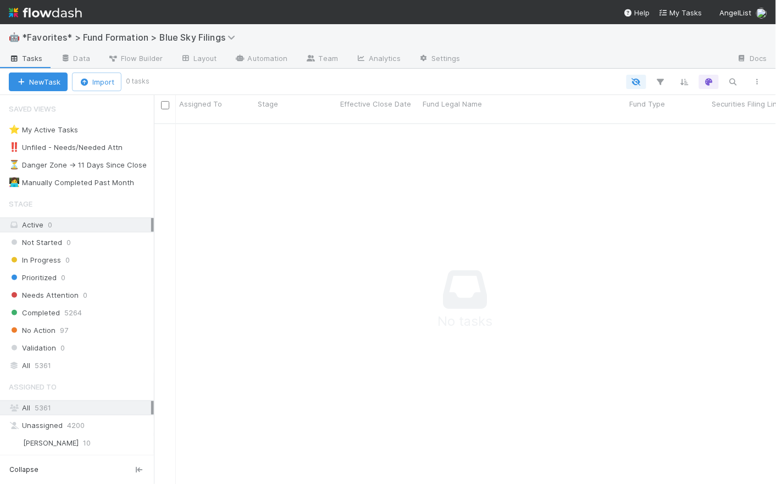
scroll to position [354, 615]
click at [64, 361] on div "All 5361" at bounding box center [80, 366] width 142 height 14
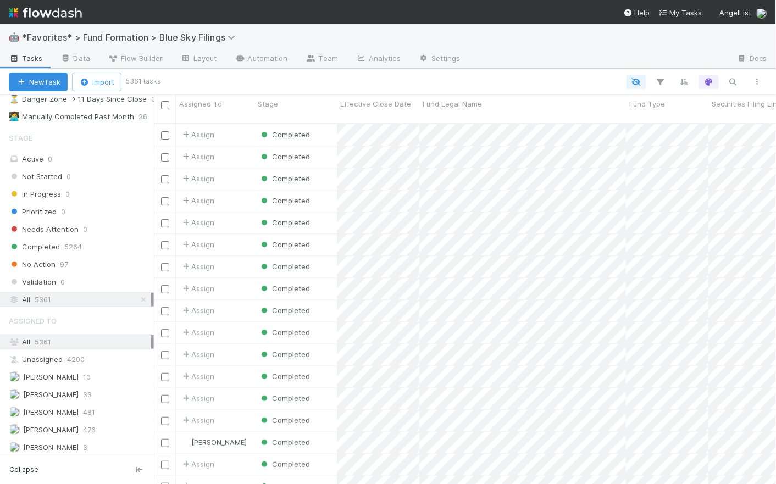
scroll to position [362, 615]
click at [733, 81] on icon "button" at bounding box center [732, 82] width 11 height 10
click at [669, 62] on input at bounding box center [676, 63] width 110 height 13
type input "0002049556"
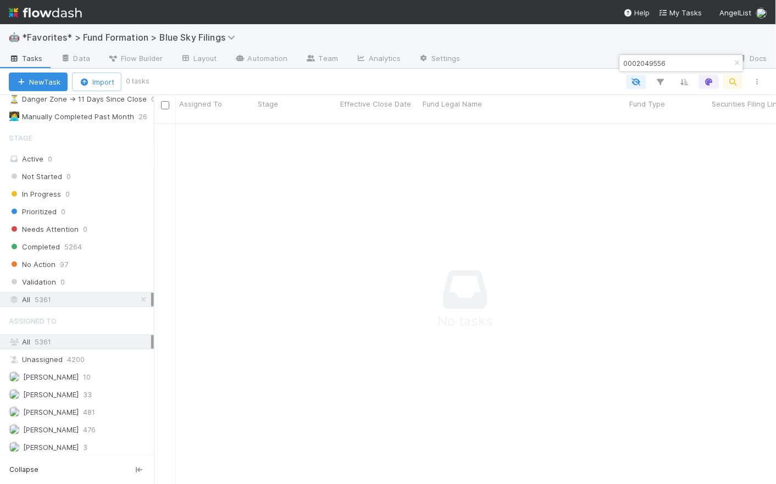
scroll to position [354, 615]
drag, startPoint x: 672, startPoint y: 65, endPoint x: 622, endPoint y: 62, distance: 50.6
click at [622, 62] on input "0002049556" at bounding box center [676, 63] width 110 height 13
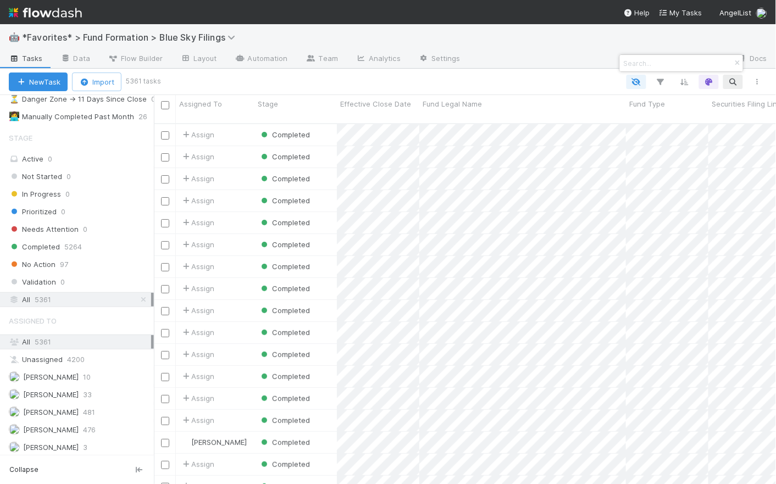
scroll to position [362, 615]
click at [674, 60] on input at bounding box center [676, 63] width 110 height 13
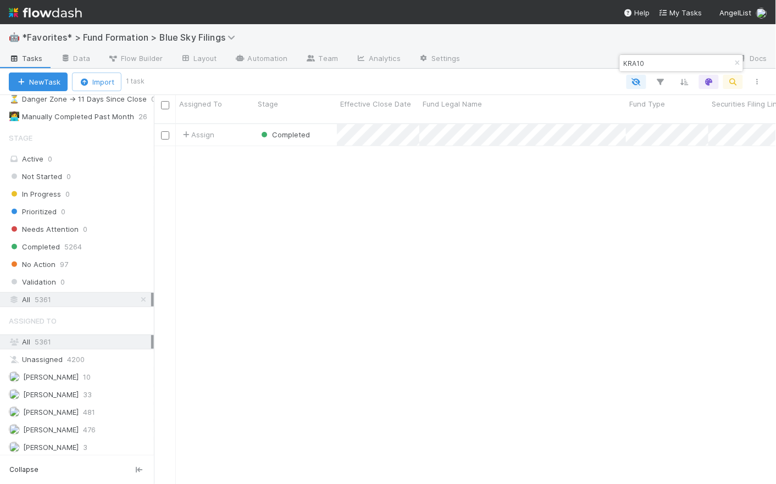
type input "KRA10"
click at [735, 59] on button "button" at bounding box center [734, 63] width 12 height 13
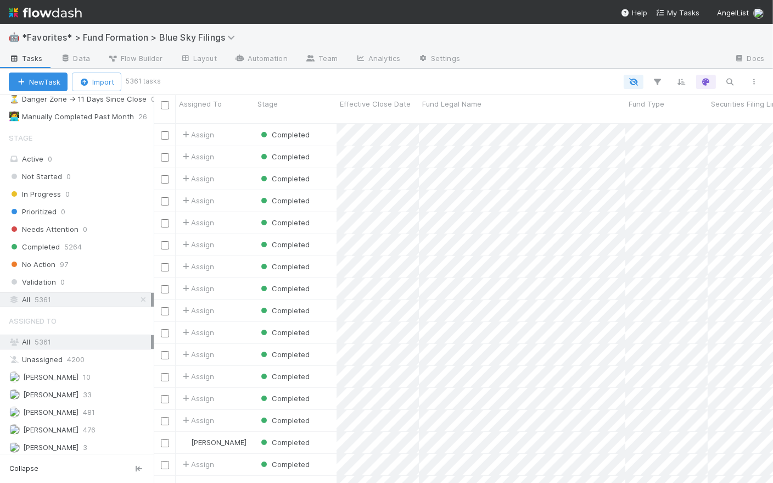
scroll to position [361, 612]
click at [73, 19] on img at bounding box center [45, 12] width 73 height 19
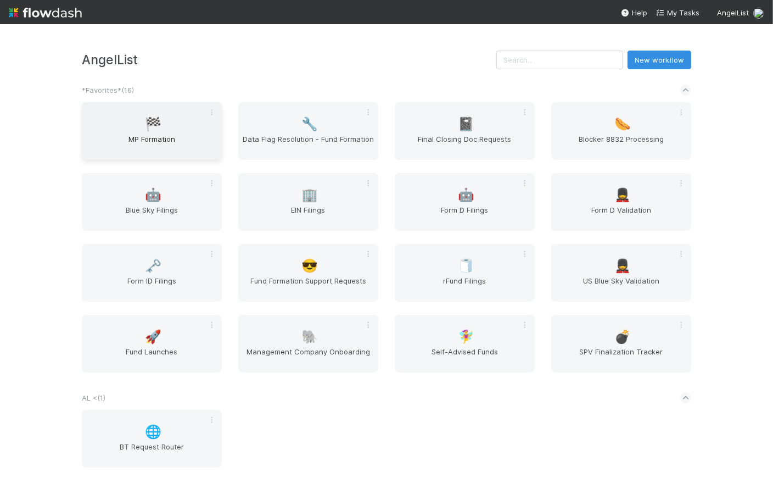
click at [163, 142] on span "MP Formation" at bounding box center [151, 144] width 131 height 22
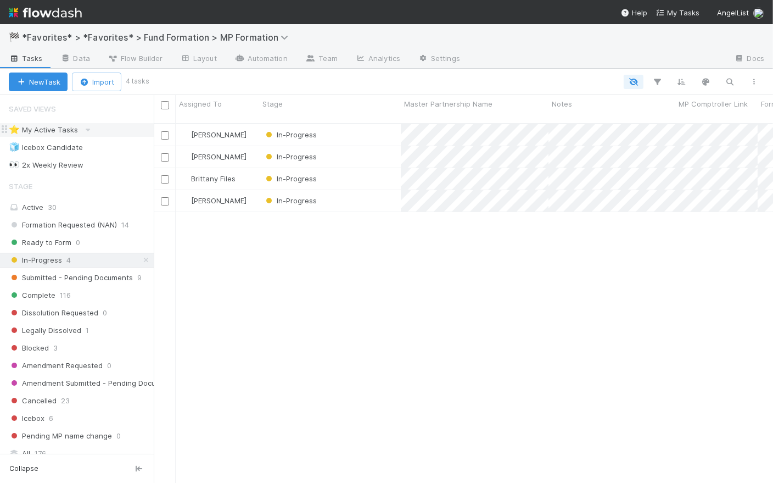
scroll to position [361, 612]
click at [141, 259] on icon at bounding box center [146, 260] width 11 height 7
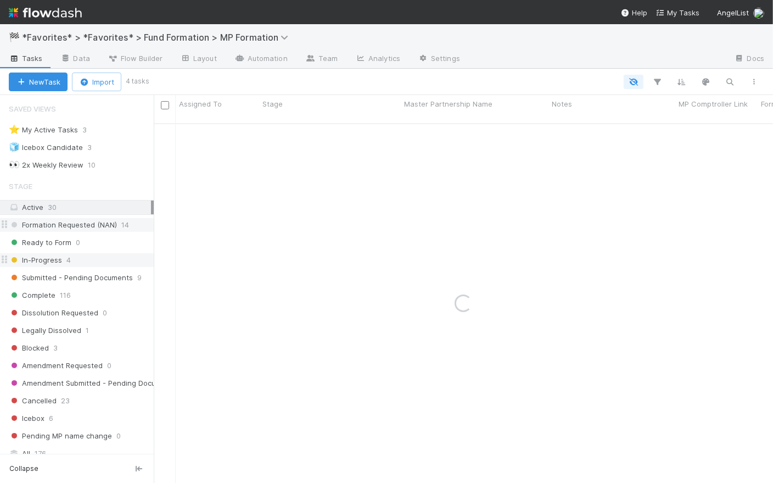
click at [101, 226] on span "Formation Requested (NAN)" at bounding box center [63, 225] width 108 height 14
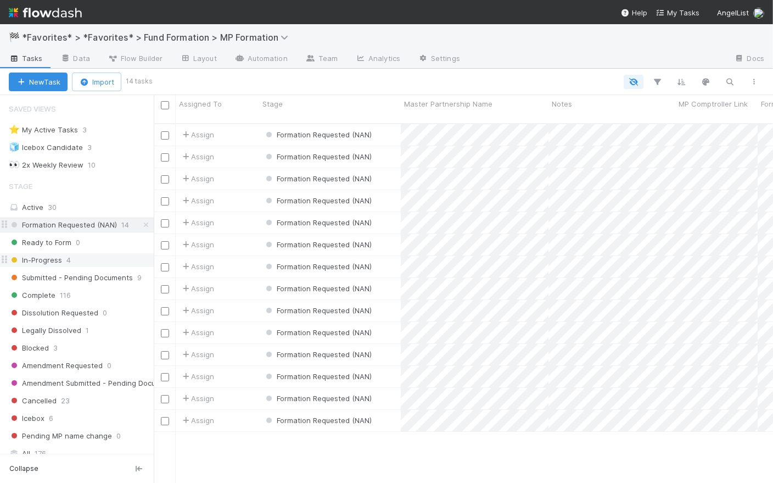
scroll to position [361, 612]
click at [48, 168] on div "👀 2x Weekly Review" at bounding box center [46, 165] width 75 height 14
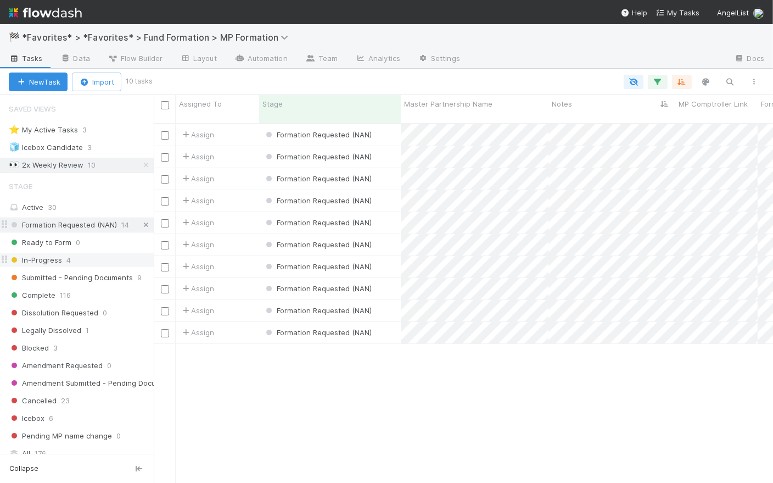
scroll to position [361, 612]
click at [141, 226] on icon at bounding box center [146, 224] width 11 height 7
click at [141, 163] on icon at bounding box center [146, 165] width 11 height 7
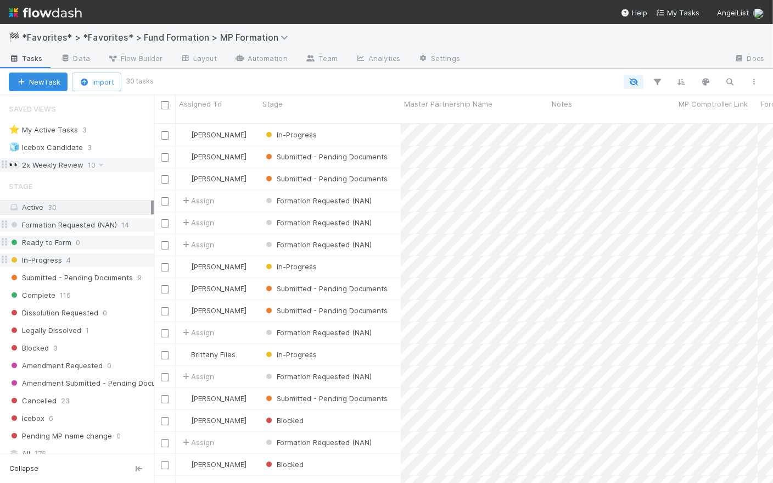
scroll to position [361, 612]
click at [88, 238] on div "Ready to Form 0" at bounding box center [81, 243] width 145 height 14
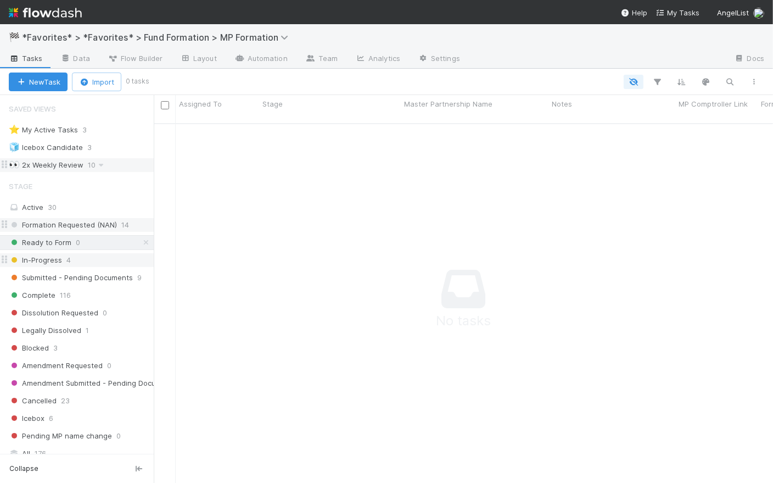
scroll to position [353, 612]
click at [104, 246] on div "Ready to Form 0" at bounding box center [81, 243] width 145 height 14
click at [65, 262] on div "In-Progress 4" at bounding box center [81, 260] width 145 height 14
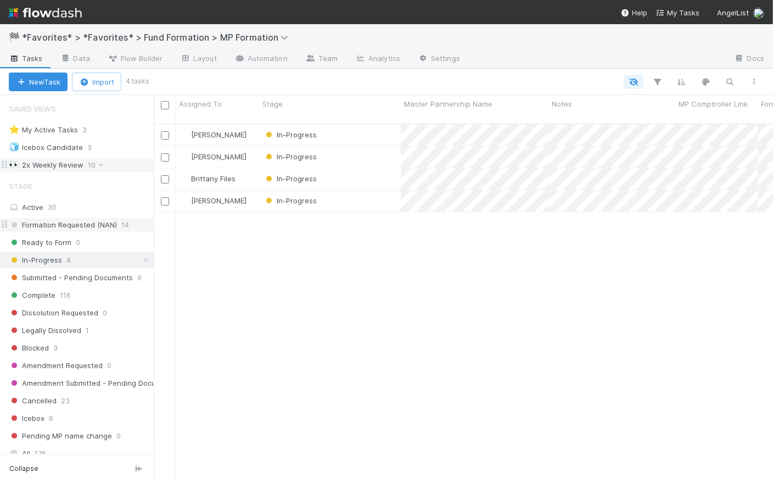
scroll to position [361, 612]
click at [374, 168] on div "In-Progress" at bounding box center [330, 178] width 142 height 21
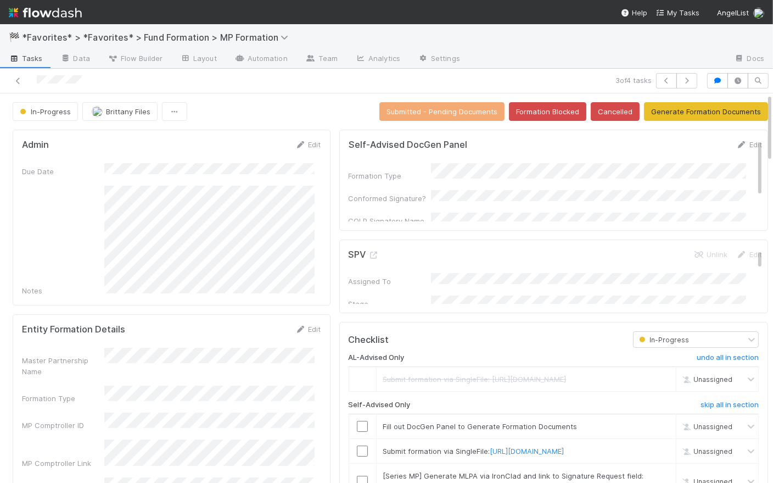
click at [21, 62] on span "Tasks" at bounding box center [26, 58] width 34 height 11
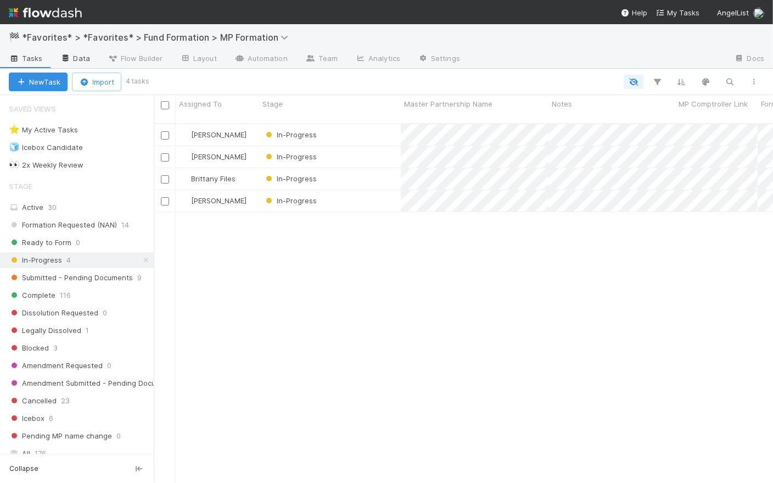
scroll to position [361, 612]
click at [64, 275] on span "Submitted - Pending Documents" at bounding box center [71, 278] width 124 height 14
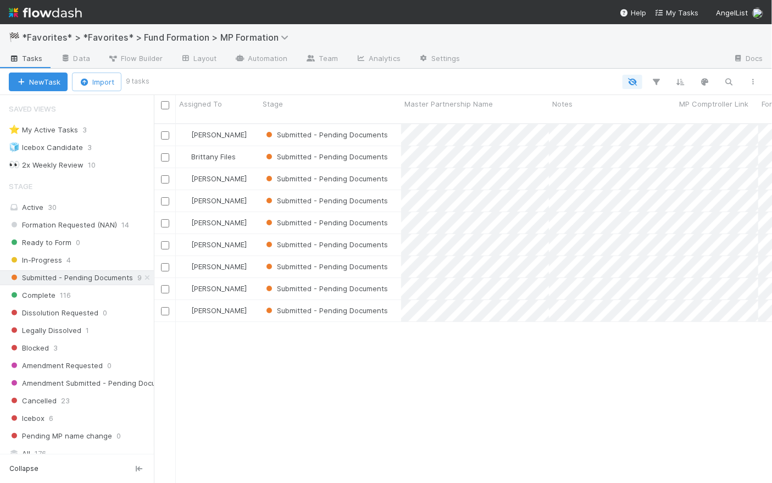
scroll to position [8, 8]
click at [54, 18] on img at bounding box center [45, 12] width 73 height 19
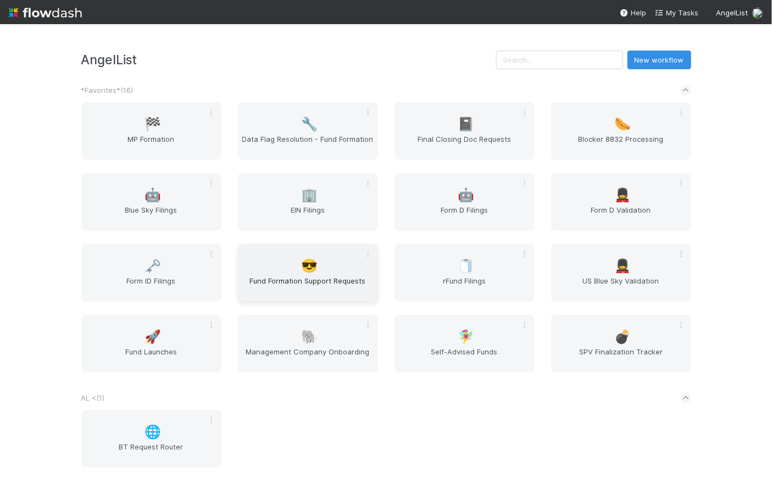
scroll to position [95, 0]
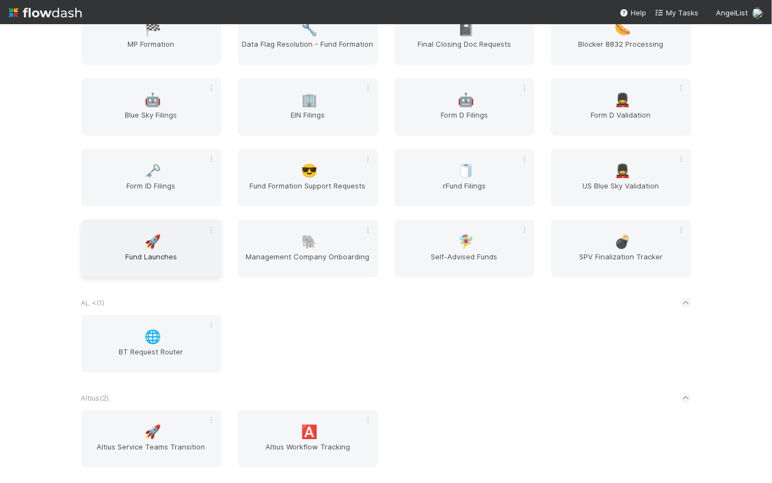
click at [113, 240] on div "🚀 Fund Launches" at bounding box center [151, 249] width 140 height 58
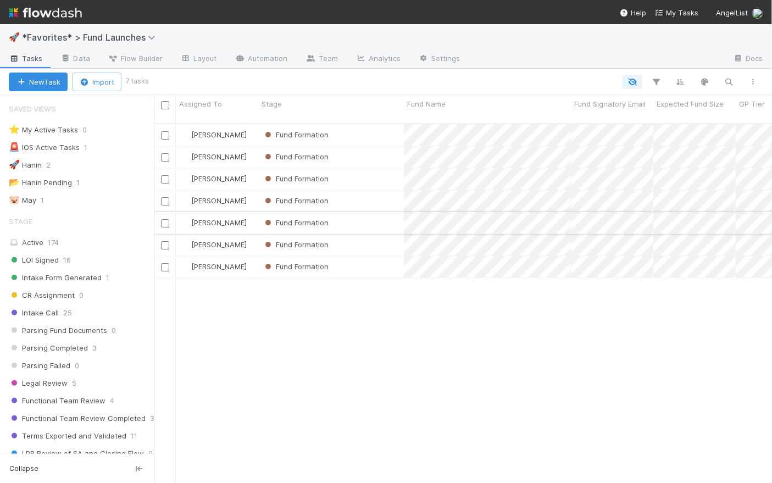
click at [357, 213] on div "Fund Formation" at bounding box center [331, 222] width 146 height 21
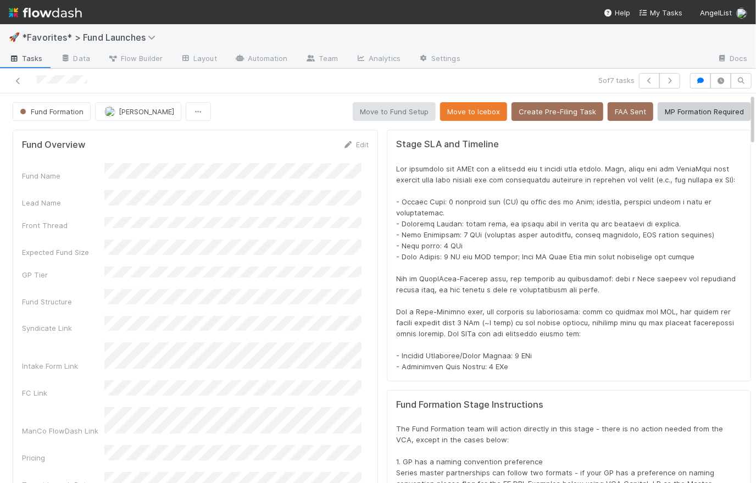
click at [271, 112] on div "Fund Formation Rick Segers Move to Fund Setup Move to Icebox Create Pre-Filing …" at bounding box center [382, 111] width 738 height 19
click at [57, 16] on img at bounding box center [45, 12] width 73 height 19
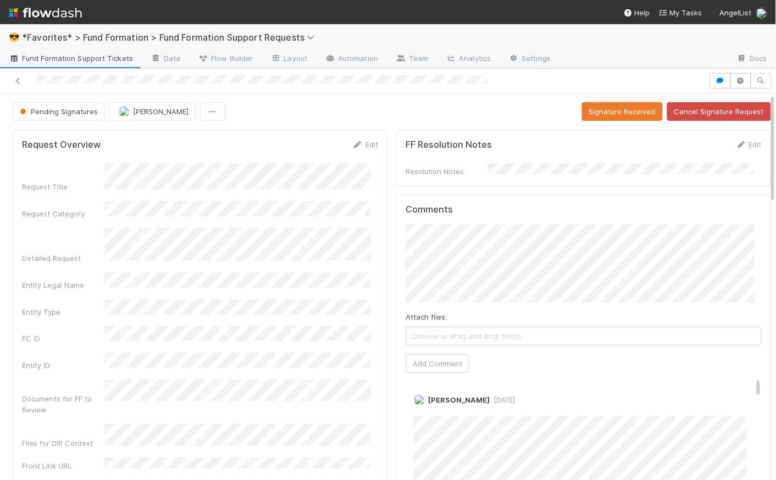
click at [389, 110] on div "Pending Signatures [PERSON_NAME] Signature Received Cancel Signature Request" at bounding box center [392, 111] width 758 height 19
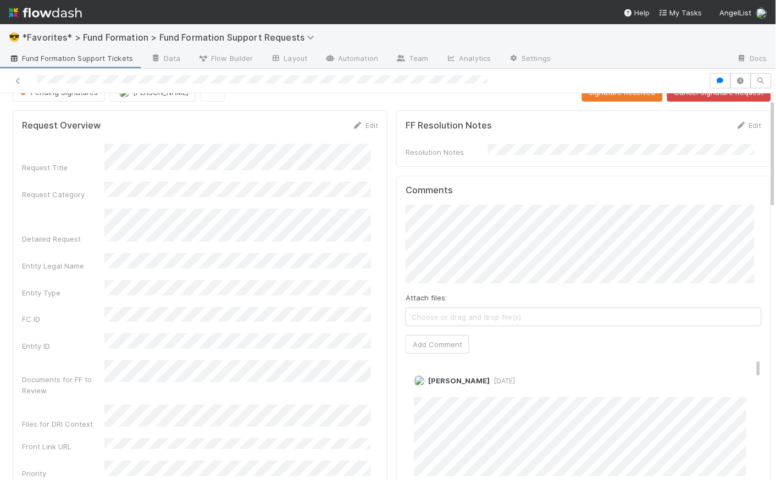
scroll to position [215, 0]
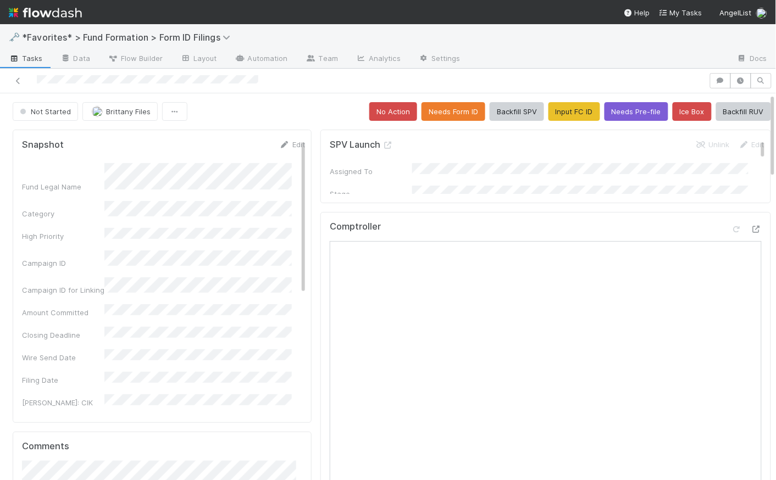
click at [298, 113] on div "Not Started Brittany Files No Action Needs Form ID Backfill SPV Input FC ID Nee…" at bounding box center [392, 111] width 758 height 19
click at [277, 108] on div "Not Started Brittany Files No Action Needs Form ID Backfill SPV Input FC ID Nee…" at bounding box center [392, 111] width 758 height 19
click at [127, 109] on span "Brittany Files" at bounding box center [128, 111] width 44 height 9
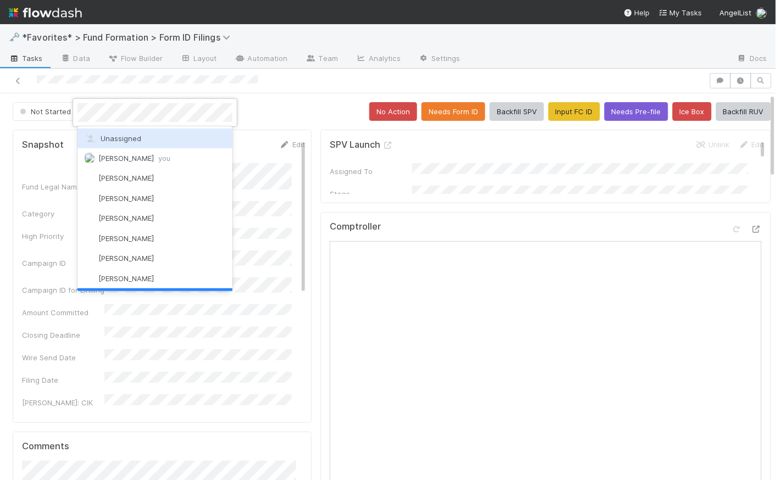
click at [136, 141] on span "Unassigned" at bounding box center [112, 138] width 57 height 9
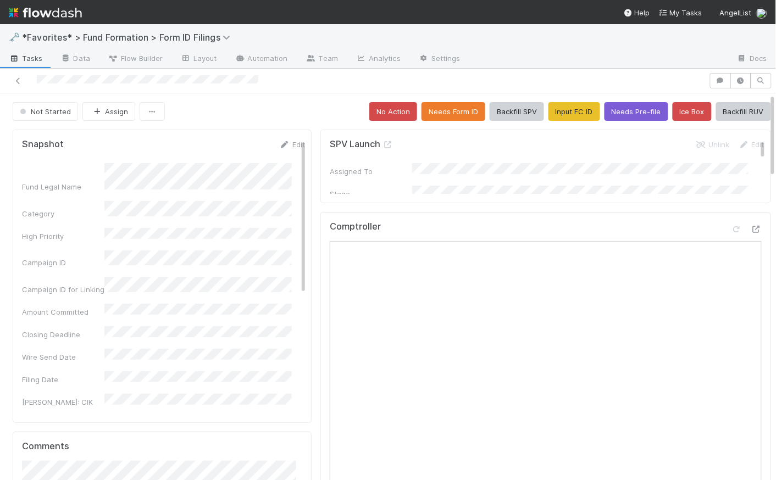
click at [281, 109] on div "Not Started Assign No Action Needs Form ID Backfill SPV Input FC ID Needs Pre-f…" at bounding box center [392, 111] width 758 height 19
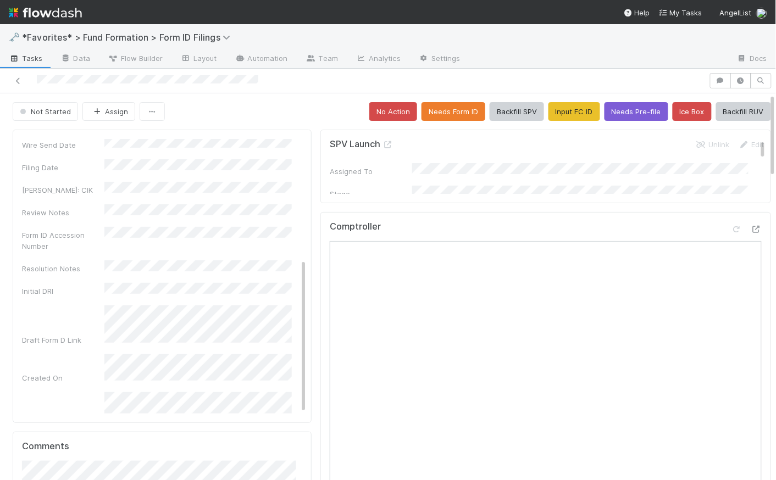
click at [317, 107] on div "Not Started Assign No Action Needs Form ID Backfill SPV Input FC ID Needs Pre-f…" at bounding box center [392, 111] width 758 height 19
click at [684, 111] on button "Ice Box" at bounding box center [691, 111] width 39 height 19
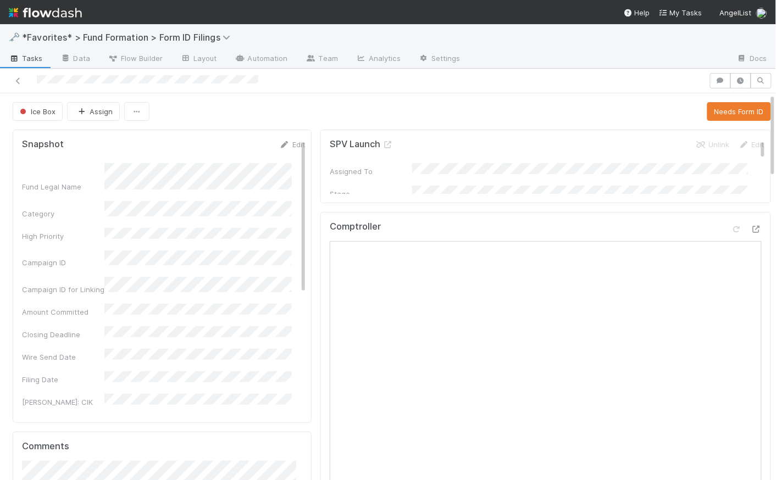
click at [312, 107] on div "Ice Box Assign Needs Form ID" at bounding box center [392, 111] width 758 height 19
click at [303, 102] on div "Ice Box Assign Needs Form ID" at bounding box center [392, 111] width 758 height 19
click at [309, 108] on div "Ice Box Assign Needs Form ID" at bounding box center [392, 111] width 758 height 19
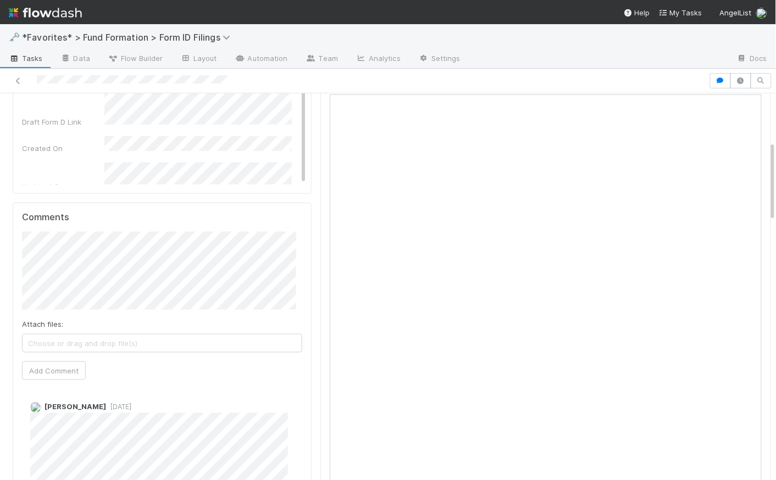
scroll to position [16, 0]
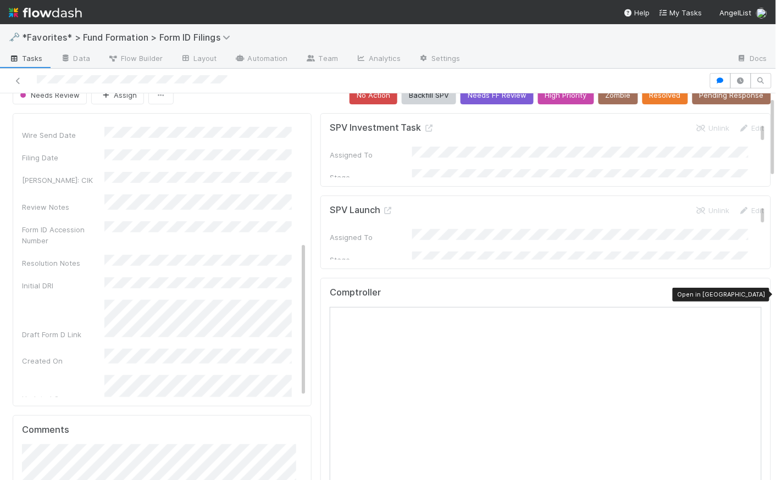
click at [750, 292] on icon at bounding box center [755, 295] width 11 height 7
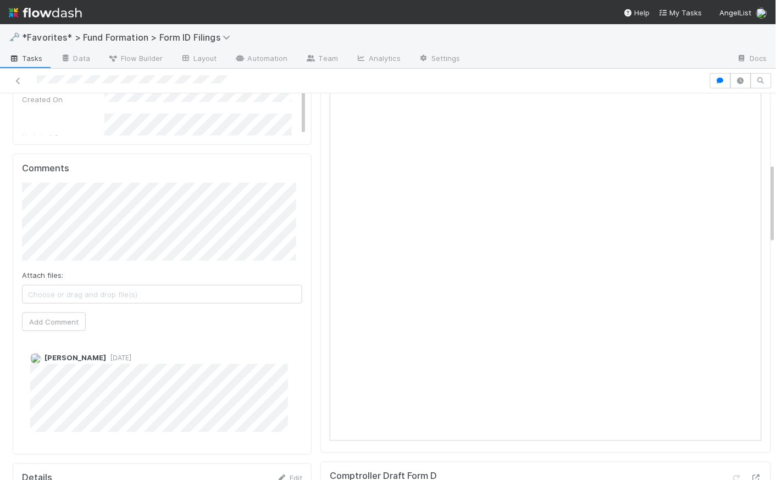
scroll to position [264, 0]
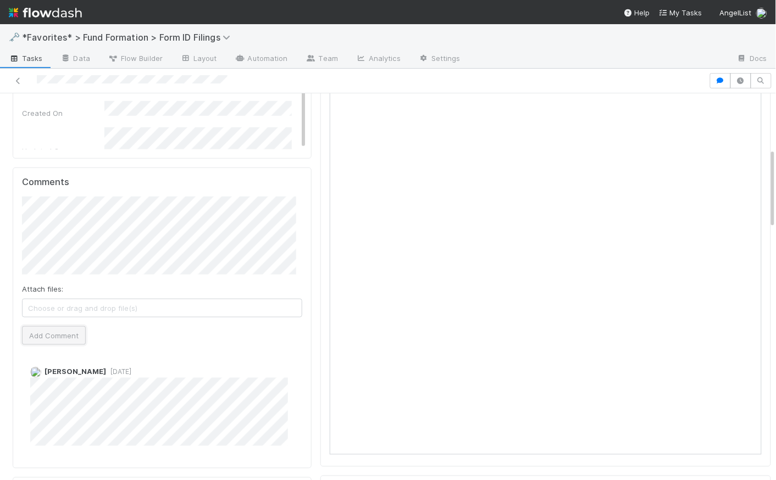
click at [66, 332] on button "Add Comment" at bounding box center [54, 335] width 64 height 19
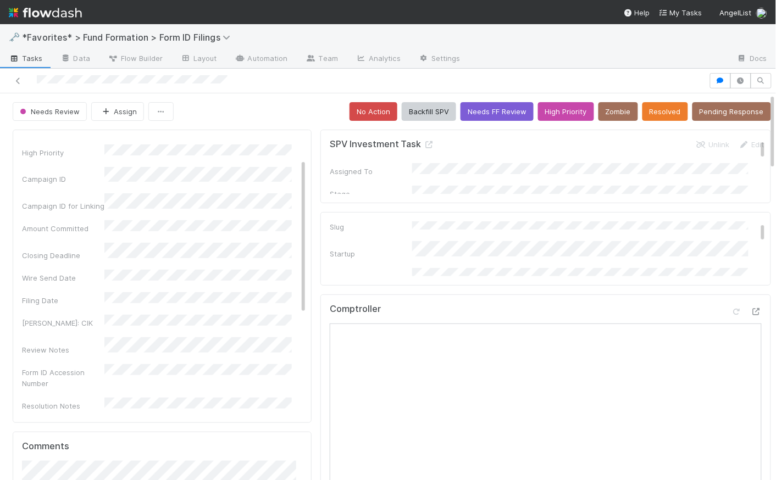
scroll to position [0, 0]
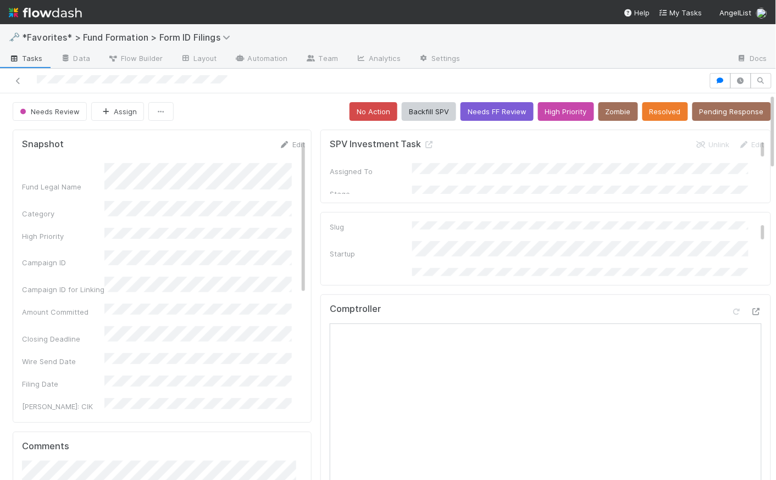
click at [314, 109] on div "Needs Review Assign No Action Backfill SPV Needs FF Review High Priority Zombie…" at bounding box center [392, 111] width 758 height 19
click at [301, 109] on div "Needs Review Assign No Action Backfill SPV Needs FF Review High Priority Zombie…" at bounding box center [392, 111] width 758 height 19
click at [46, 110] on span "Needs Review" at bounding box center [49, 111] width 62 height 9
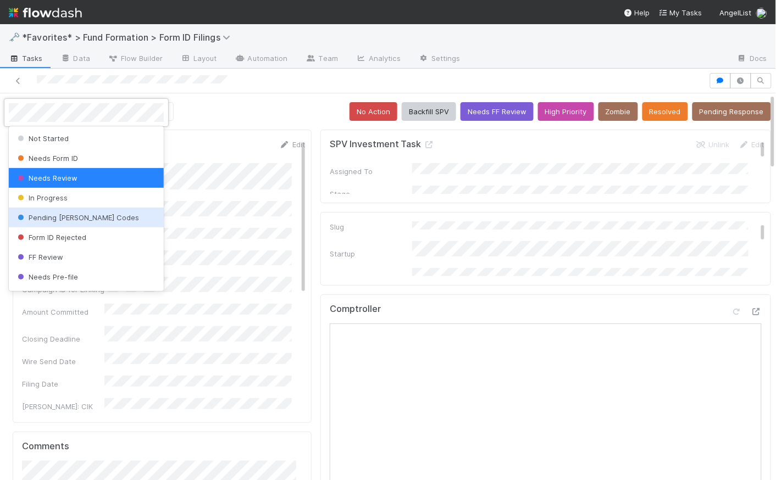
scroll to position [215, 0]
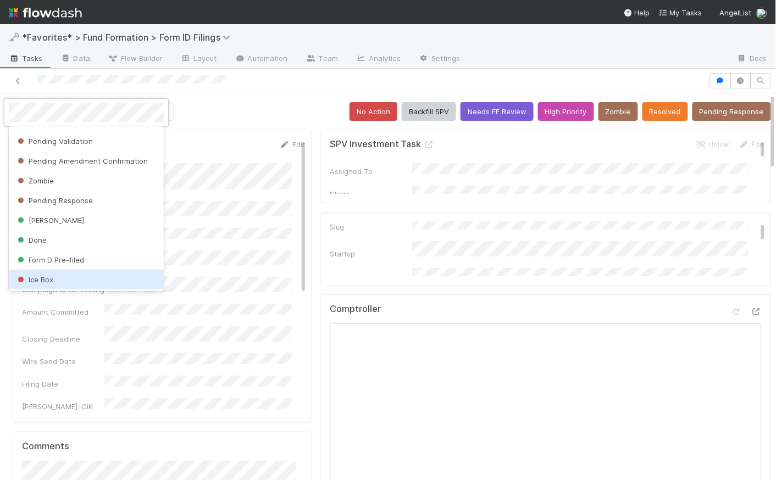
click at [73, 280] on div "Ice Box" at bounding box center [86, 280] width 155 height 20
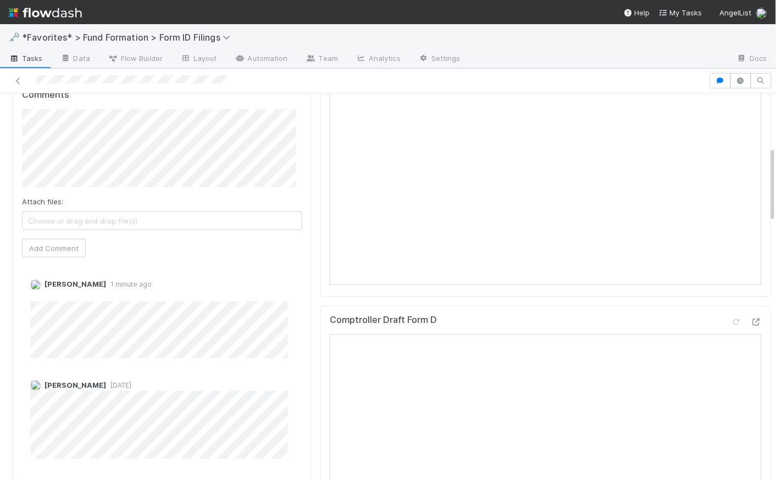
scroll to position [0, 0]
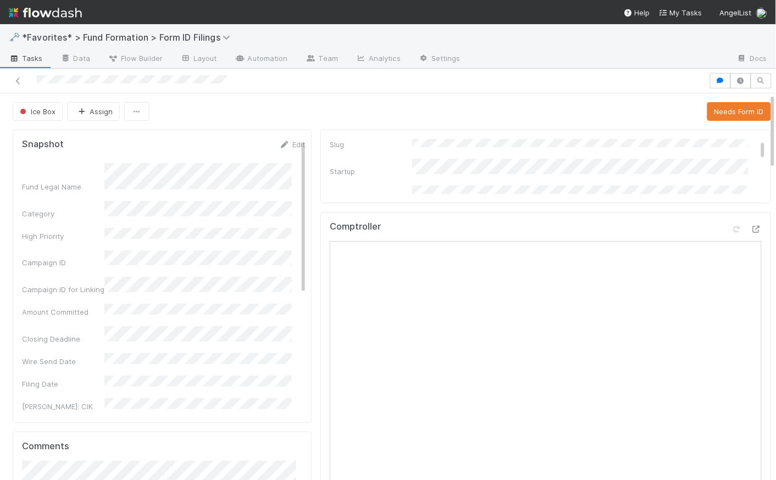
click at [217, 108] on div "Ice Box Assign Needs Form ID" at bounding box center [392, 111] width 758 height 19
click at [264, 57] on link "Automation" at bounding box center [261, 60] width 71 height 18
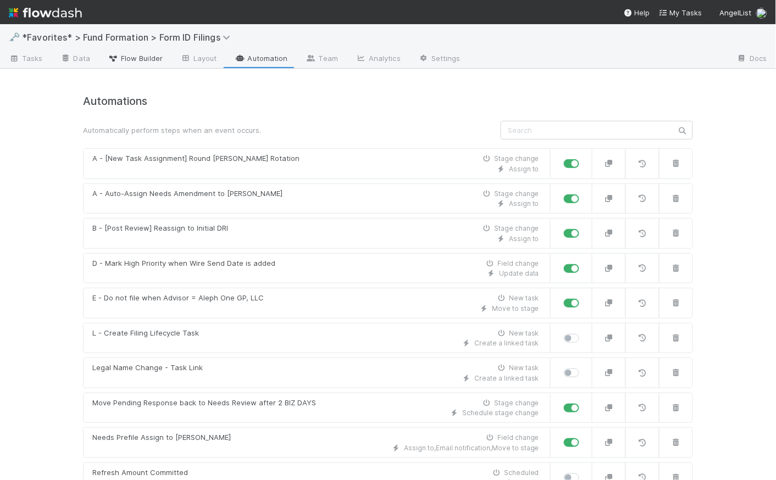
click at [131, 55] on span "Flow Builder" at bounding box center [135, 58] width 55 height 11
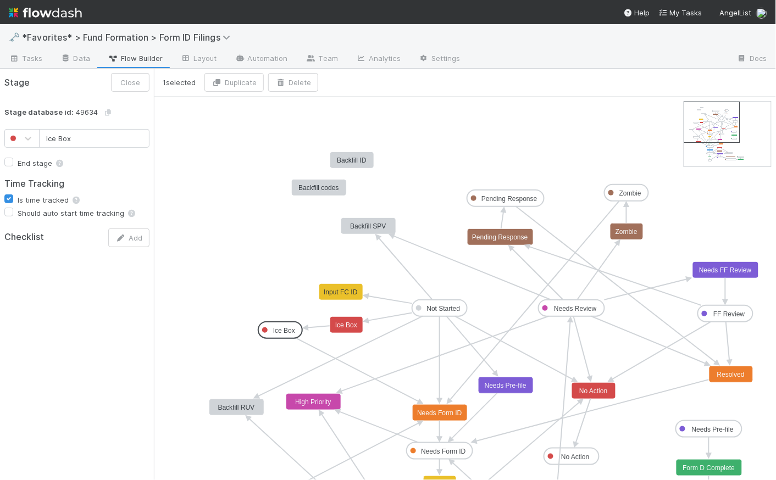
click at [288, 329] on text "Ice Box" at bounding box center [284, 331] width 22 height 8
drag, startPoint x: 81, startPoint y: 142, endPoint x: 38, endPoint y: 136, distance: 43.3
click at [38, 136] on div "Ice Box" at bounding box center [76, 138] width 145 height 19
type input "H"
click at [99, 80] on button "Cancel" at bounding box center [87, 82] width 43 height 19
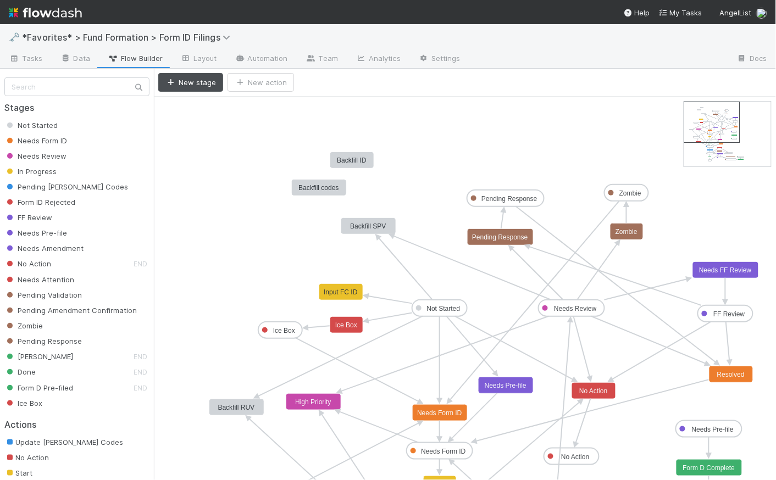
click at [292, 328] on text "Ice Box" at bounding box center [284, 331] width 22 height 8
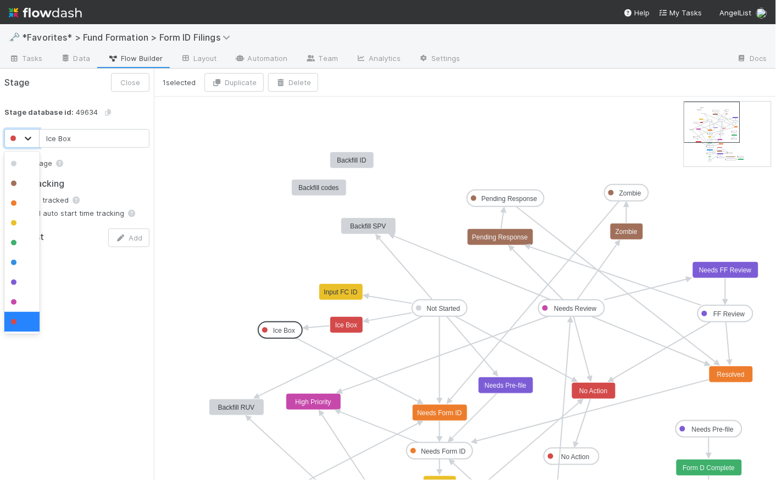
click at [29, 138] on icon at bounding box center [28, 139] width 7 height 4
click at [23, 255] on div at bounding box center [21, 263] width 35 height 20
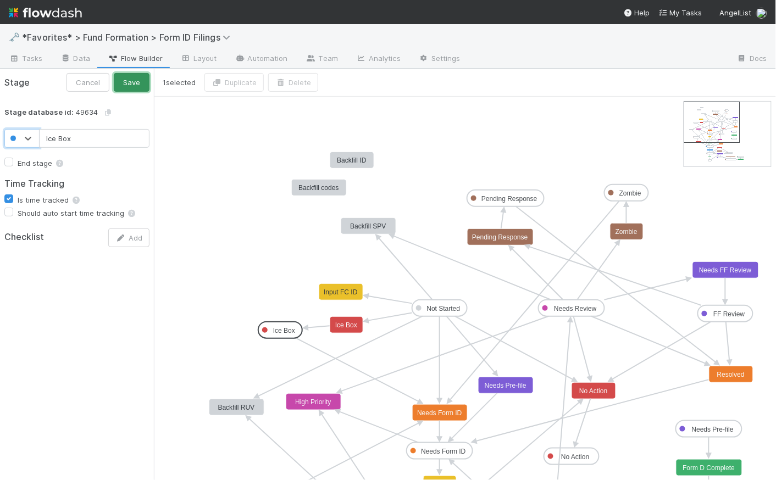
click at [132, 81] on button "Save" at bounding box center [132, 82] width 36 height 19
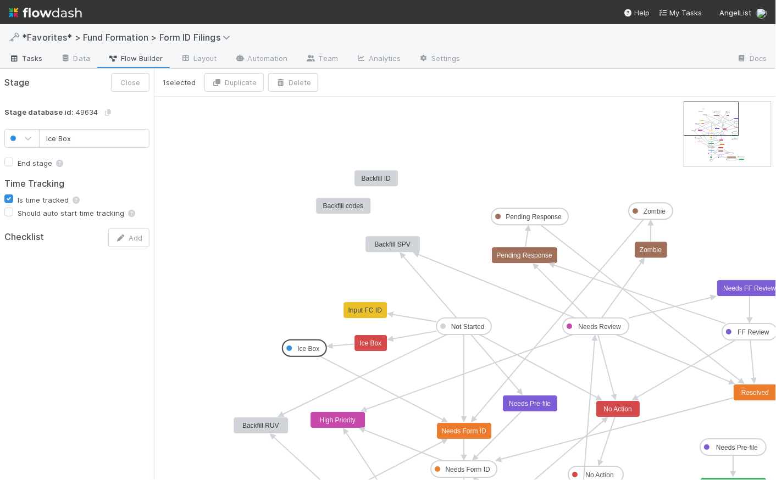
click at [32, 64] on link "Tasks" at bounding box center [26, 60] width 52 height 18
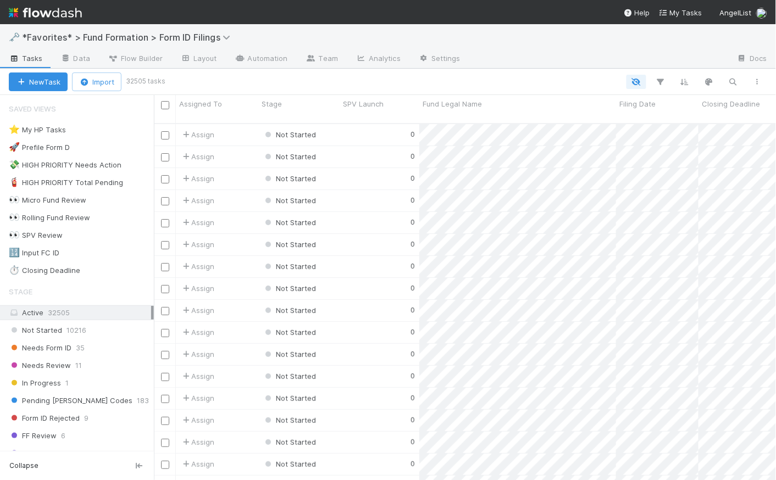
scroll to position [358, 615]
click at [142, 57] on span "Flow Builder" at bounding box center [135, 58] width 55 height 11
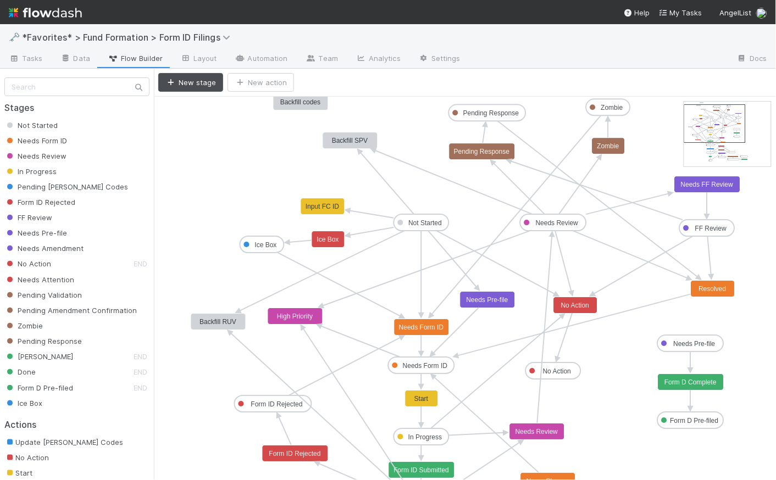
click at [339, 238] on rect at bounding box center [327, 239] width 33 height 16
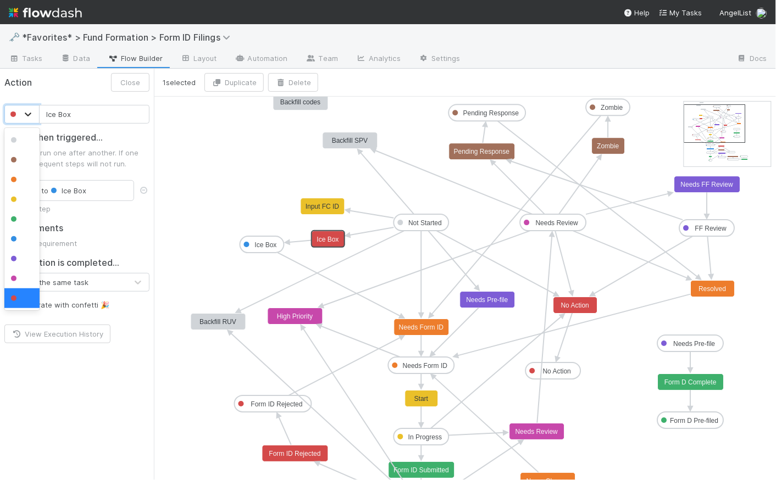
click at [29, 115] on icon at bounding box center [28, 114] width 11 height 11
click at [13, 241] on span at bounding box center [13, 238] width 5 height 5
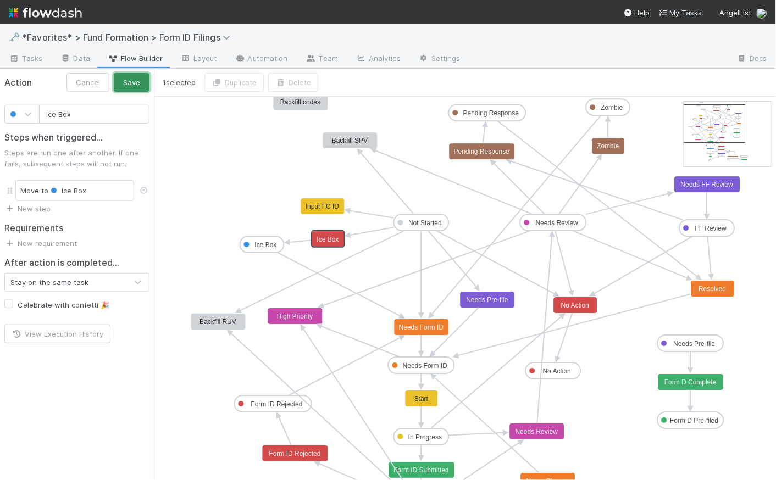
click at [140, 79] on button "Save" at bounding box center [132, 82] width 36 height 19
click at [563, 225] on text "Needs Review" at bounding box center [557, 223] width 43 height 8
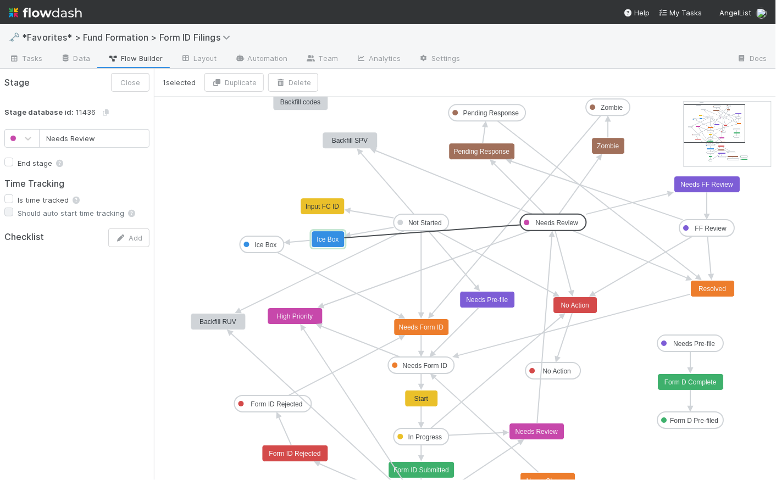
drag, startPoint x: 548, startPoint y: 230, endPoint x: 341, endPoint y: 246, distance: 207.8
click at [25, 60] on span "Tasks" at bounding box center [26, 58] width 34 height 11
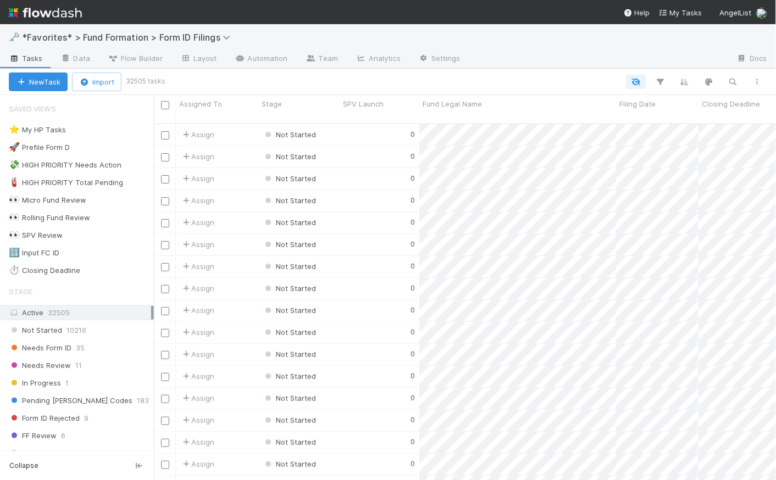
scroll to position [358, 615]
click at [76, 354] on div "Not Started 10216 Needs Form ID 35 Needs Review 11 In Progress 1 Pending EDGAR …" at bounding box center [77, 488] width 154 height 331
click at [76, 351] on span "35" at bounding box center [80, 348] width 9 height 14
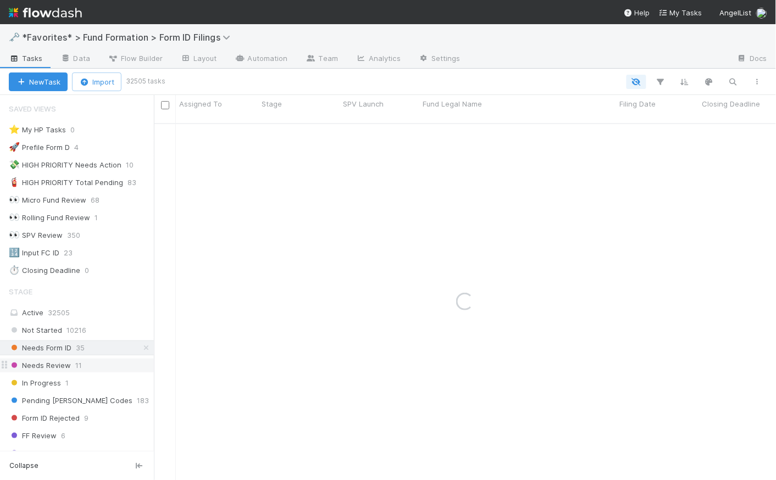
click at [75, 364] on span "11" at bounding box center [78, 366] width 7 height 14
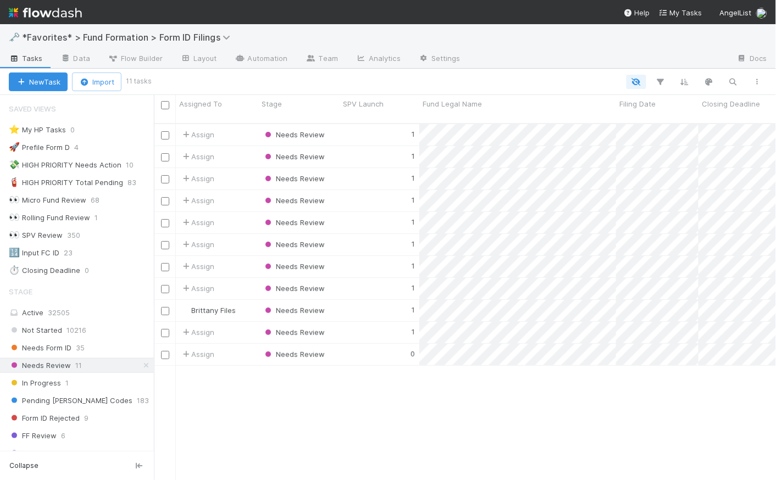
scroll to position [358, 615]
click at [376, 146] on div "1" at bounding box center [379, 156] width 80 height 21
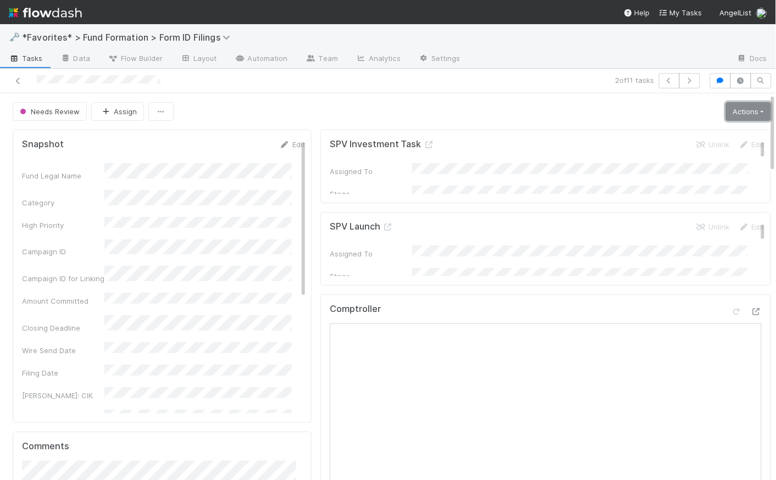
click at [731, 107] on link "Actions" at bounding box center [748, 111] width 45 height 19
click at [732, 115] on link "Actions" at bounding box center [748, 111] width 45 height 19
click at [732, 113] on link "Actions" at bounding box center [748, 111] width 45 height 19
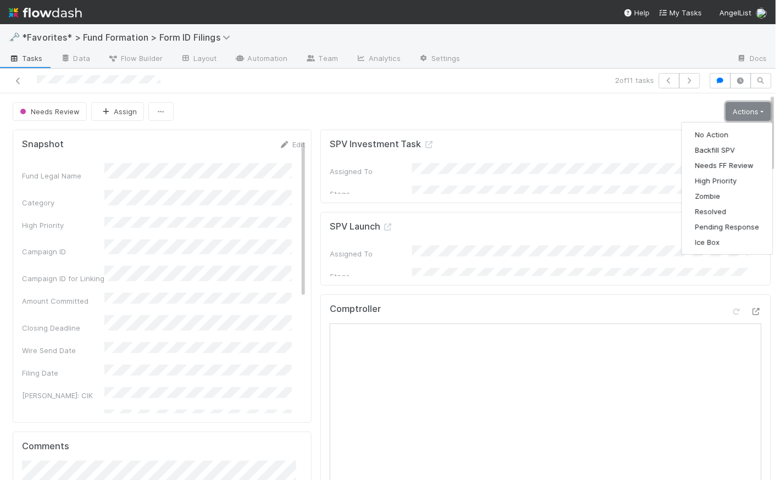
click at [732, 113] on link "Actions" at bounding box center [748, 111] width 45 height 19
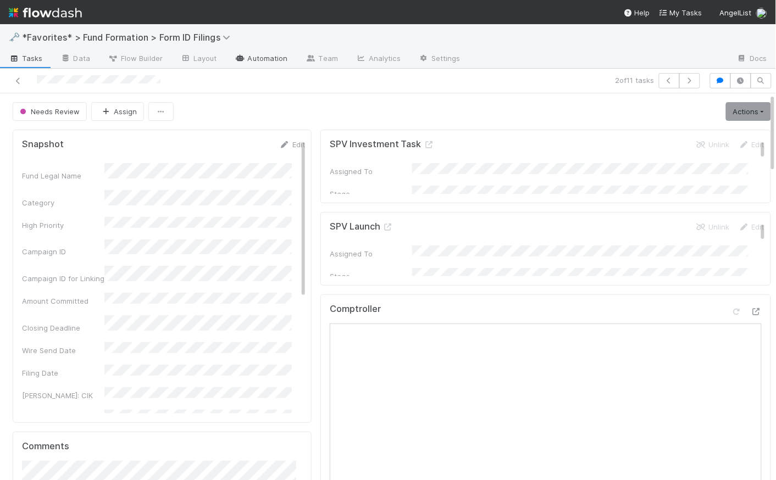
click at [265, 62] on link "Automation" at bounding box center [261, 60] width 71 height 18
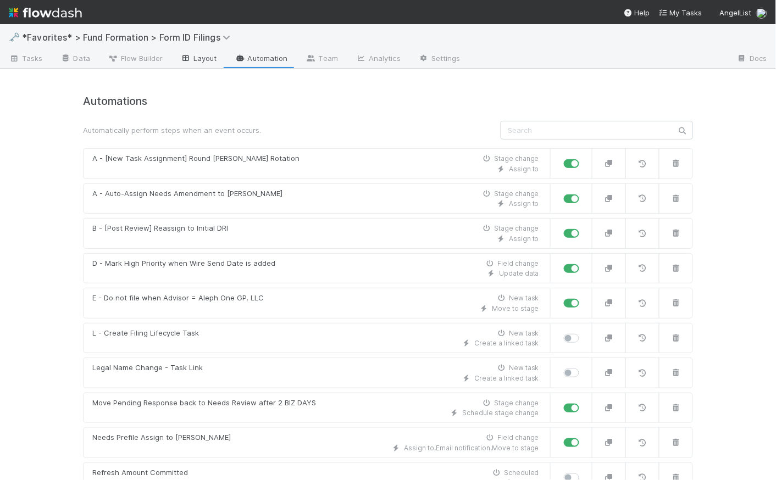
click at [212, 58] on link "Layout" at bounding box center [198, 60] width 54 height 18
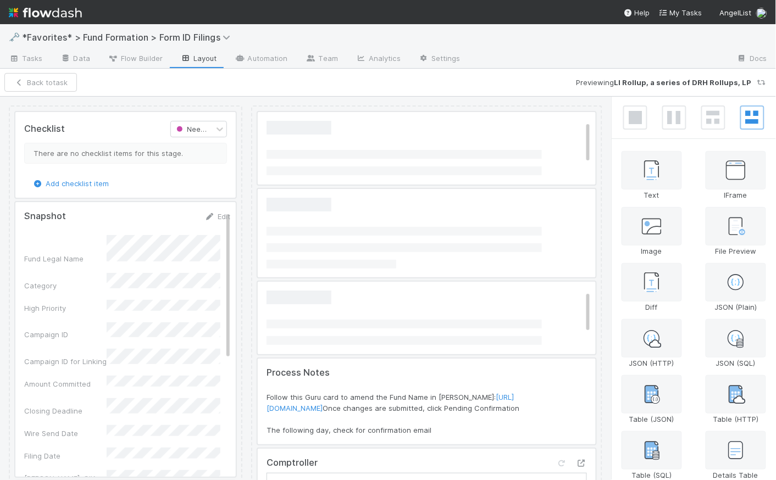
click at [143, 57] on span "Flow Builder" at bounding box center [135, 58] width 55 height 11
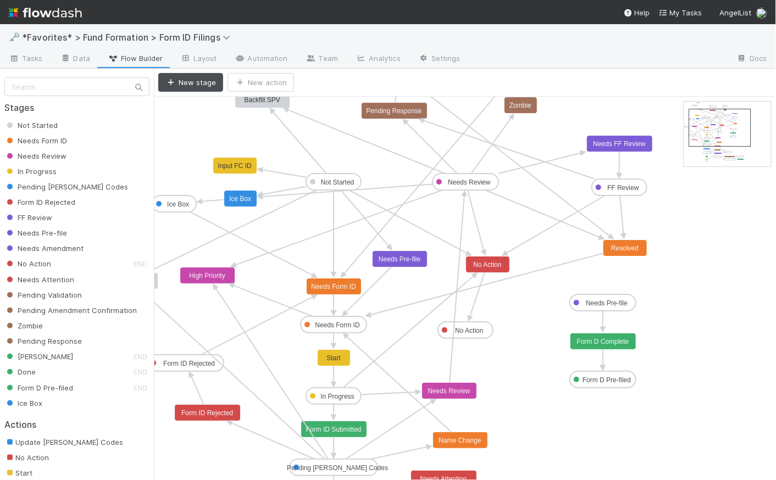
click at [624, 146] on text "Needs FF Review" at bounding box center [619, 144] width 53 height 8
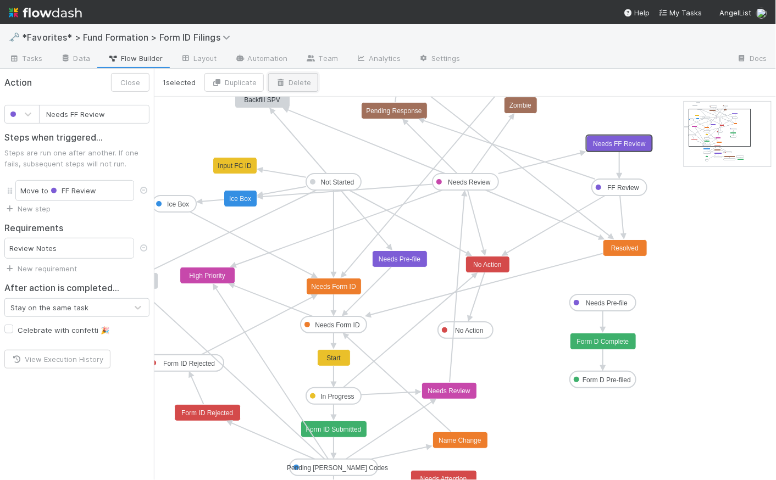
click at [303, 83] on button "Delete" at bounding box center [293, 82] width 50 height 19
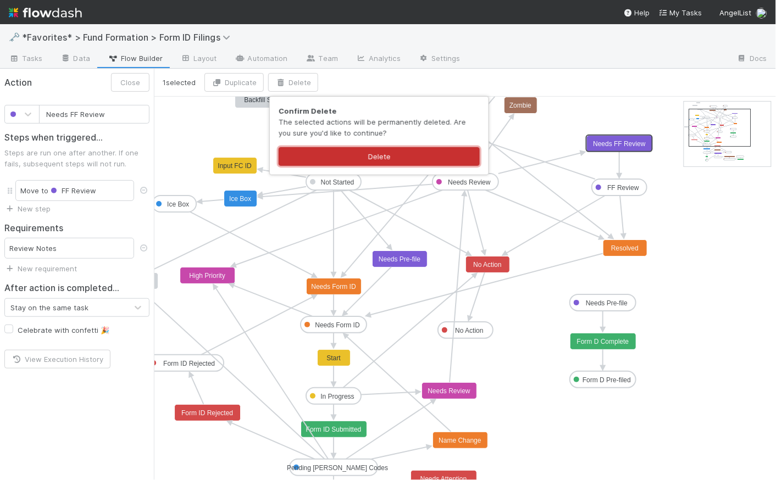
click at [393, 158] on button "Delete" at bounding box center [379, 156] width 201 height 19
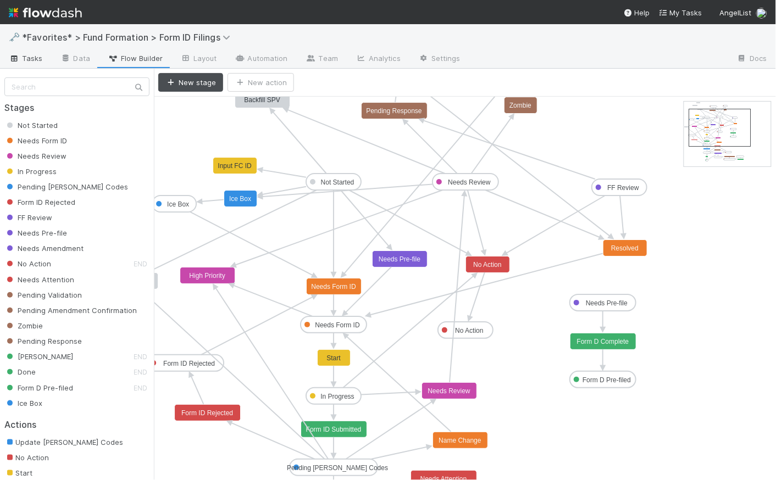
click at [25, 59] on span "Tasks" at bounding box center [26, 58] width 34 height 11
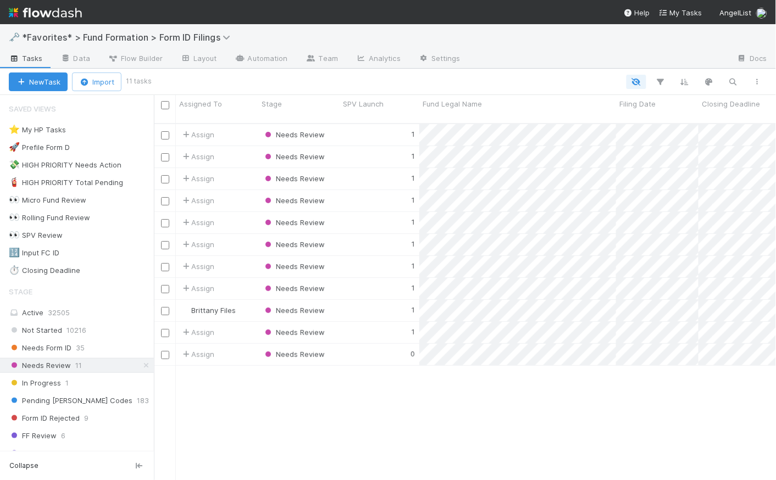
scroll to position [358, 615]
click at [350, 171] on div "1" at bounding box center [379, 178] width 80 height 21
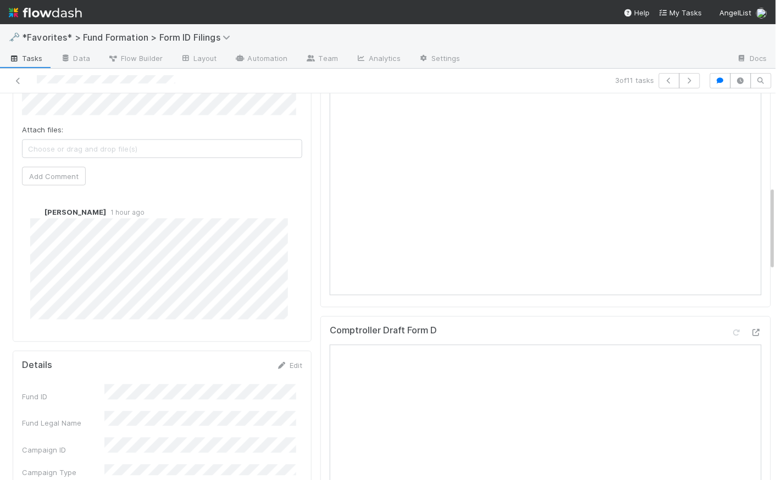
scroll to position [207, 0]
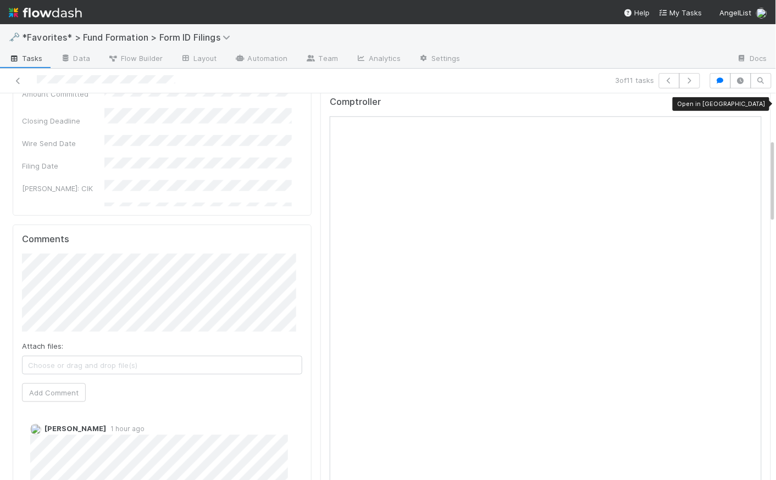
click at [750, 102] on icon at bounding box center [755, 104] width 11 height 7
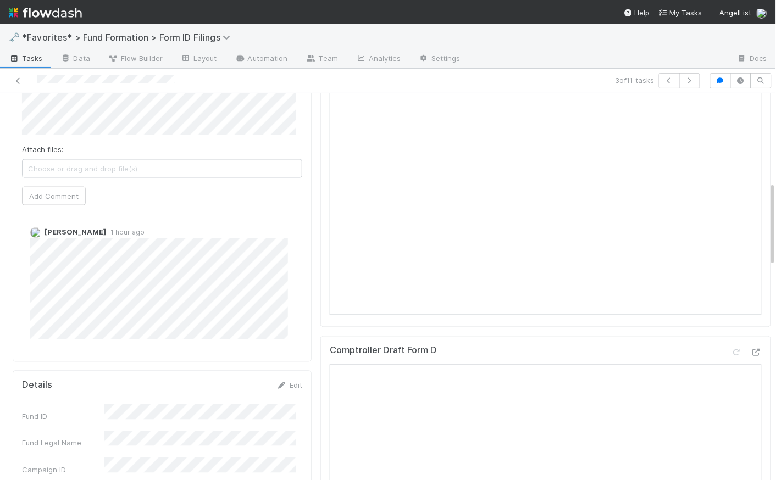
scroll to position [0, 0]
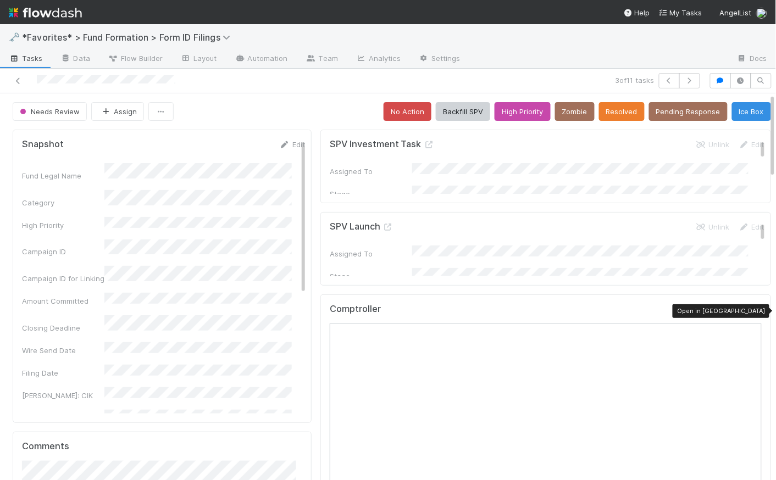
click at [750, 310] on icon at bounding box center [755, 311] width 11 height 7
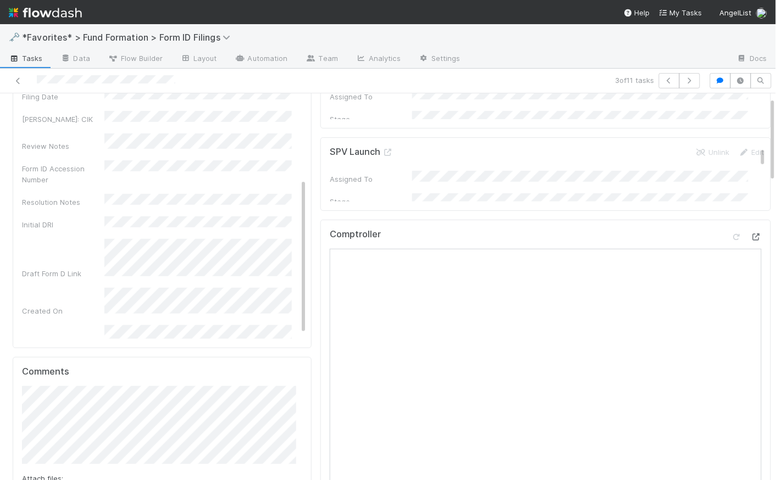
scroll to position [213, 0]
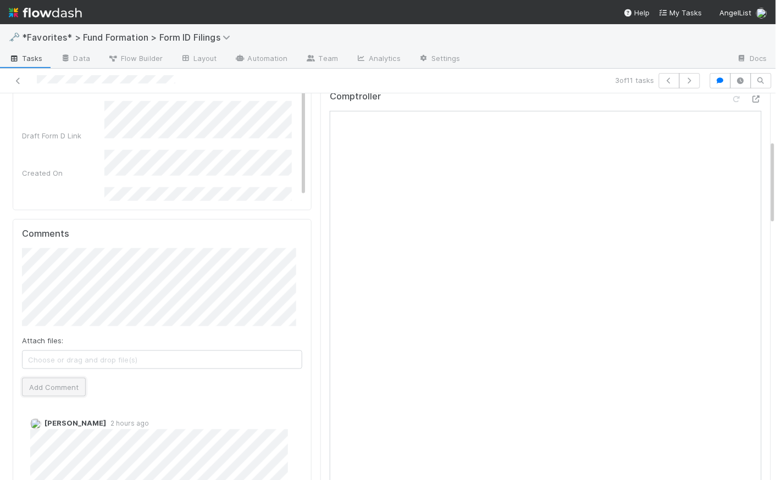
click at [74, 388] on button "Add Comment" at bounding box center [54, 387] width 64 height 19
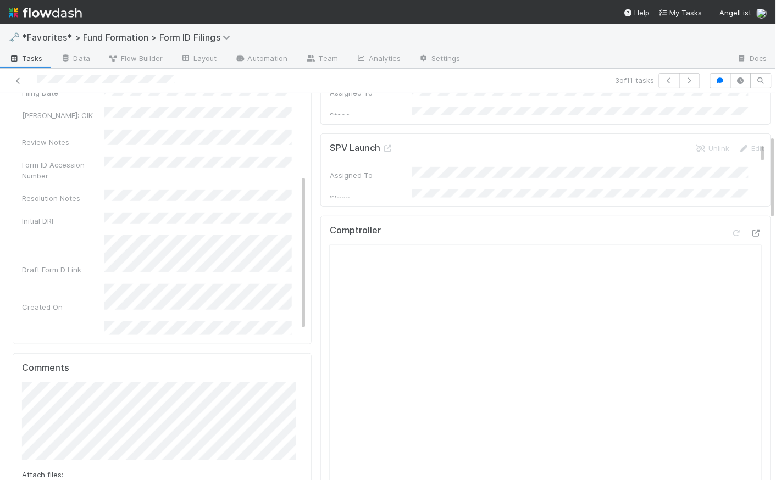
scroll to position [0, 0]
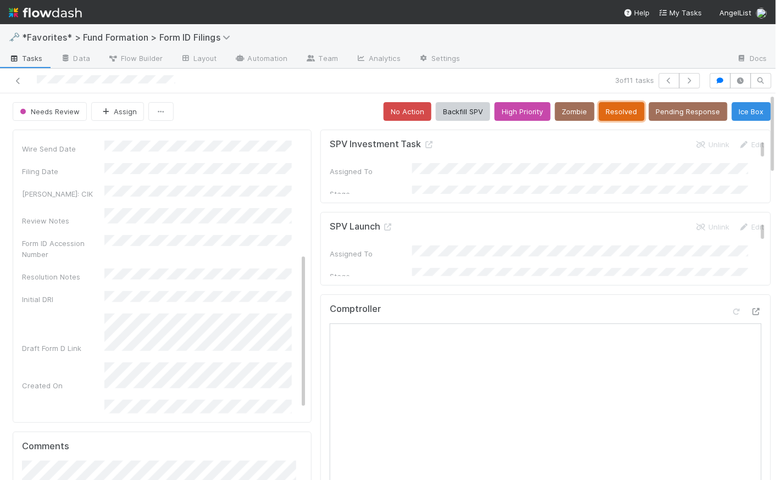
click at [602, 116] on button "Resolved" at bounding box center [622, 111] width 46 height 19
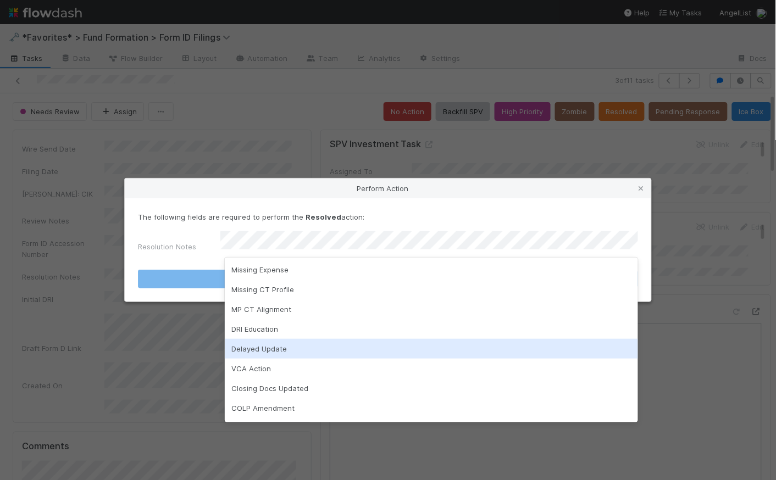
click at [313, 348] on div "Delayed Update" at bounding box center [431, 349] width 413 height 20
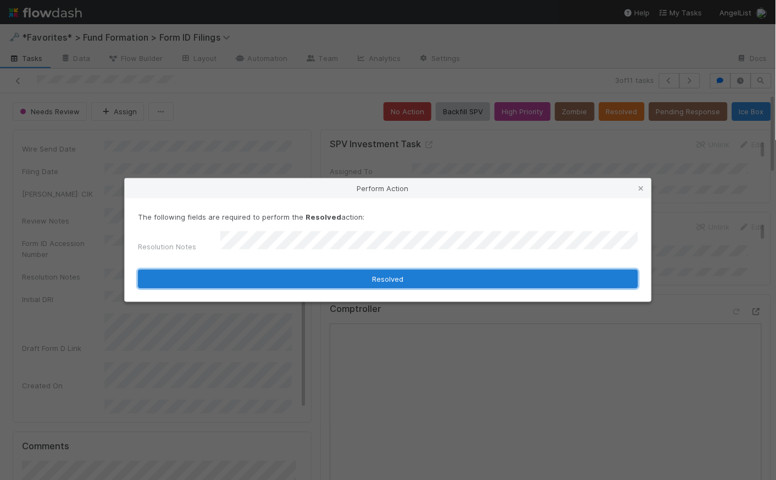
click at [410, 275] on button "Resolved" at bounding box center [388, 279] width 500 height 19
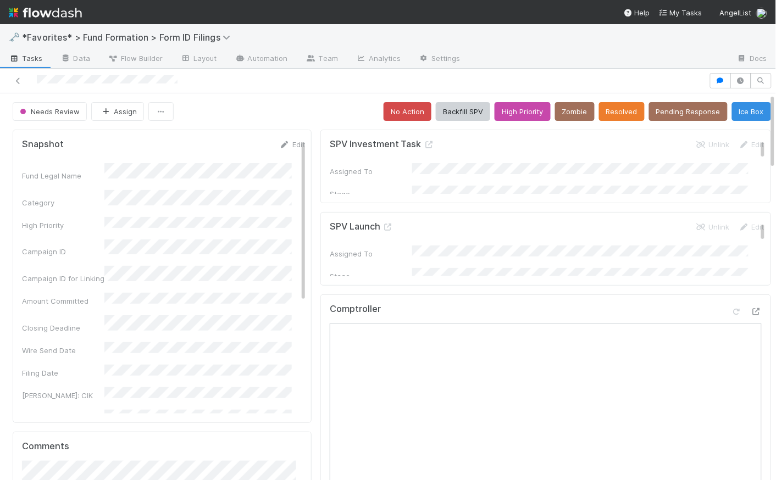
click at [310, 104] on div "Needs Review Assign No Action Backfill SPV High Priority Zombie Resolved Pendin…" at bounding box center [392, 111] width 758 height 19
click at [749, 110] on button "Ice Box" at bounding box center [751, 111] width 39 height 19
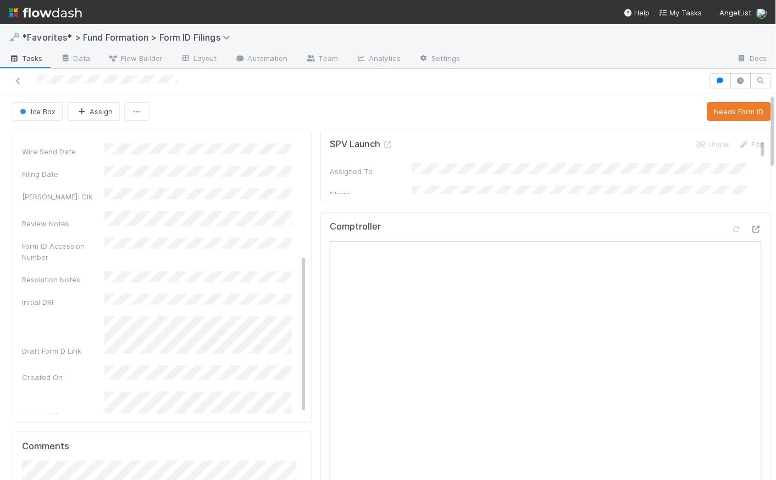
click at [312, 107] on div "Ice Box Assign Needs Form ID" at bounding box center [392, 111] width 758 height 19
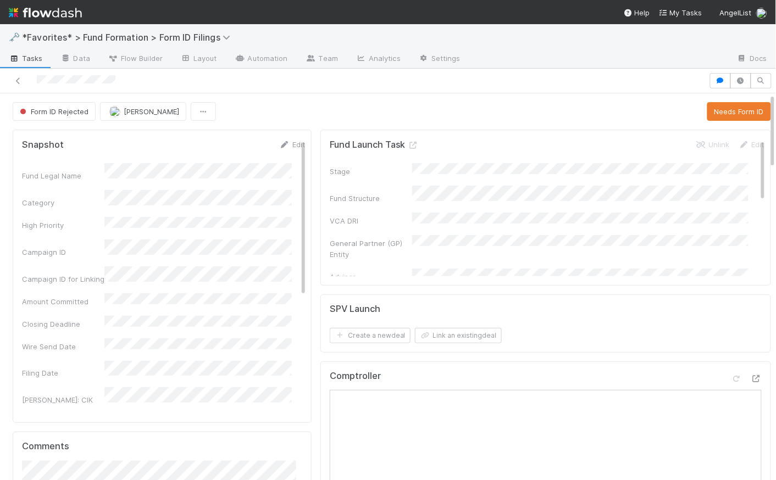
click at [63, 107] on span "Form ID Rejected" at bounding box center [53, 111] width 71 height 9
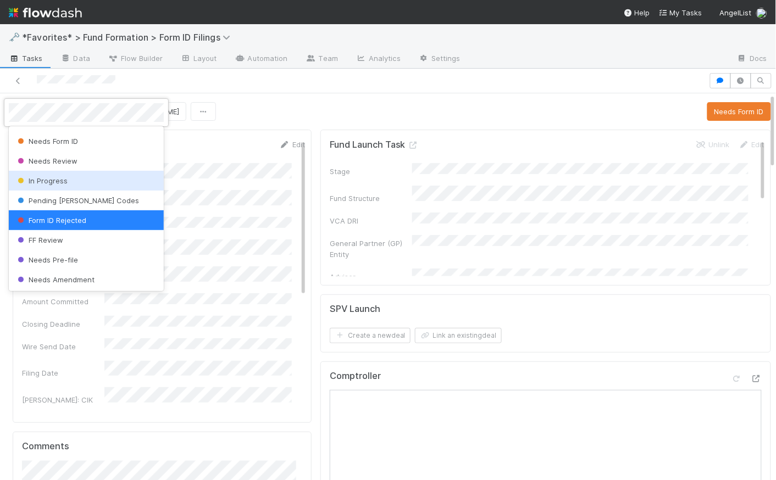
scroll to position [18, 0]
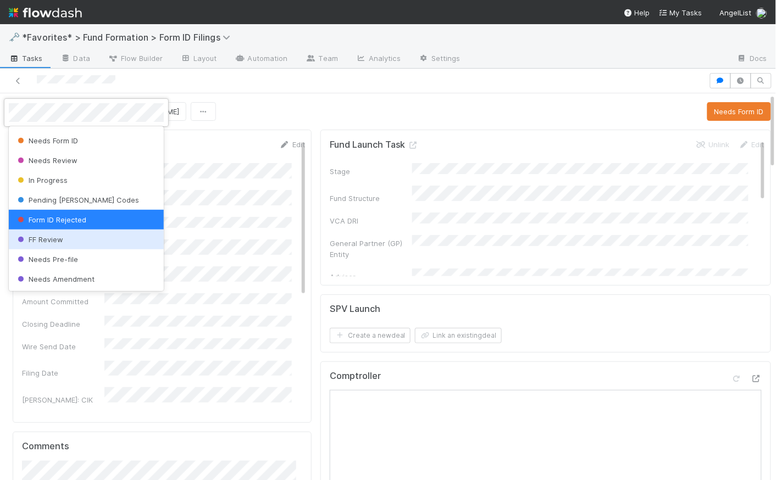
click at [57, 241] on span "FF Review" at bounding box center [39, 239] width 48 height 9
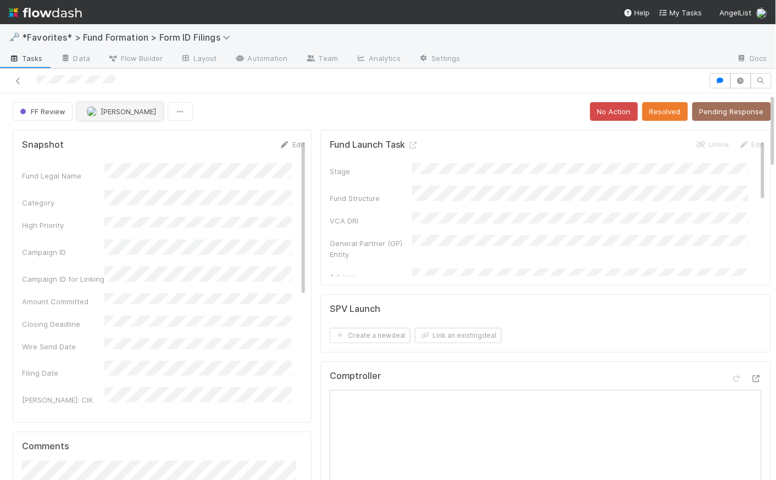
click at [116, 111] on span "Meg Castanare" at bounding box center [128, 111] width 55 height 9
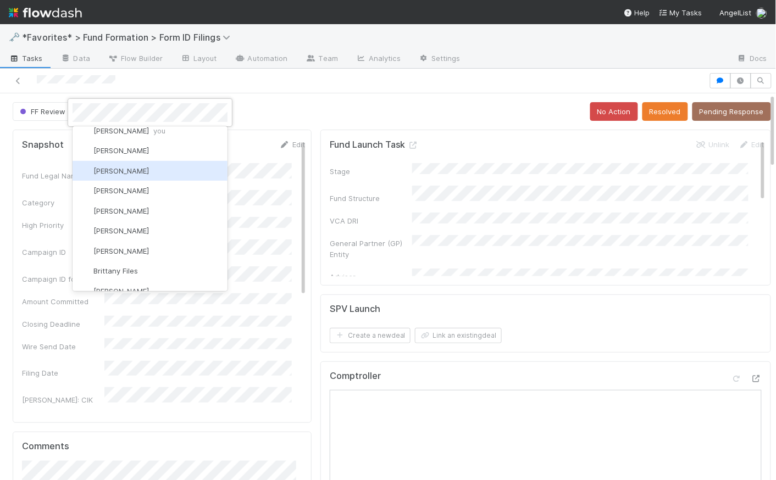
scroll to position [0, 0]
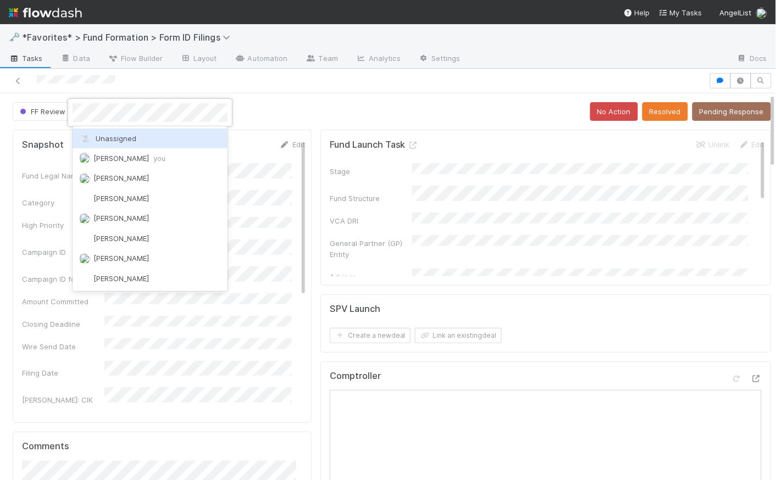
click at [129, 143] on div "Unassigned" at bounding box center [150, 139] width 155 height 20
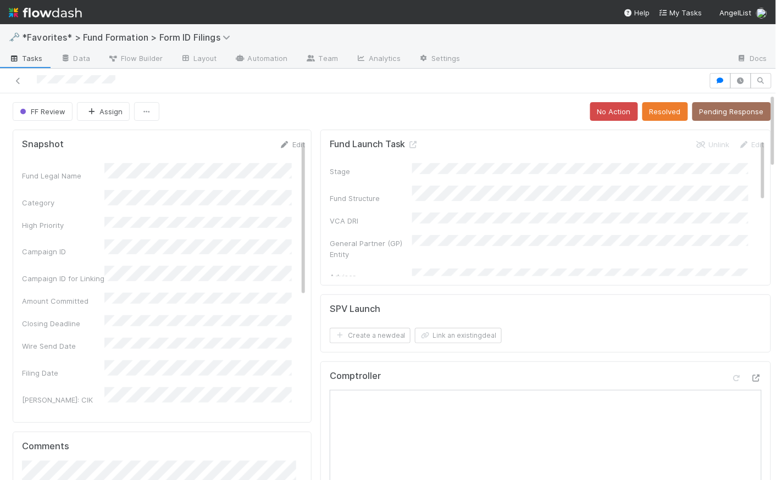
click at [300, 118] on div "FF Review Assign No Action Resolved Pending Response" at bounding box center [392, 111] width 758 height 19
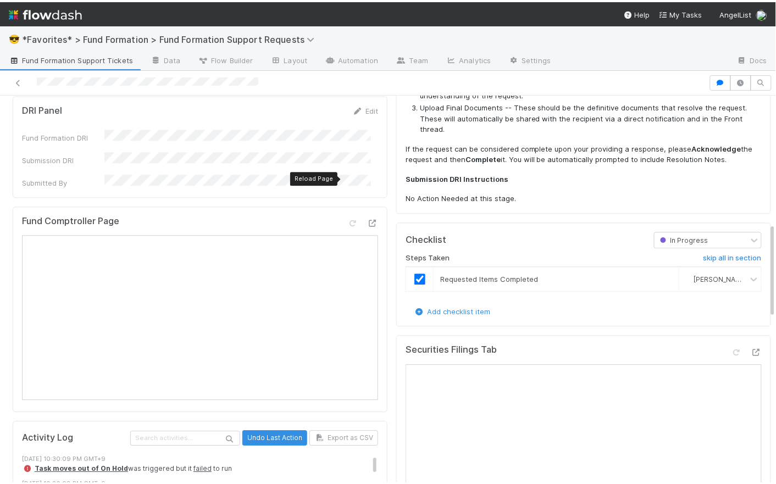
scroll to position [658, 0]
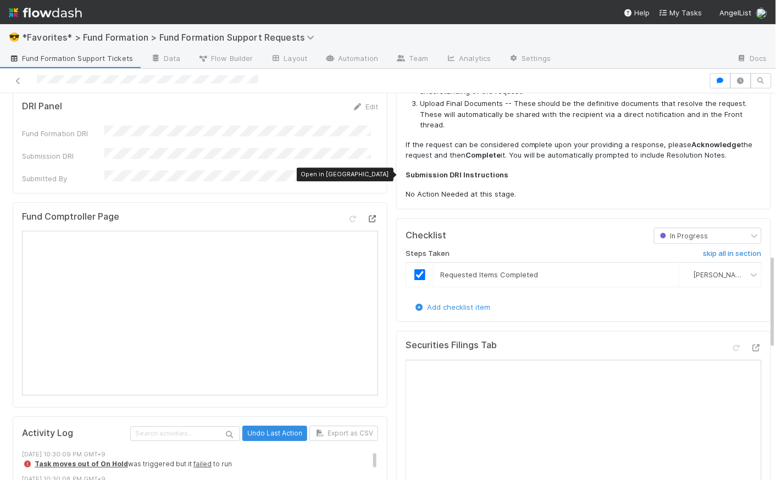
click at [367, 215] on icon at bounding box center [372, 218] width 11 height 7
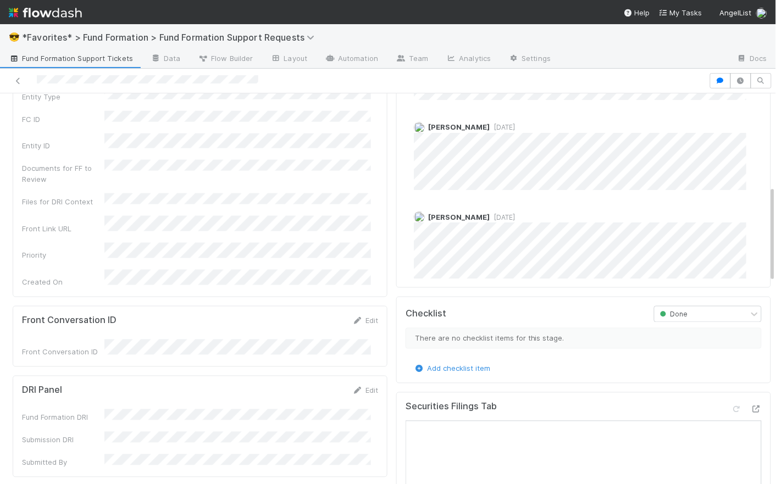
scroll to position [0, 0]
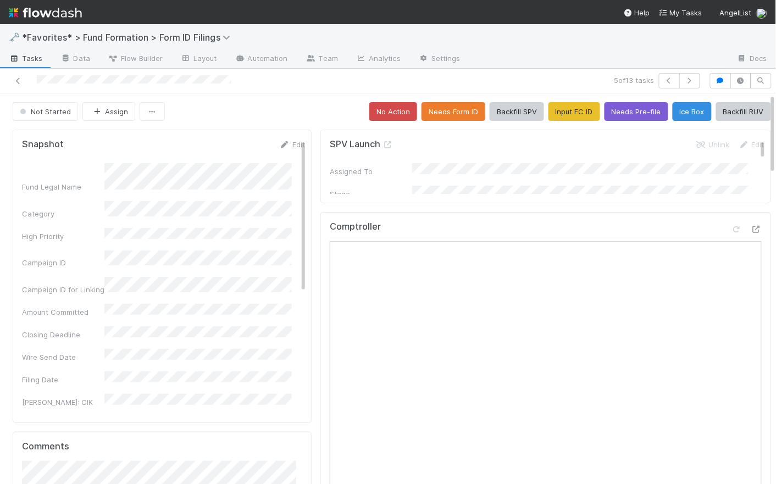
click at [306, 105] on div "Not Started Assign No Action Needs Form ID Backfill SPV Input FC ID Needs Pre-f…" at bounding box center [392, 111] width 758 height 19
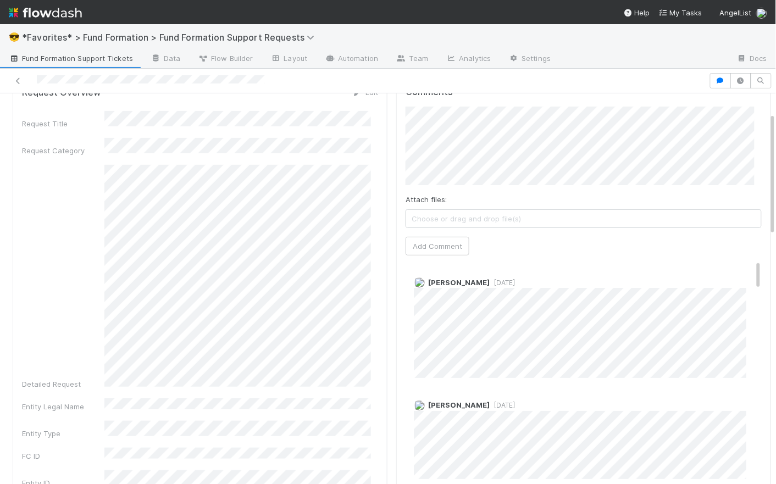
scroll to position [4, 0]
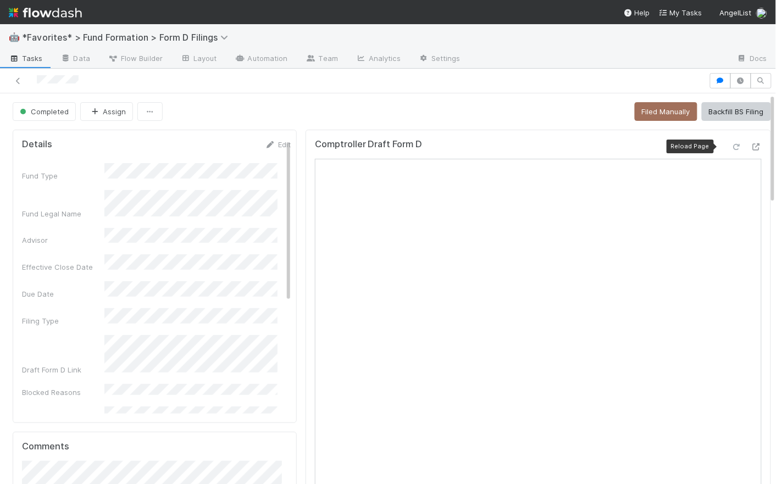
click at [731, 146] on icon at bounding box center [736, 146] width 11 height 7
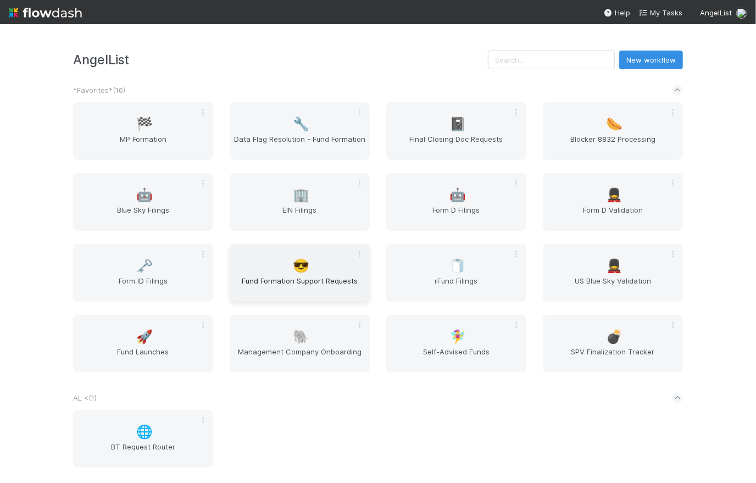
click at [331, 272] on div "😎 Fund Formation Support Requests" at bounding box center [300, 273] width 140 height 58
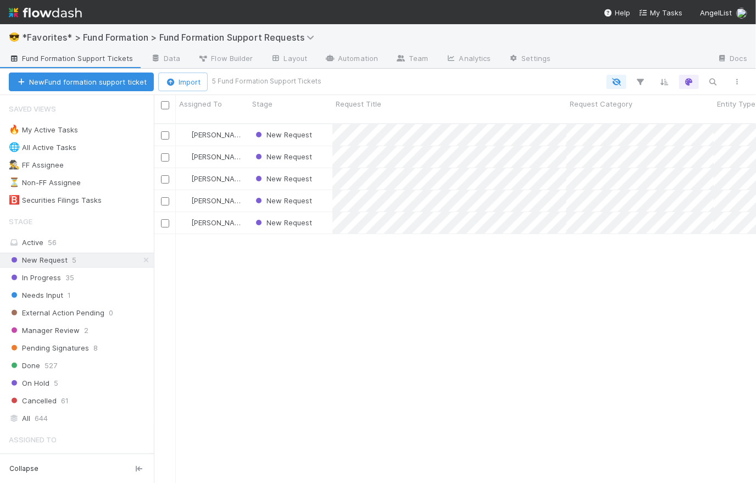
scroll to position [361, 594]
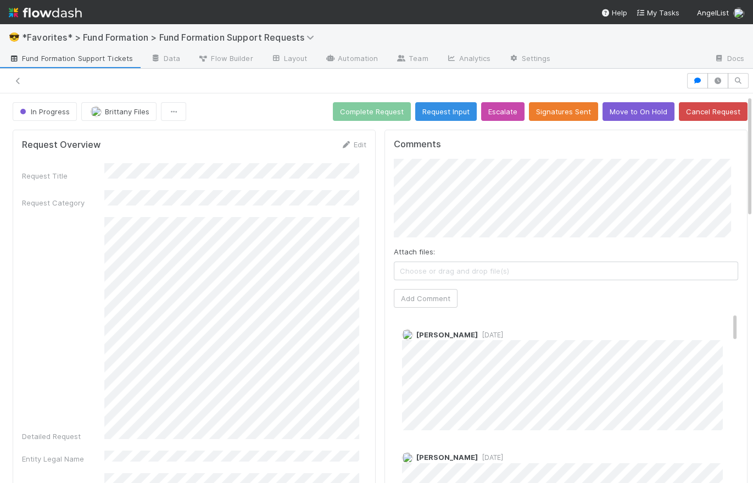
scroll to position [4, 0]
